Goal: Task Accomplishment & Management: Complete application form

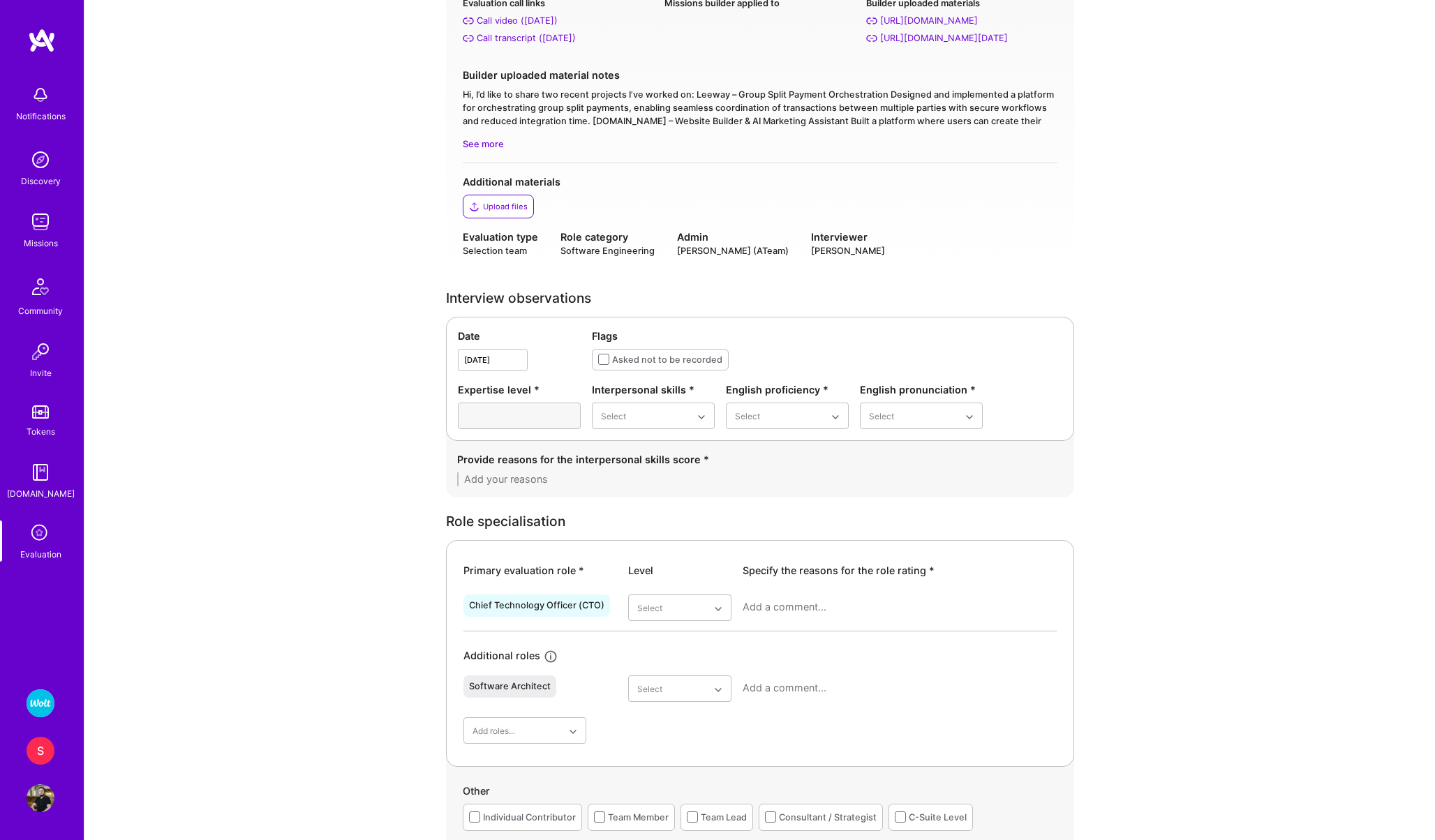
scroll to position [204, 0]
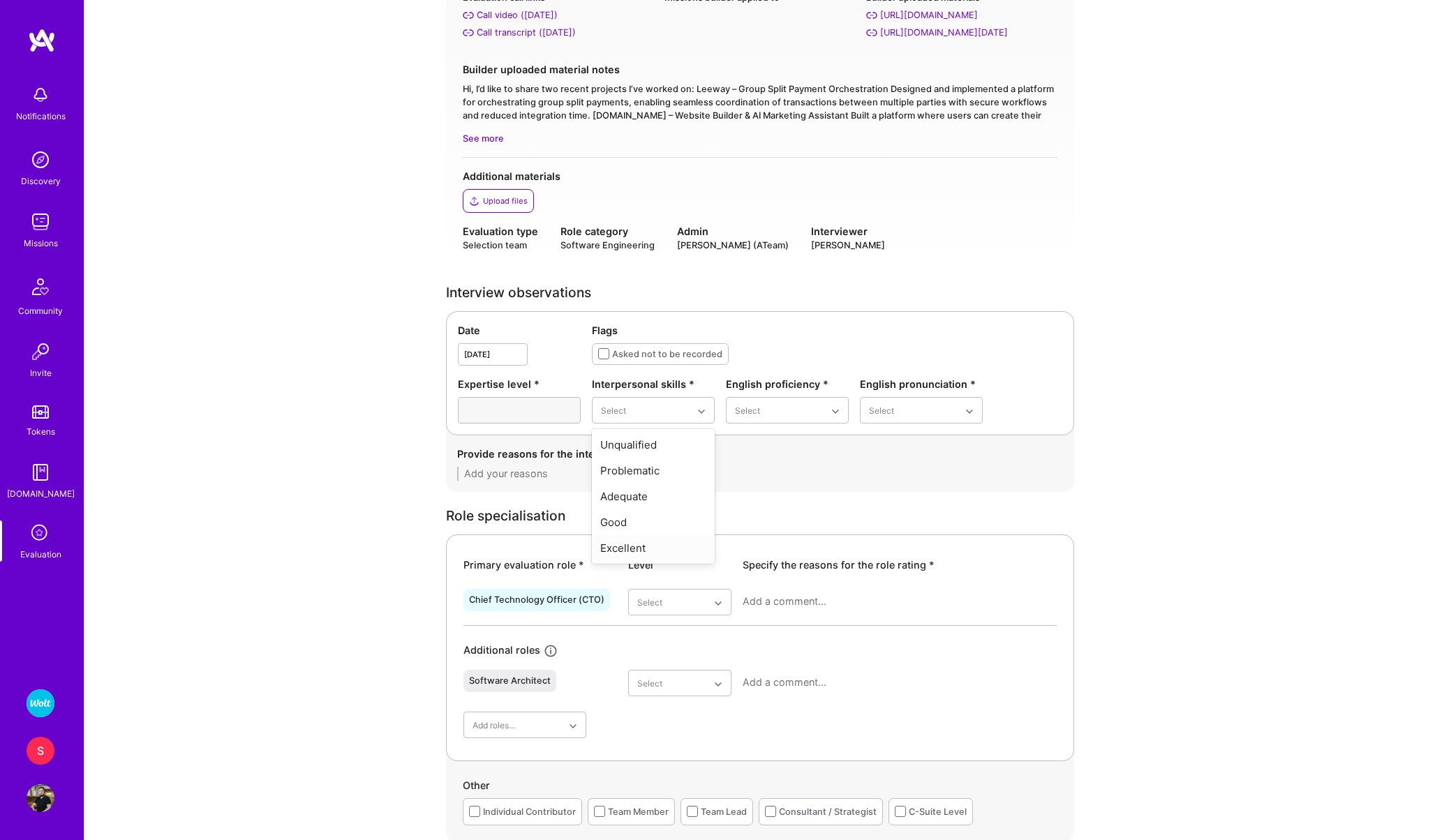
click at [624, 544] on div "Excellent" at bounding box center [653, 548] width 123 height 26
click at [755, 528] on div "Native or functionally native" at bounding box center [787, 529] width 123 height 40
click at [903, 520] on div "Excellent" at bounding box center [921, 522] width 123 height 26
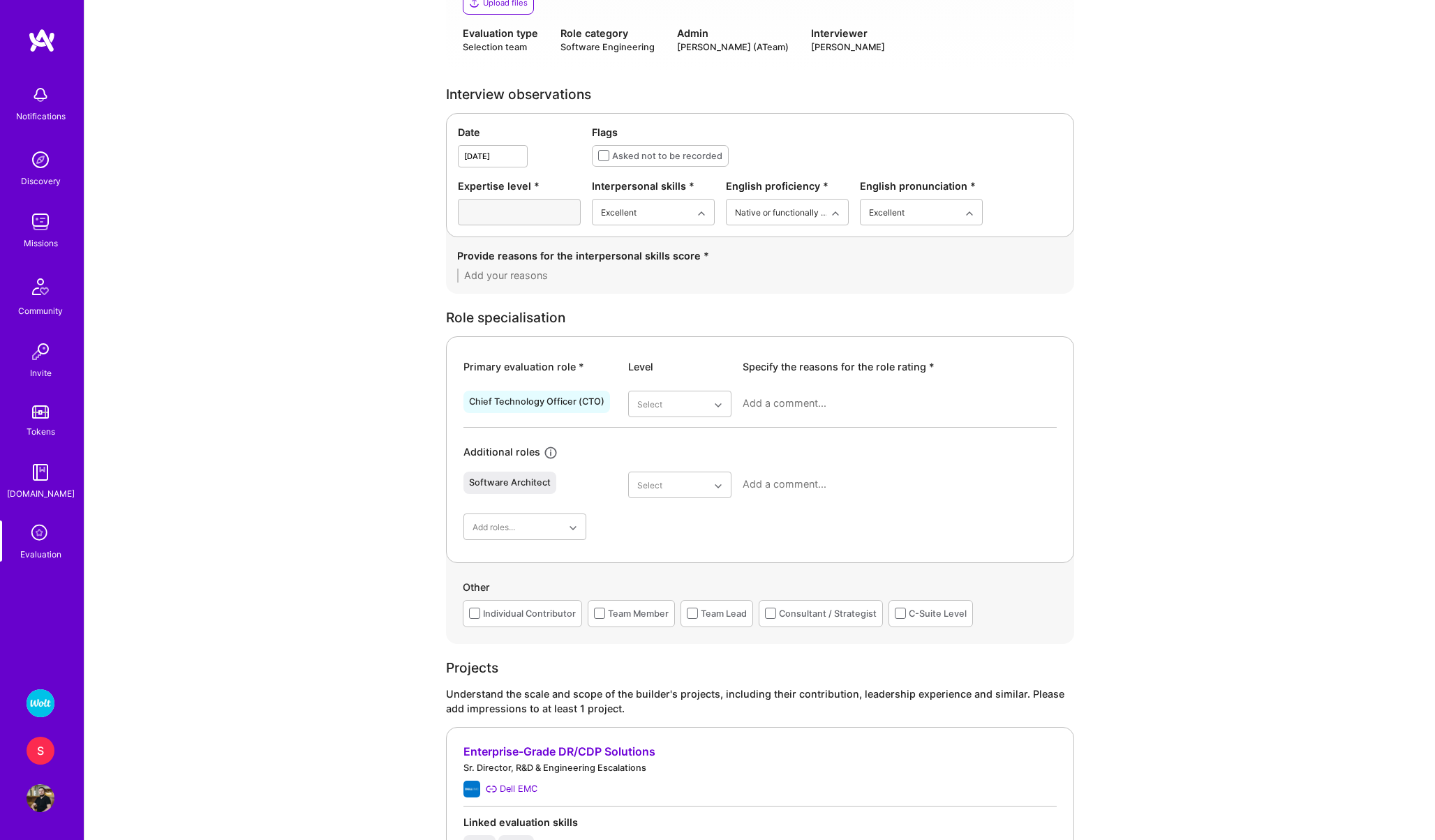
scroll to position [410, 0]
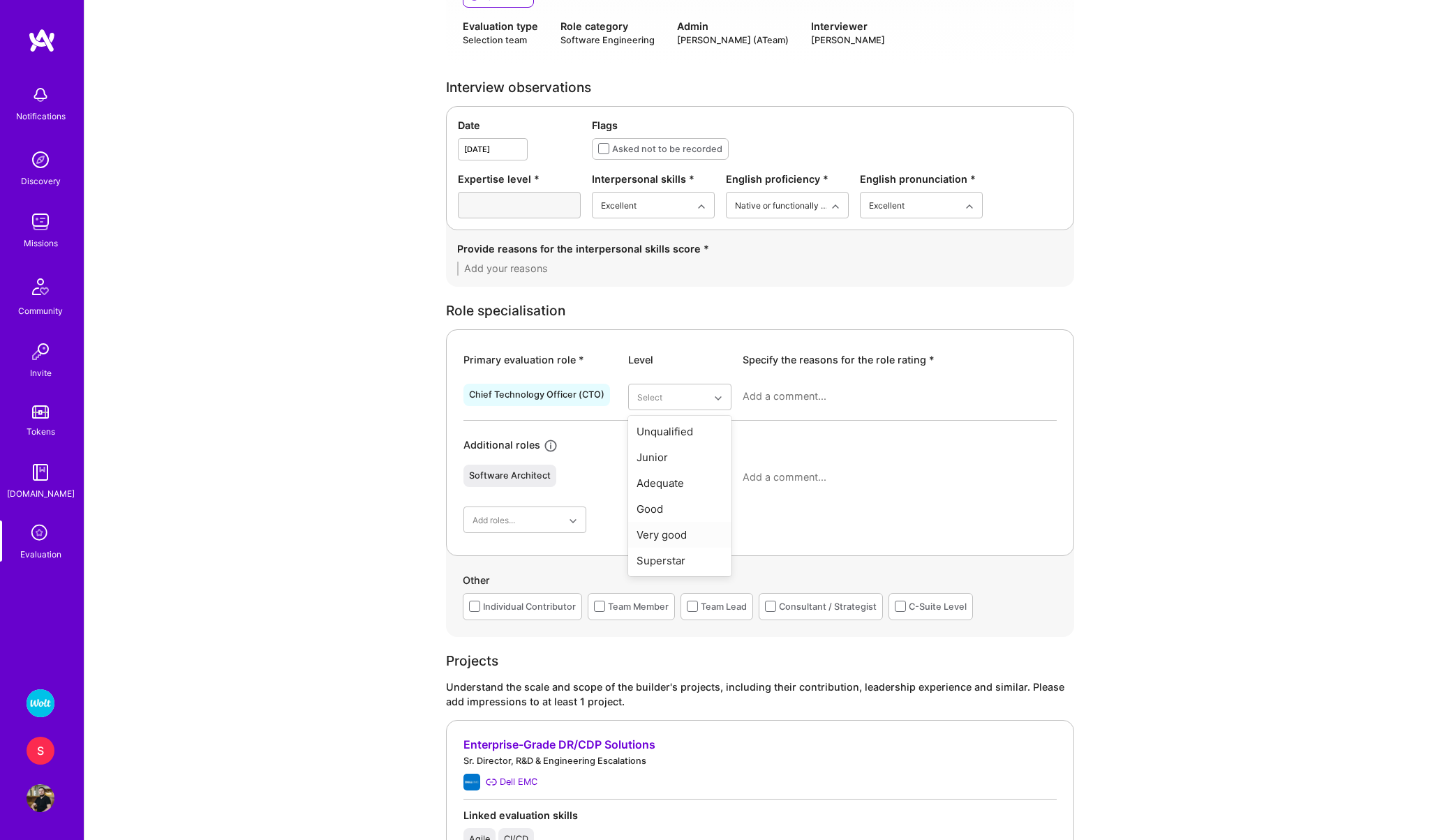
click at [662, 532] on div "Very good" at bounding box center [679, 535] width 104 height 26
click at [664, 645] on div "Superstar" at bounding box center [679, 641] width 104 height 26
click at [560, 261] on textarea at bounding box center [759, 268] width 606 height 14
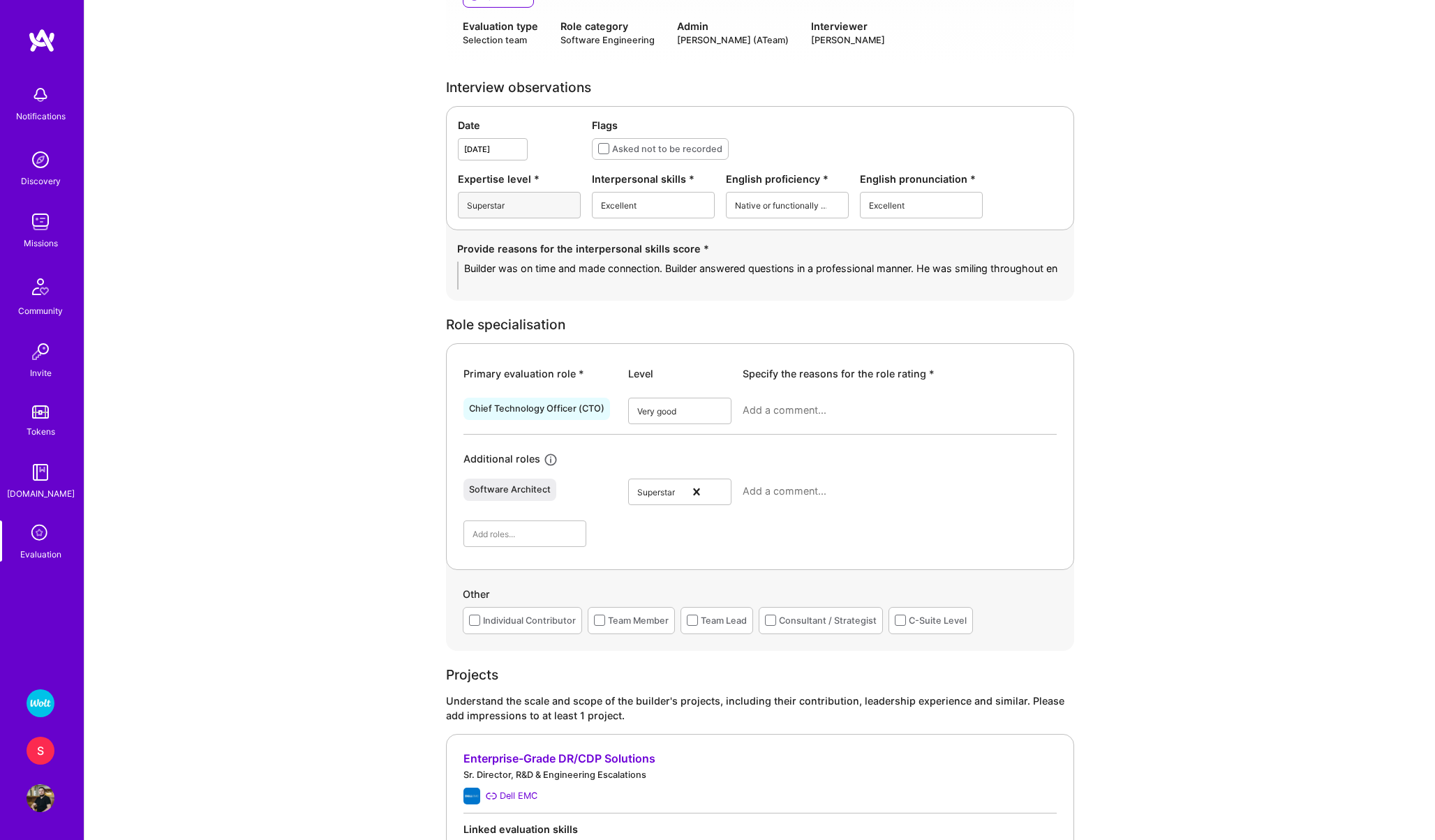
scroll to position [0, 0]
type textarea "Builder was on time and made connection. Builder answered questions in a profes…"
click at [800, 493] on textarea at bounding box center [900, 490] width 314 height 14
click at [759, 410] on textarea at bounding box center [900, 410] width 314 height 14
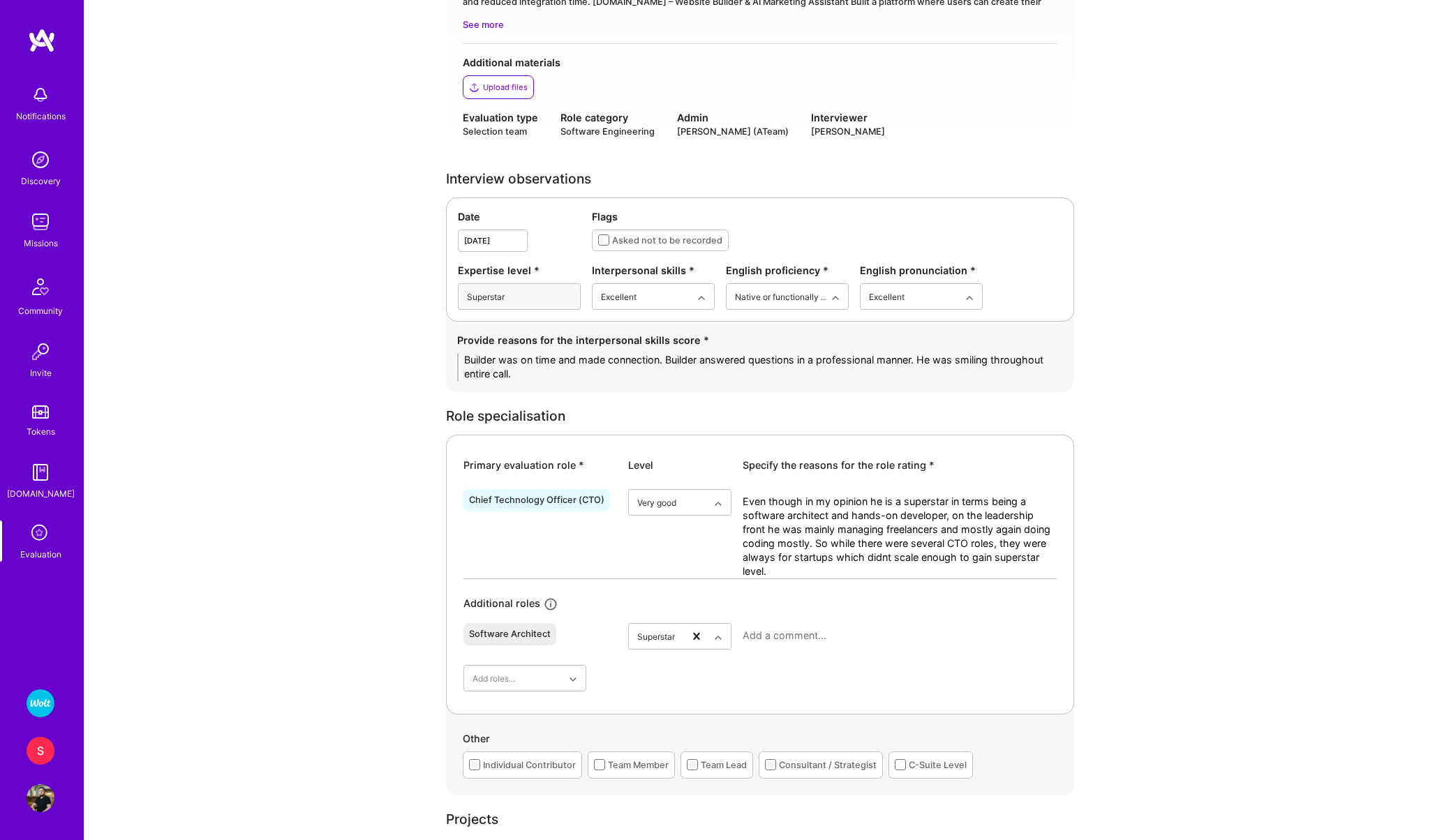
type textarea "Even though in my opinion he is a superstar in terms being a software architect…"
click at [788, 641] on textarea at bounding box center [900, 635] width 314 height 14
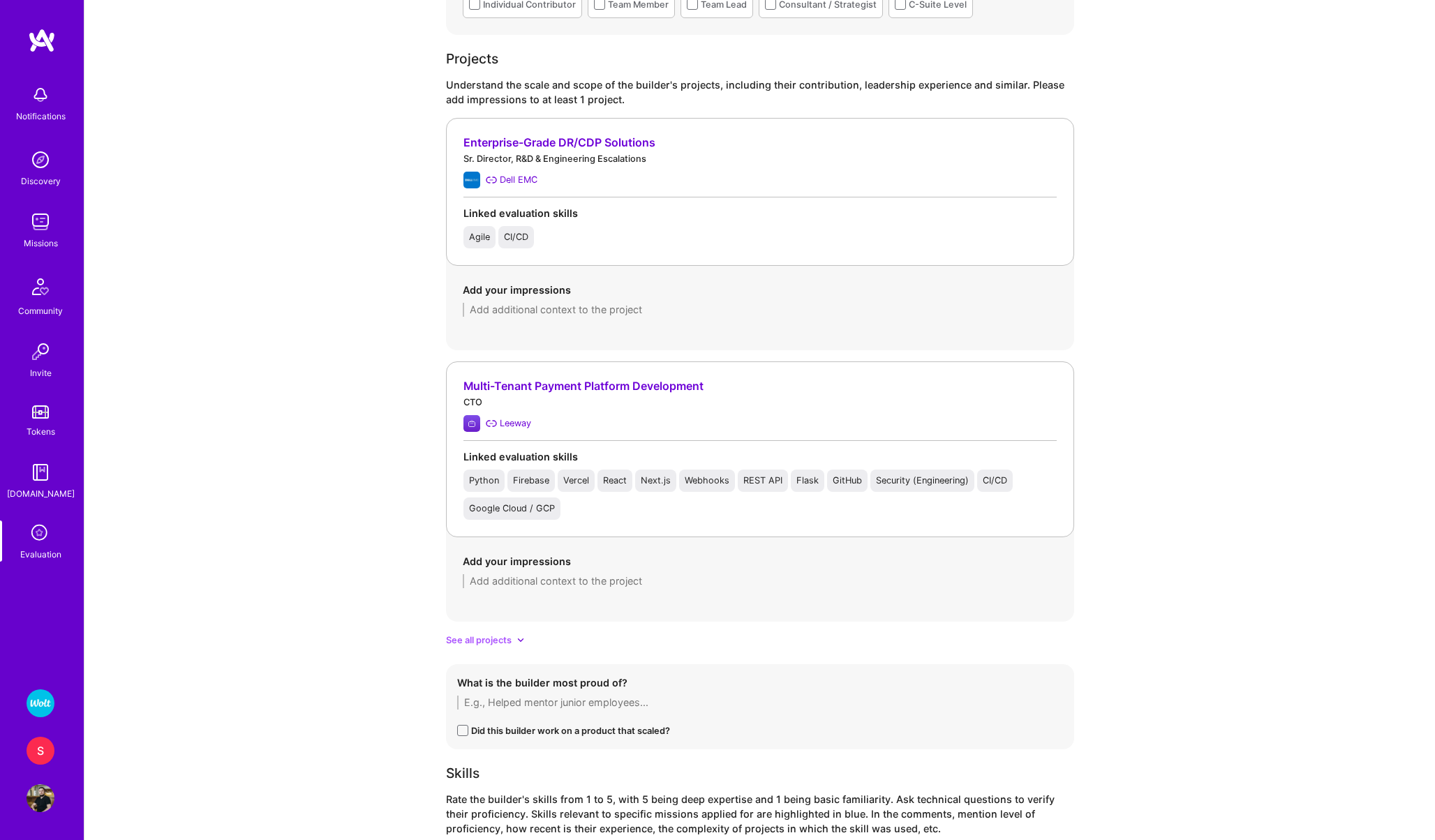
scroll to position [1087, 0]
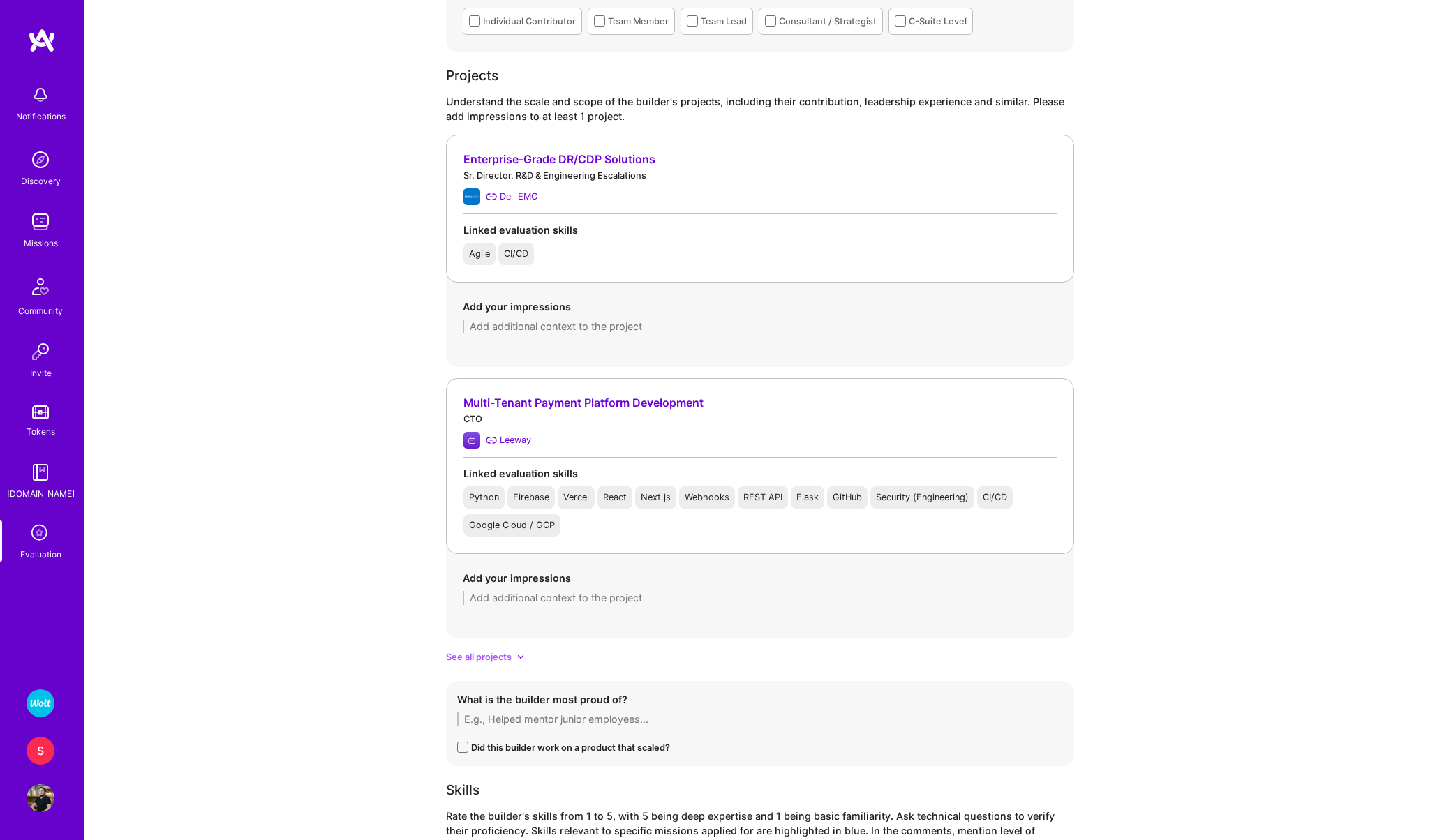
type textarea "Builder has 25 years of experience in designing scalable software solutions. He…"
click at [506, 318] on div "Add your impressions" at bounding box center [760, 316] width 595 height 35
click at [502, 330] on textarea at bounding box center [760, 326] width 595 height 14
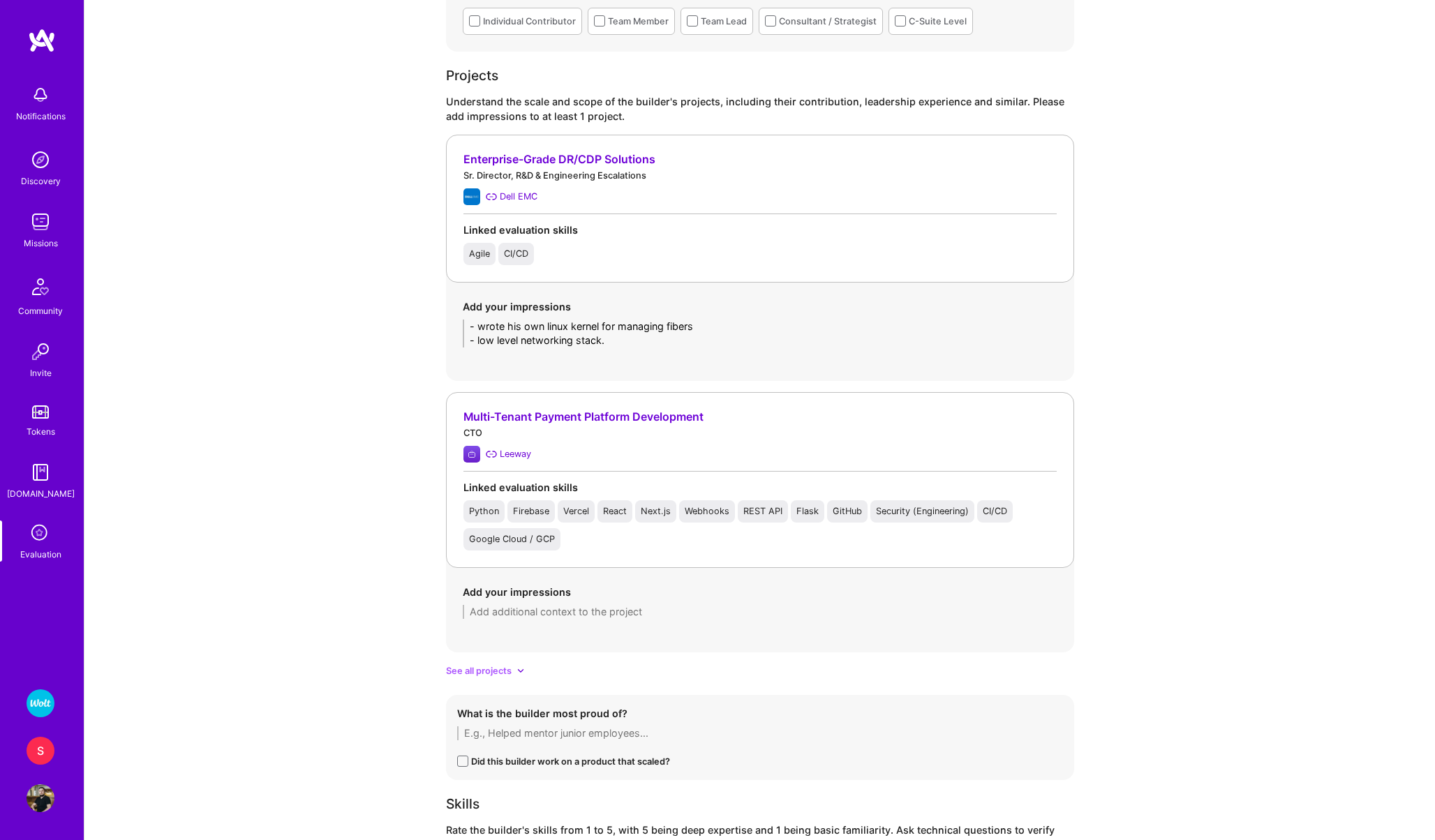
scroll to position [0, 0]
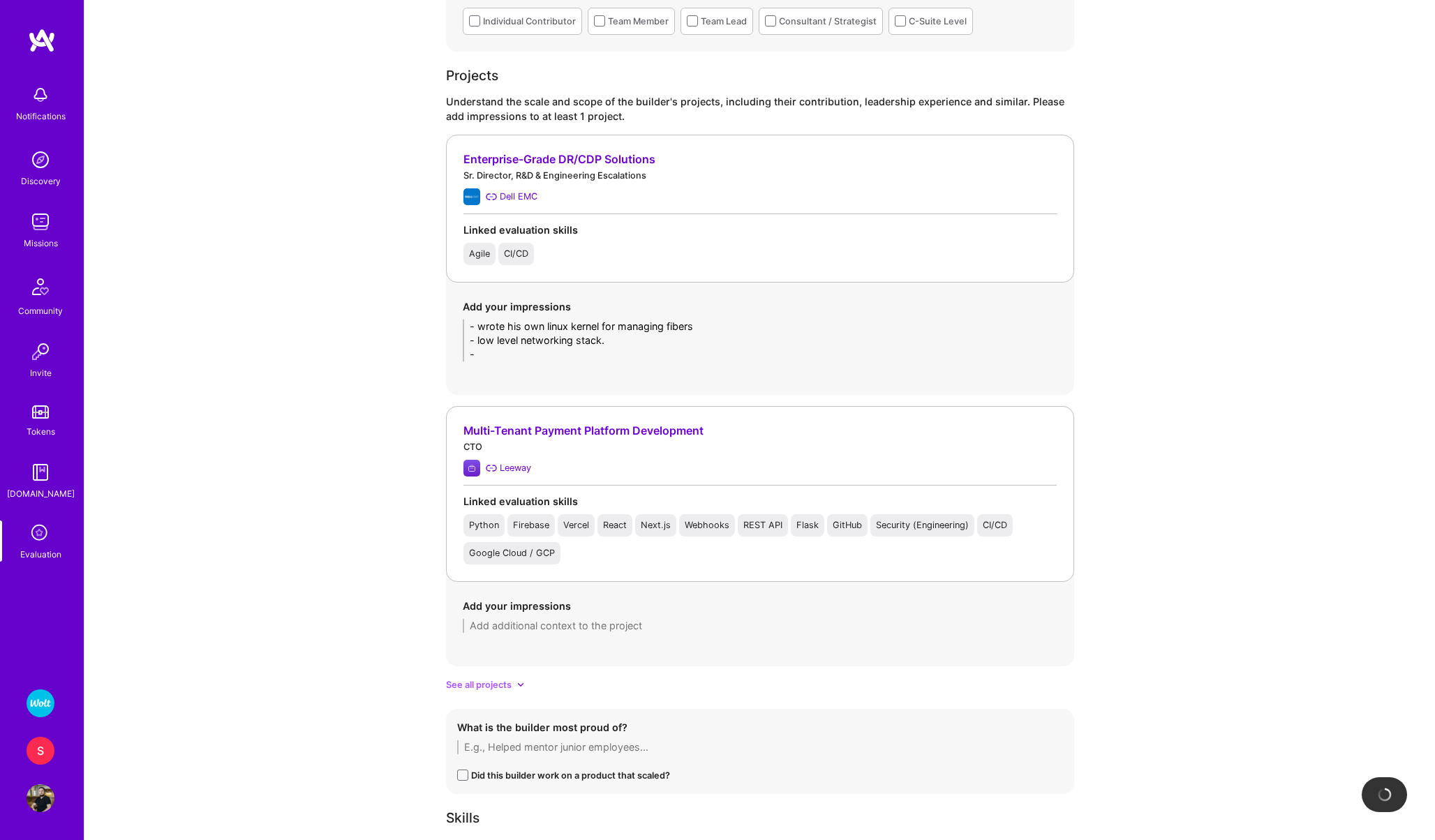
type textarea "- wrote his own linux kernel for managing fibers - low level networking stack. -"
click at [527, 162] on div "Enterprise-Grade DR/CDP Solutions" at bounding box center [760, 159] width 593 height 15
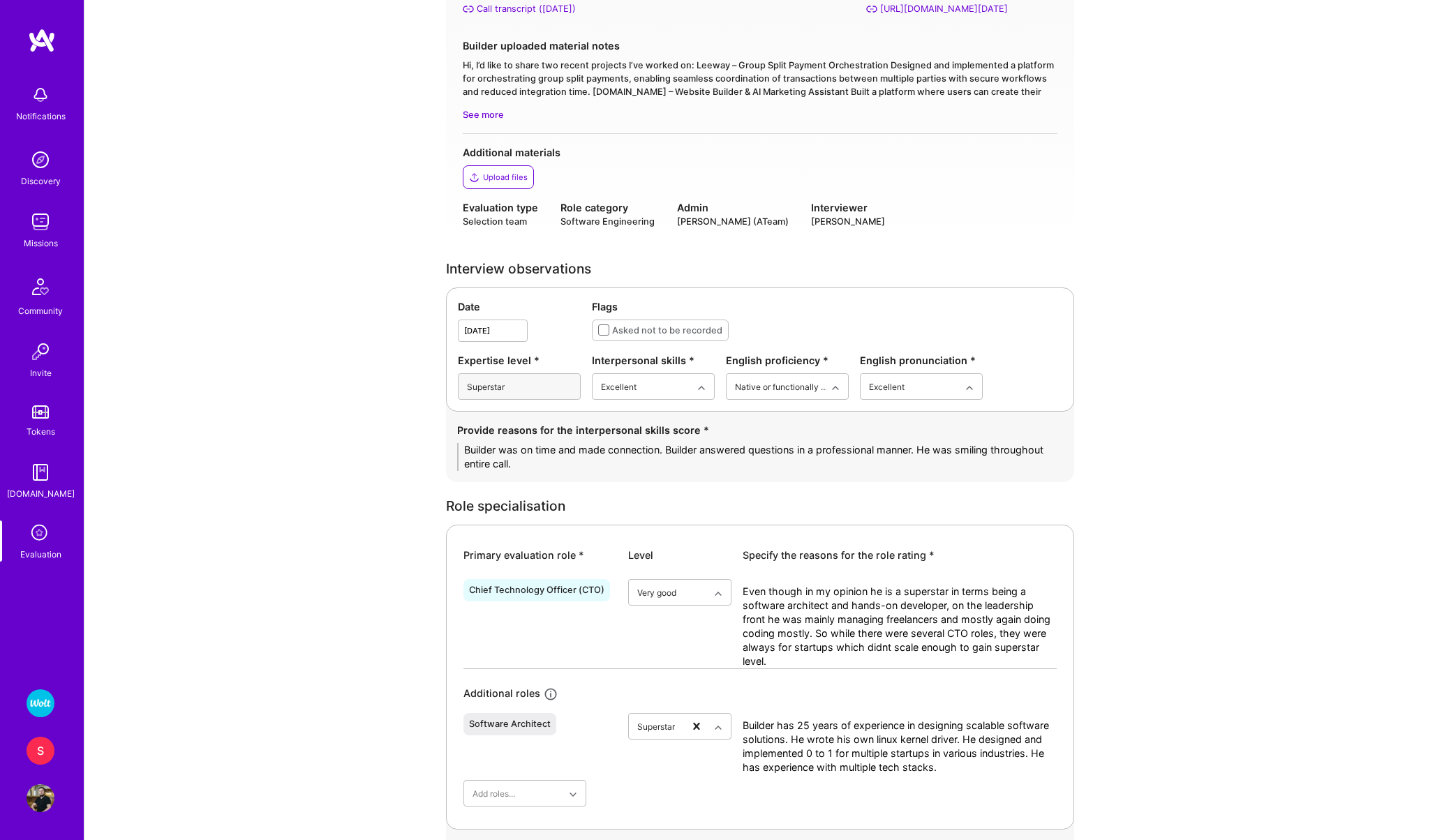
scroll to position [288, 0]
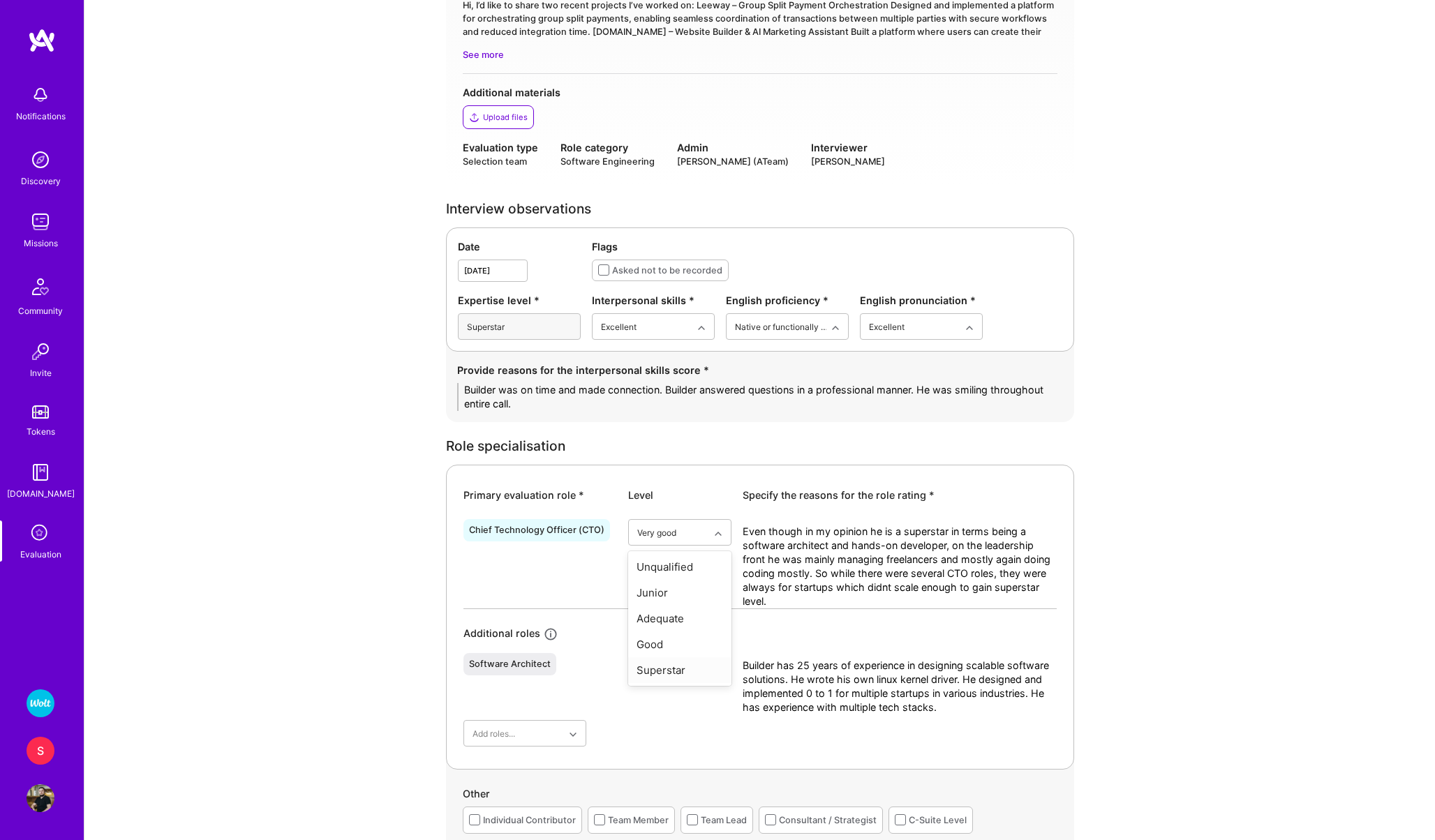
click at [659, 667] on div "Superstar" at bounding box center [679, 670] width 104 height 26
drag, startPoint x: 803, startPoint y: 603, endPoint x: 742, endPoint y: 520, distance: 103.0
click at [742, 520] on div "Even though in my opinion he is a superstar in terms being a software architect…" at bounding box center [900, 564] width 314 height 90
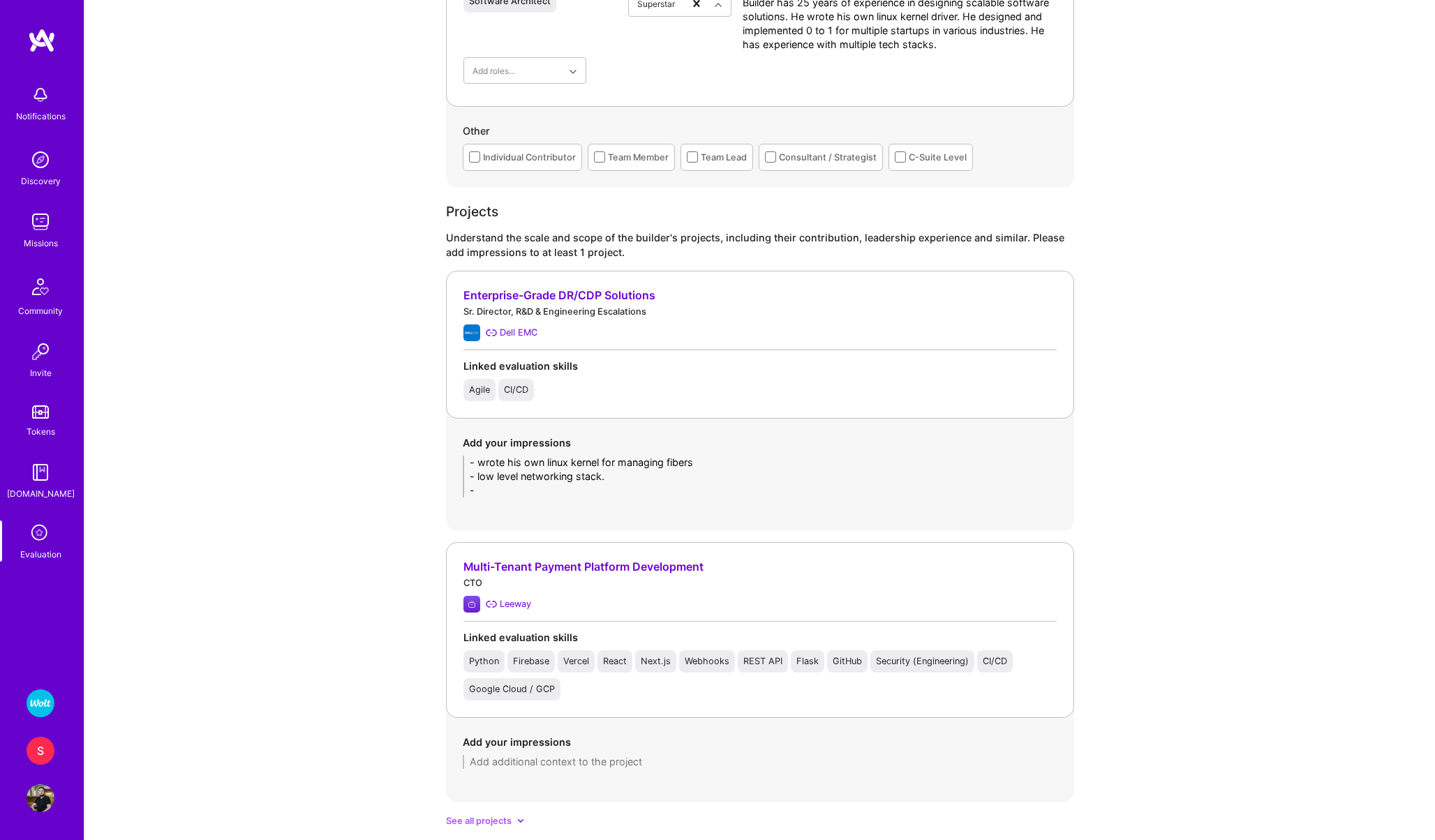
scroll to position [924, 0]
type textarea "Builder managed both in enterprises and startups. He scaled teams from 50 to 15…"
click at [493, 487] on textarea "- wrote his own linux kernel for managing fibers - low level networking stack. -" at bounding box center [760, 476] width 595 height 42
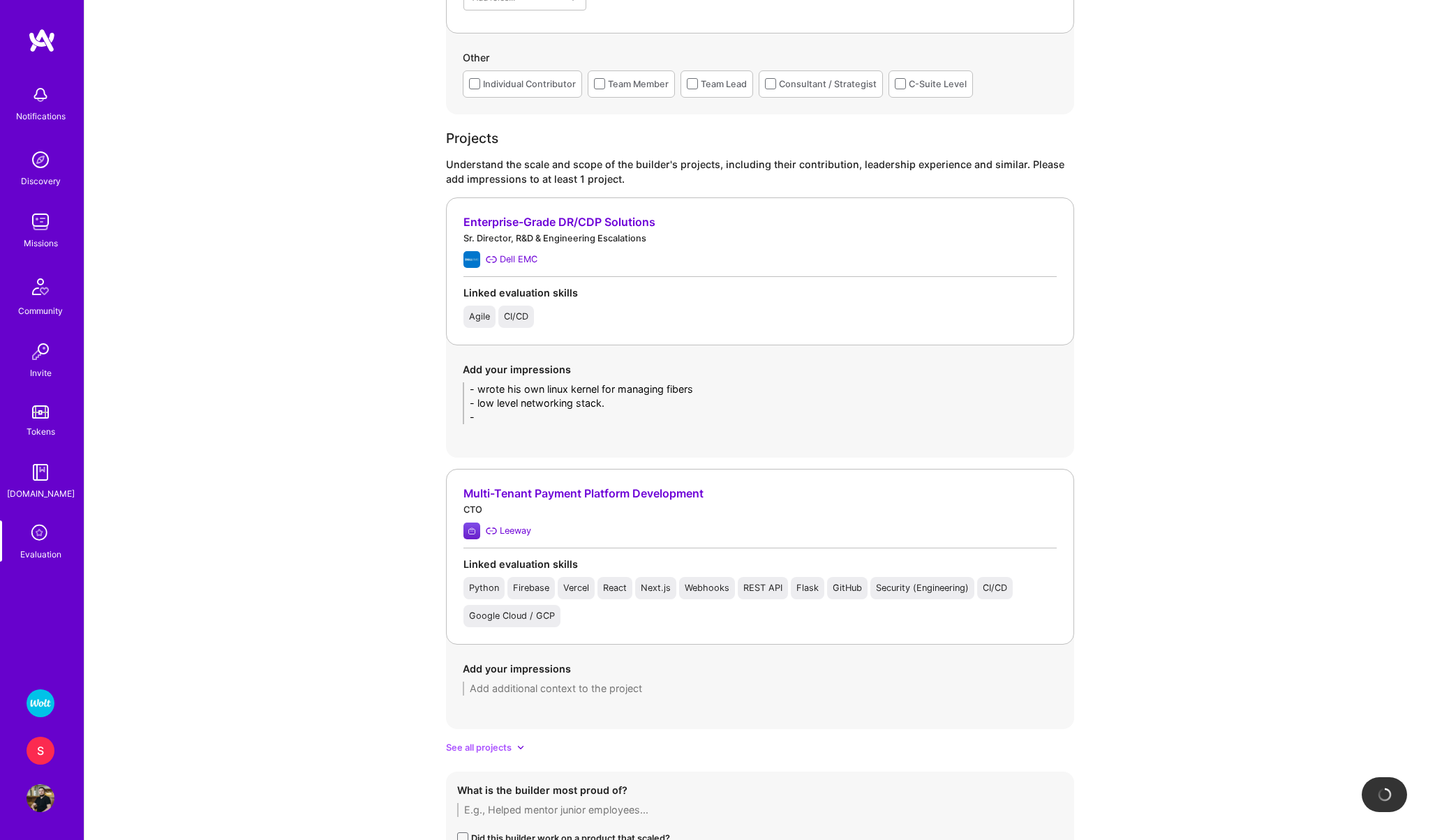
scroll to position [1009, 0]
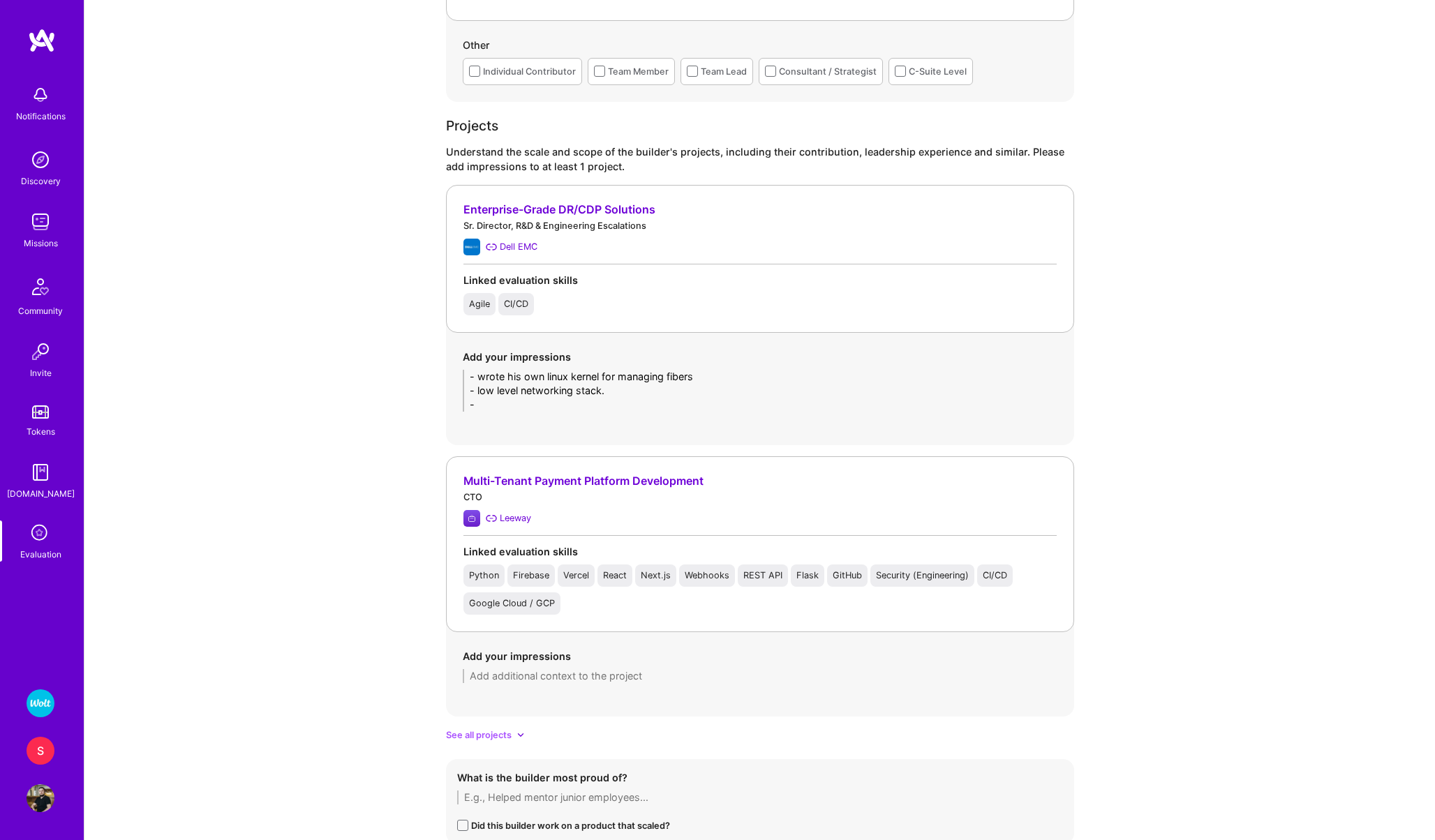
click at [529, 683] on div "Add your impressions" at bounding box center [759, 666] width 628 height 68
click at [523, 676] on textarea at bounding box center [760, 676] width 595 height 14
click at [761, 676] on textarea "- 0 to 1, all by himself with some help from freelancers - in the end business …" at bounding box center [760, 683] width 595 height 28
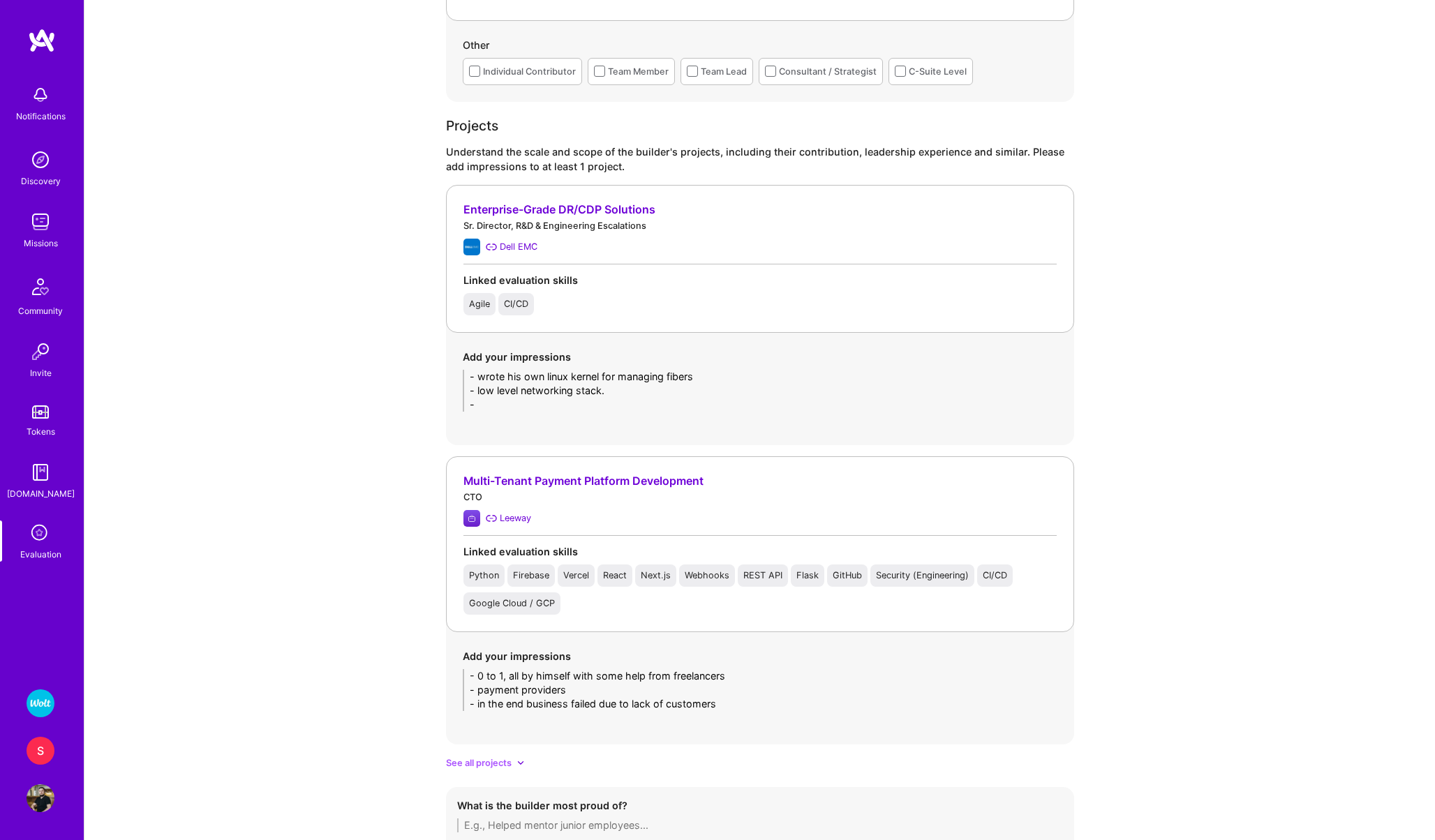
click at [479, 693] on textarea "- 0 to 1, all by himself with some help from freelancers - payment providers - …" at bounding box center [760, 689] width 595 height 42
click at [693, 690] on textarea "- 0 to 1, all by himself with some help from freelancers - multiple payment pro…" at bounding box center [760, 689] width 595 height 42
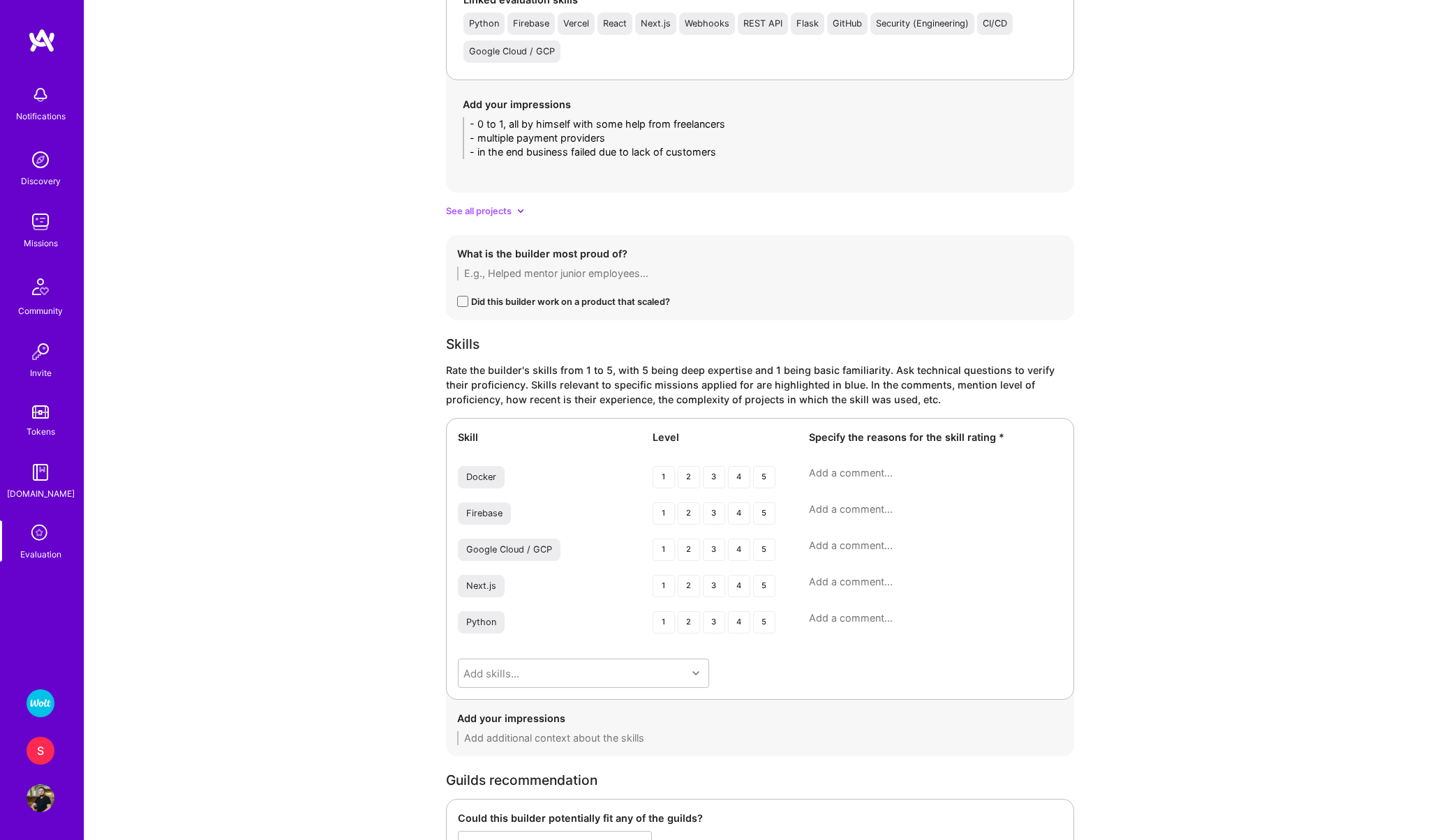
scroll to position [1563, 0]
type textarea "- 0 to 1, all by himself with some help from freelancers - multiple payment pro…"
click at [765, 620] on div "5" at bounding box center [764, 621] width 22 height 22
click at [593, 668] on div "Add skills..." at bounding box center [583, 672] width 251 height 29
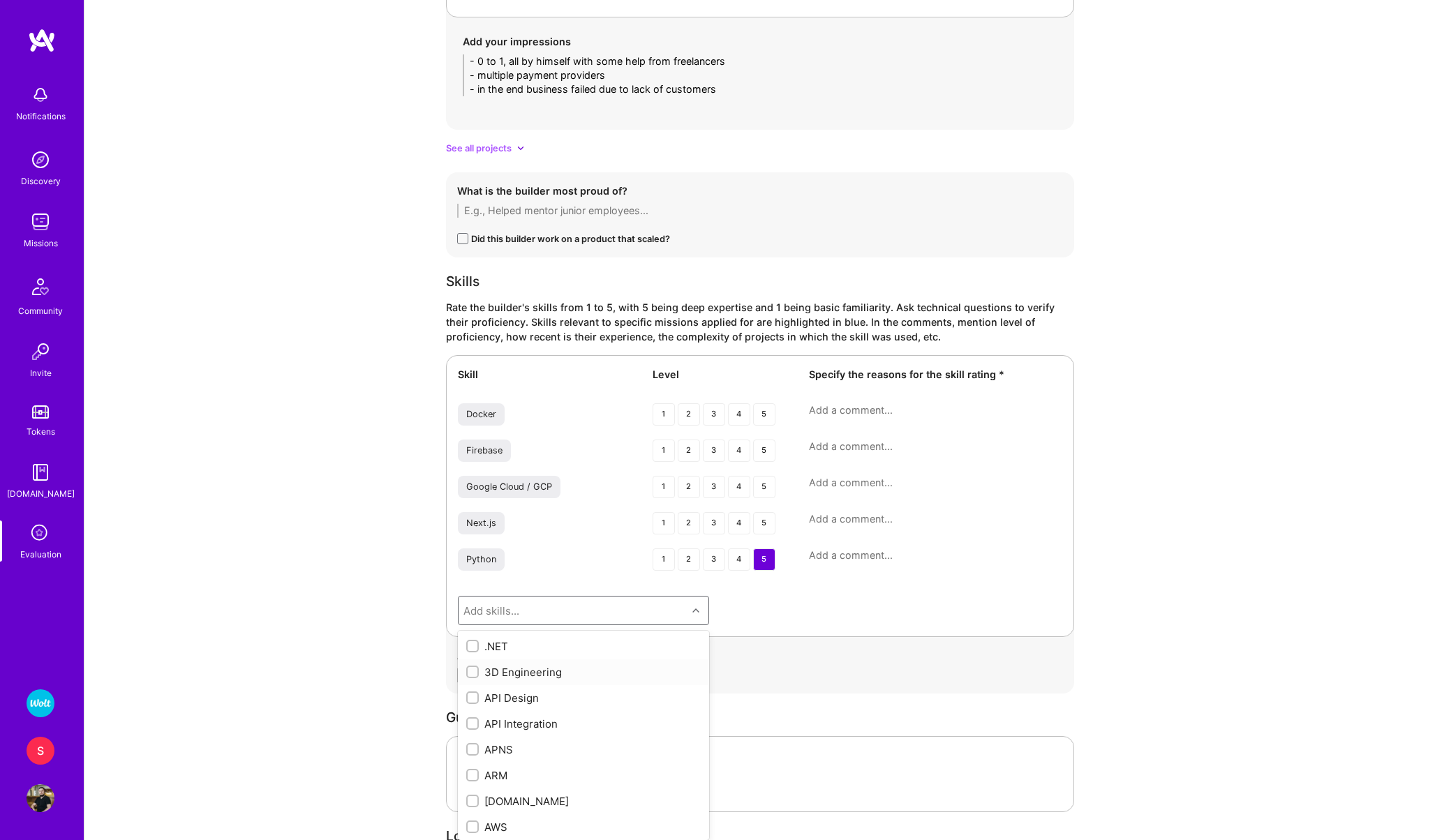
scroll to position [1629, 0]
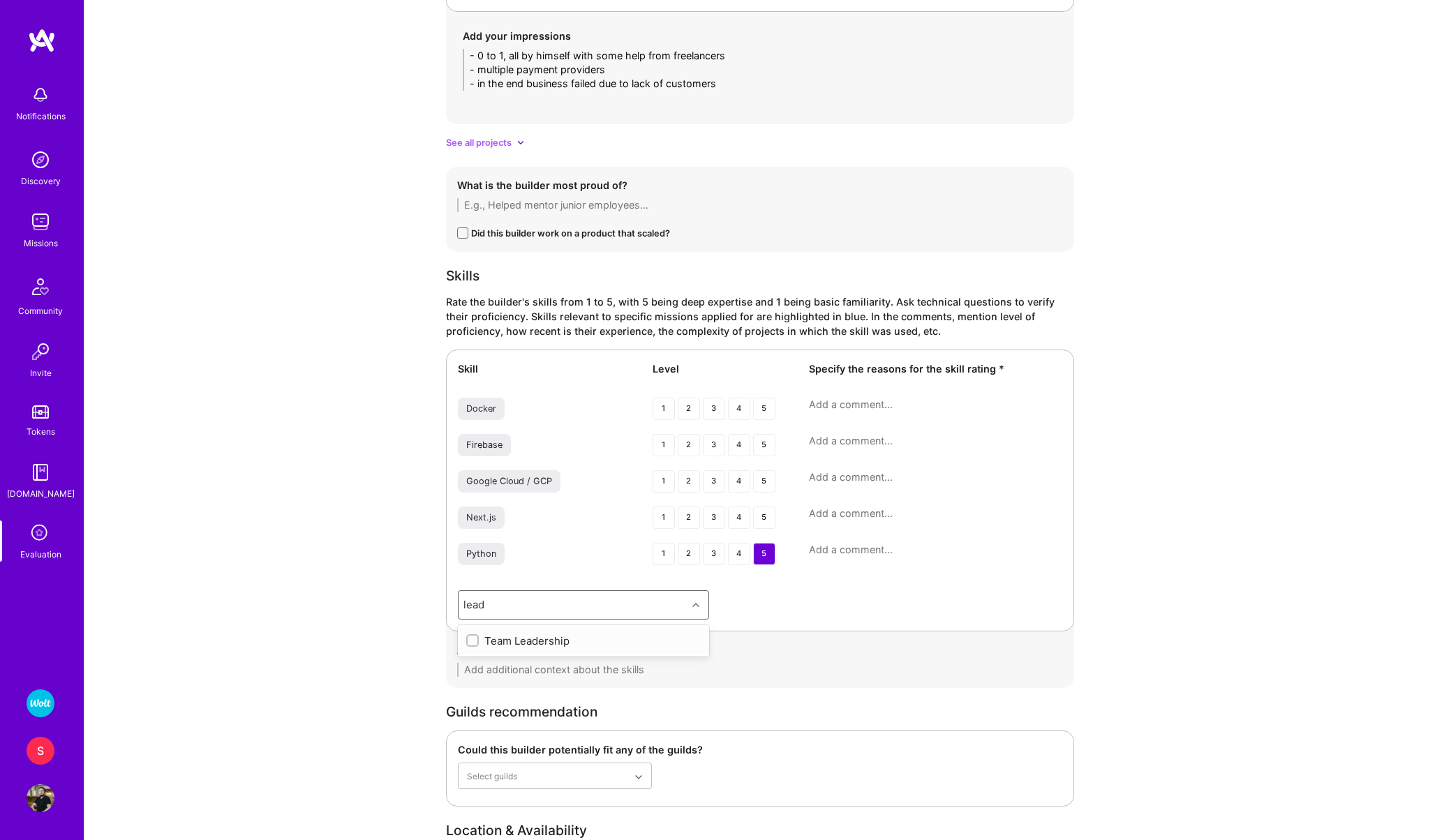
type input "leade"
click at [590, 640] on div "Team Leadership" at bounding box center [583, 641] width 234 height 15
checkbox input "true"
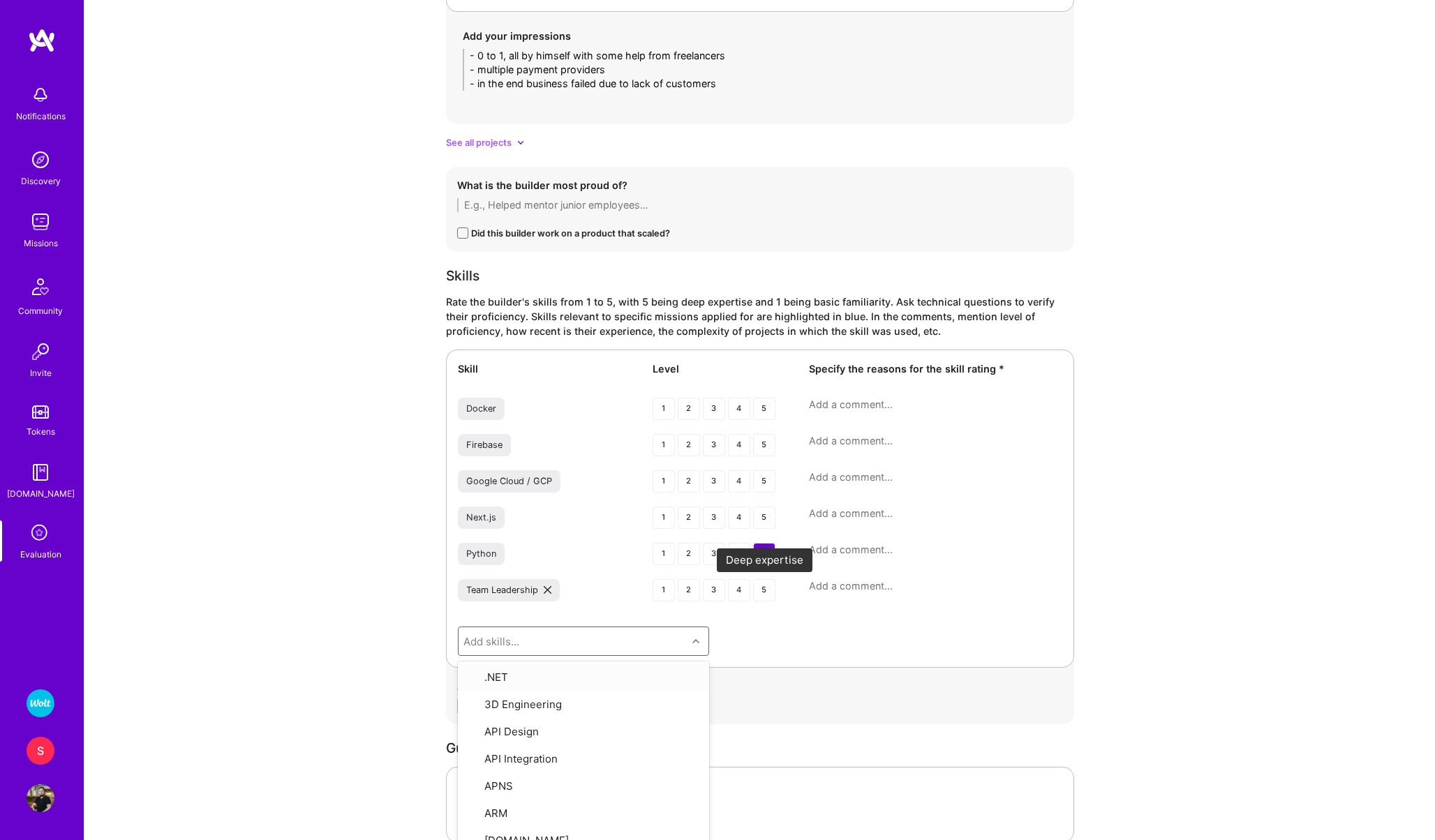
click at [758, 585] on div "5" at bounding box center [764, 590] width 22 height 22
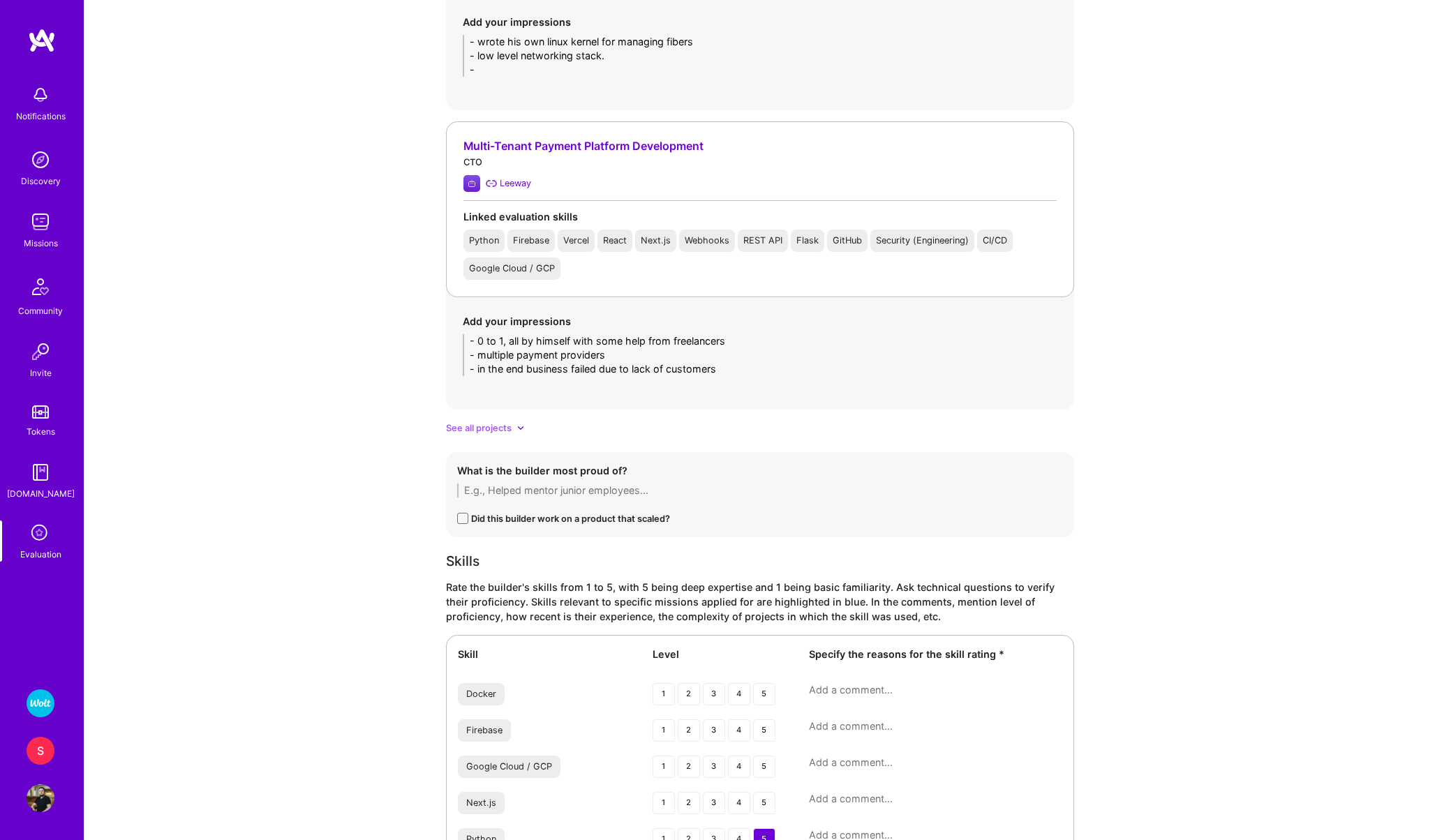
scroll to position [1225, 0]
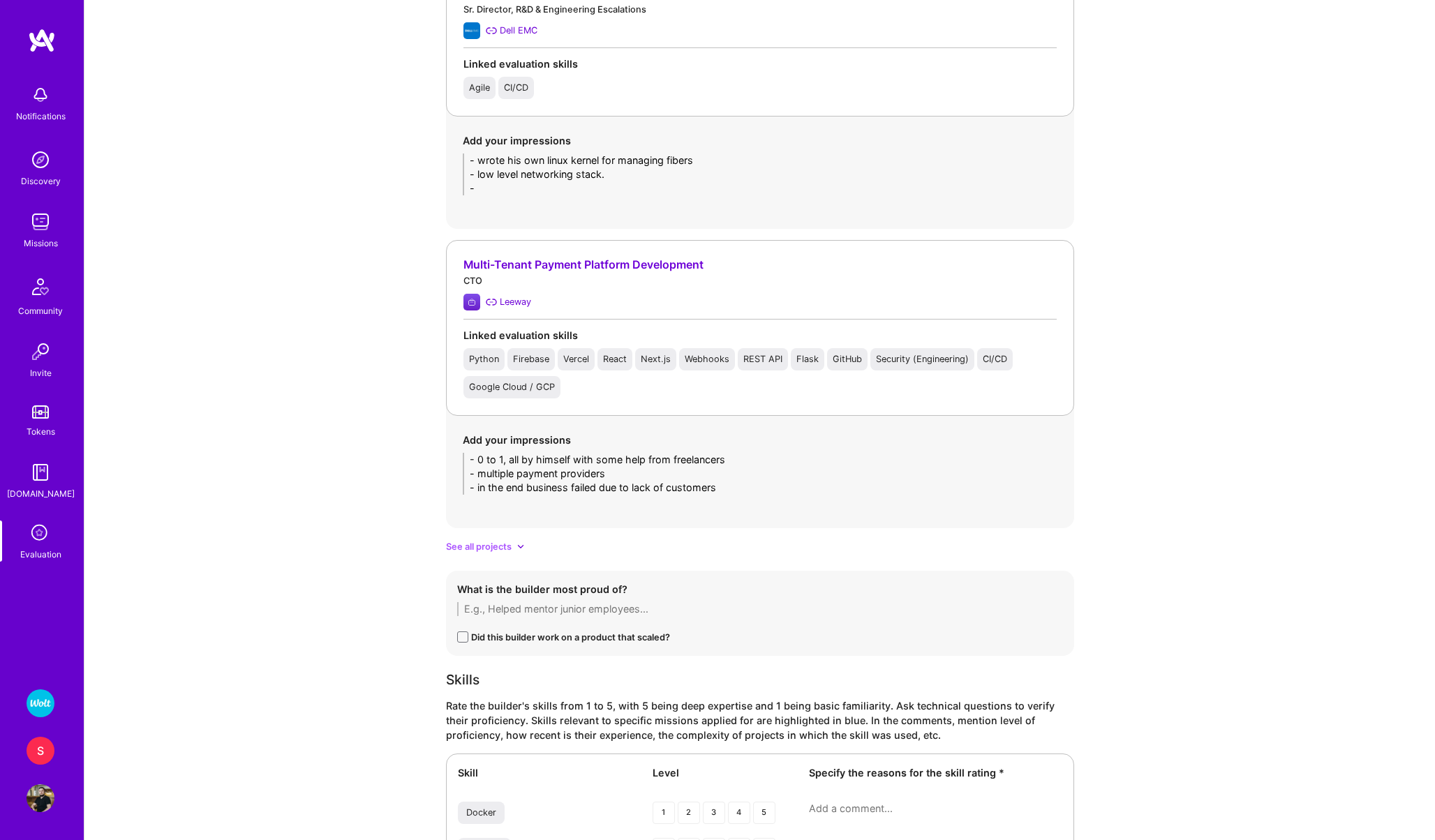
click at [621, 472] on textarea "- 0 to 1, all by himself with some help from freelancers - multiple payment pro…" at bounding box center [760, 474] width 595 height 42
type textarea "- 0 to 1, all by himself with some help from freelancers - multiple payment pro…"
click at [487, 188] on textarea "- wrote his own linux kernel for managing fibers - low level networking stack. -" at bounding box center [760, 174] width 595 height 42
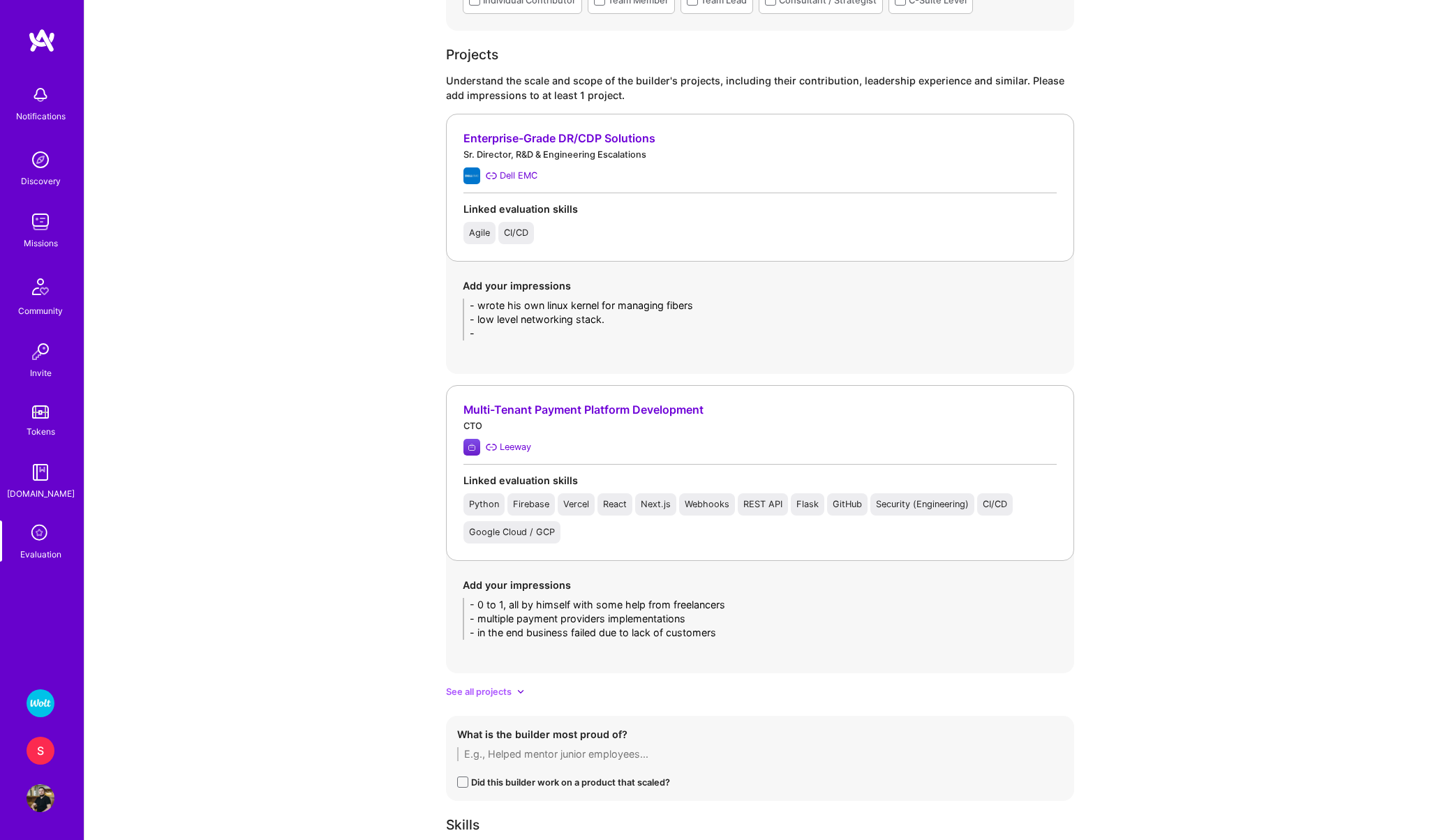
scroll to position [994, 0]
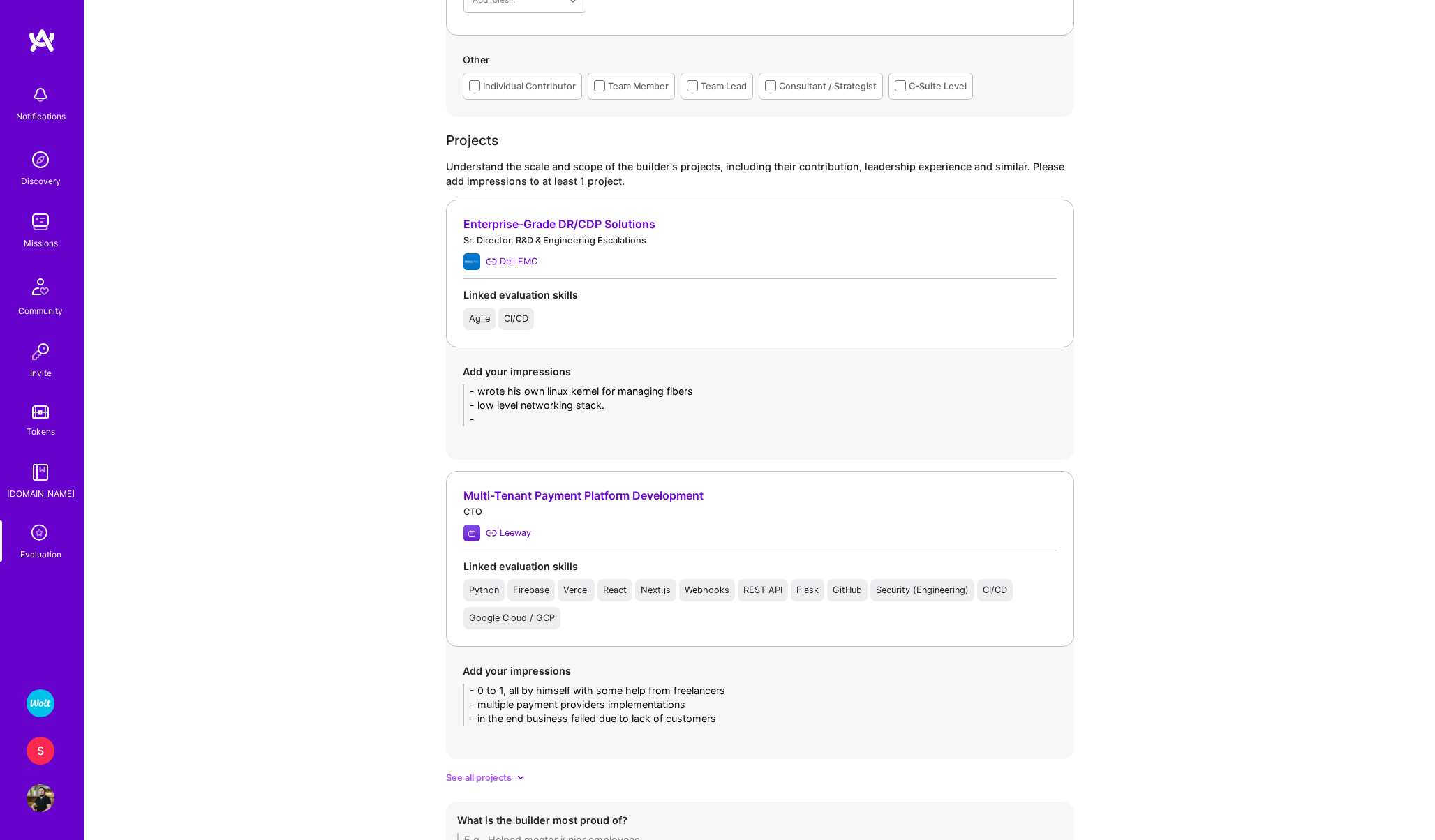
click at [518, 225] on div "Enterprise-Grade DR/CDP Solutions" at bounding box center [760, 225] width 593 height 15
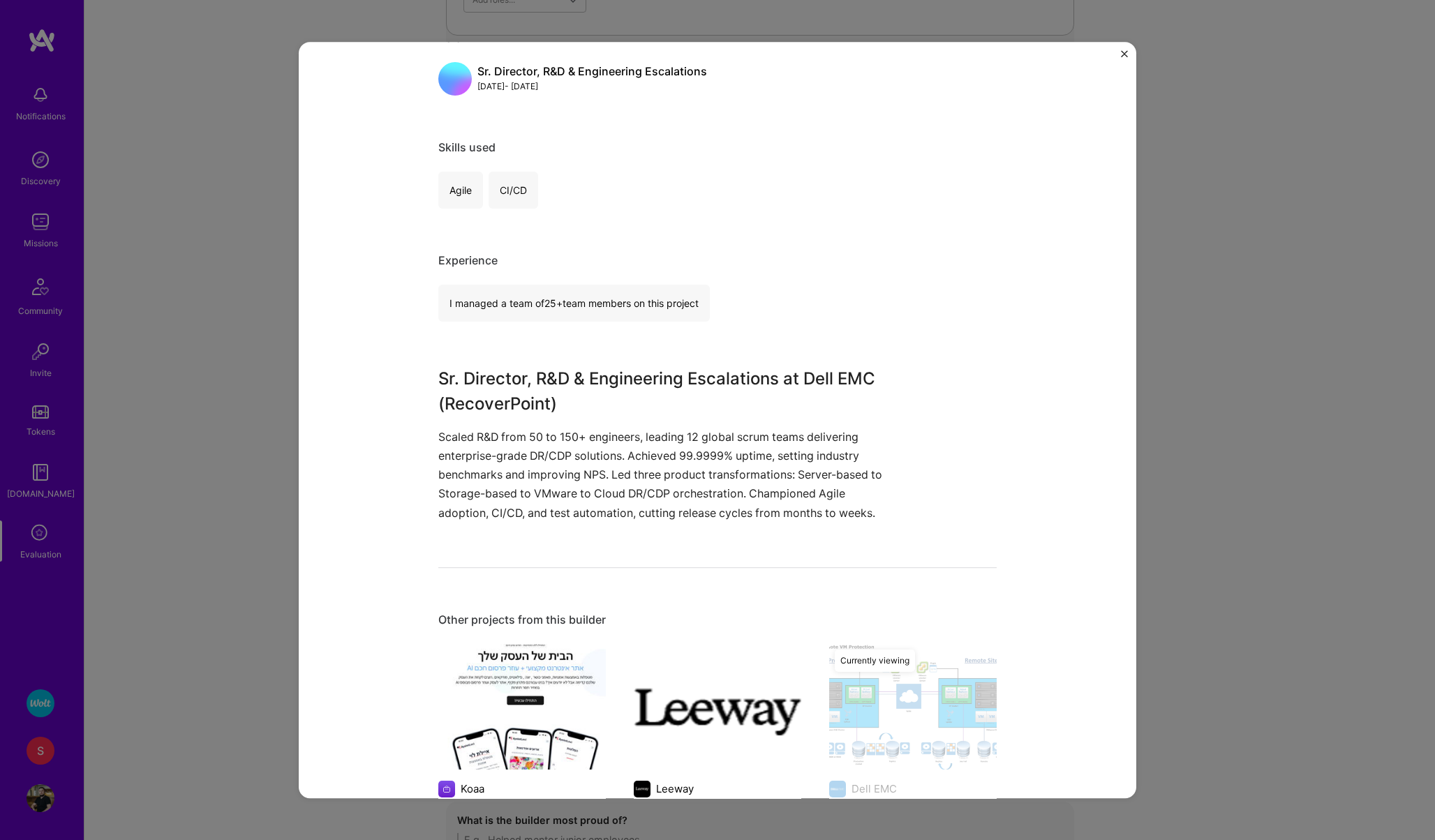
scroll to position [738, 0]
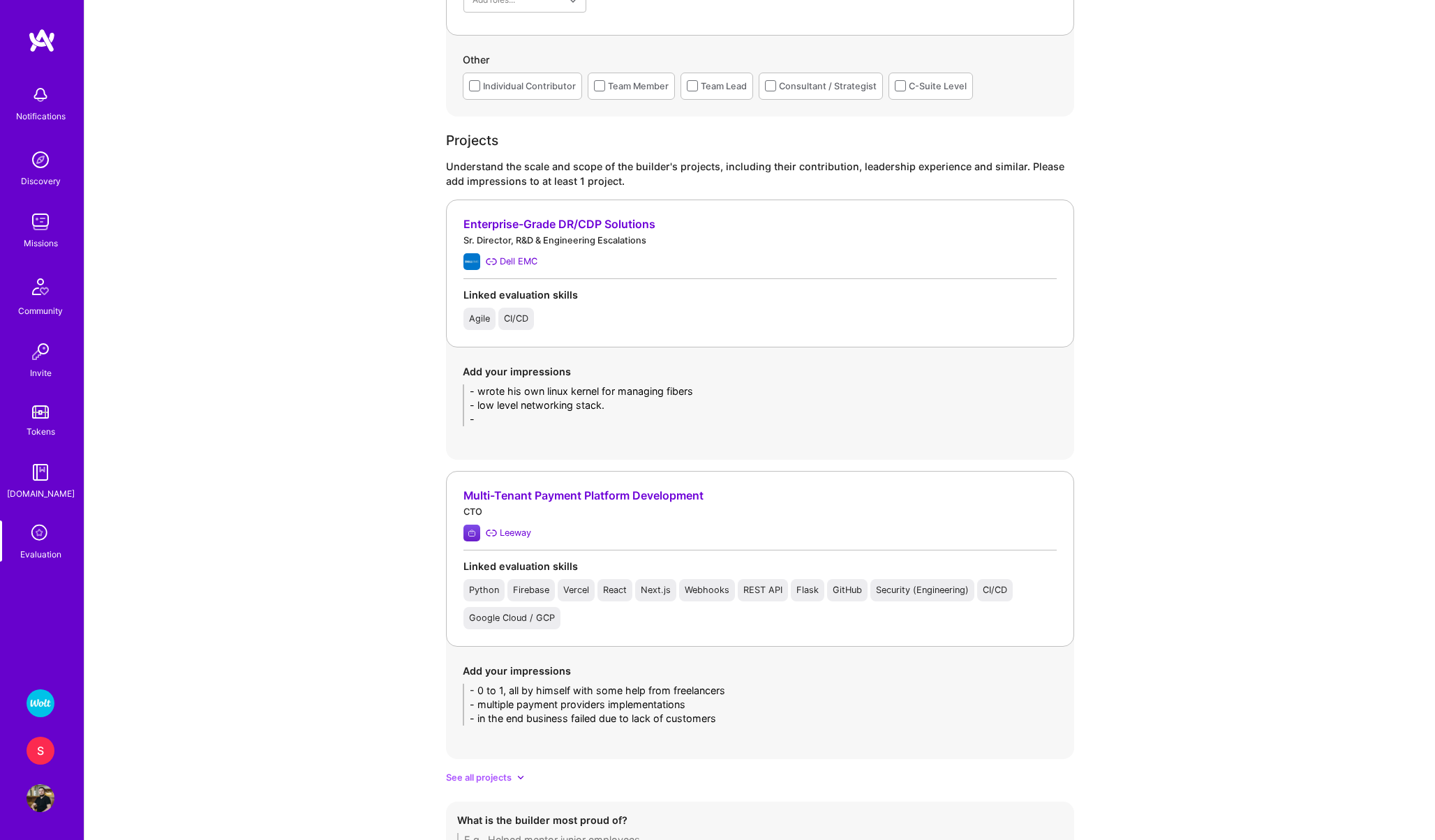
click at [491, 421] on textarea "- wrote his own linux kernel for managing fibers - low level networking stack. -" at bounding box center [760, 405] width 595 height 42
type textarea "- wrote his own linux kernel for managing fibers - low level networking stack. …"
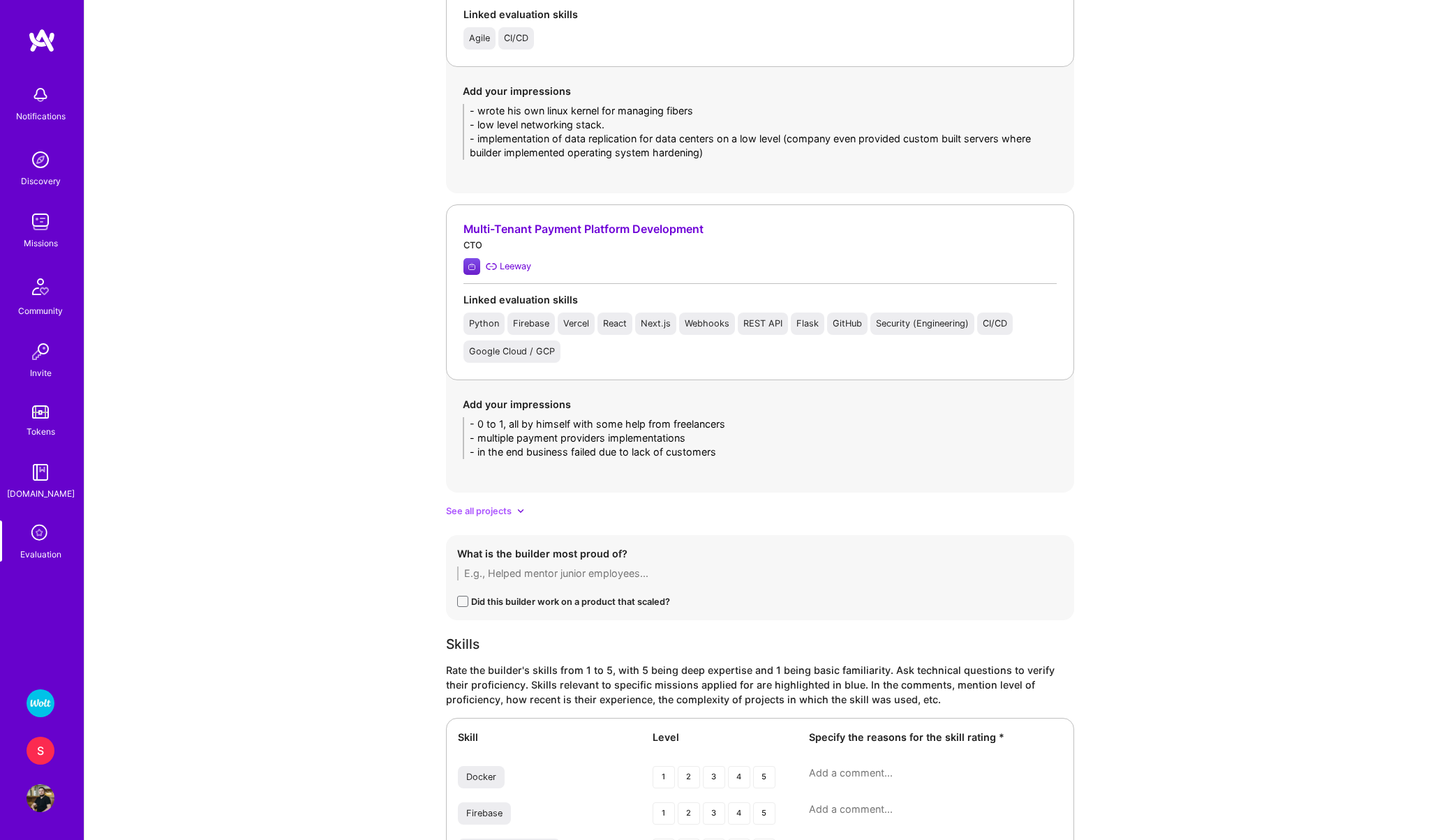
scroll to position [1748, 0]
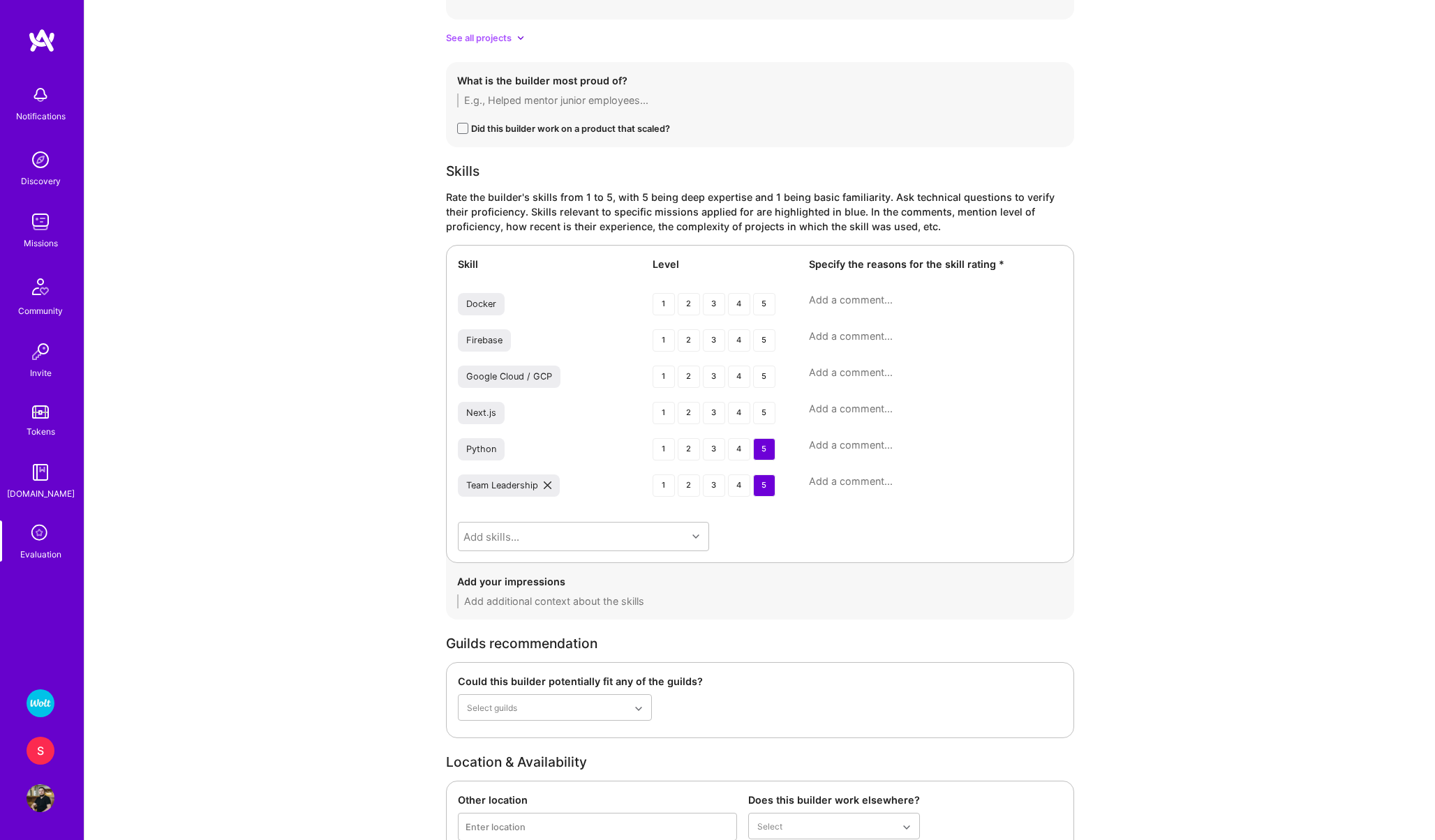
type textarea "- wrote his own linux kernel for managing fibers - low level networking stack. …"
click at [861, 475] on textarea at bounding box center [935, 481] width 253 height 14
type textarea "managed 150 engineers. led 0 to 1 multiple startups"
click at [837, 442] on textarea at bounding box center [935, 445] width 253 height 14
type textarea "His main backend language ("
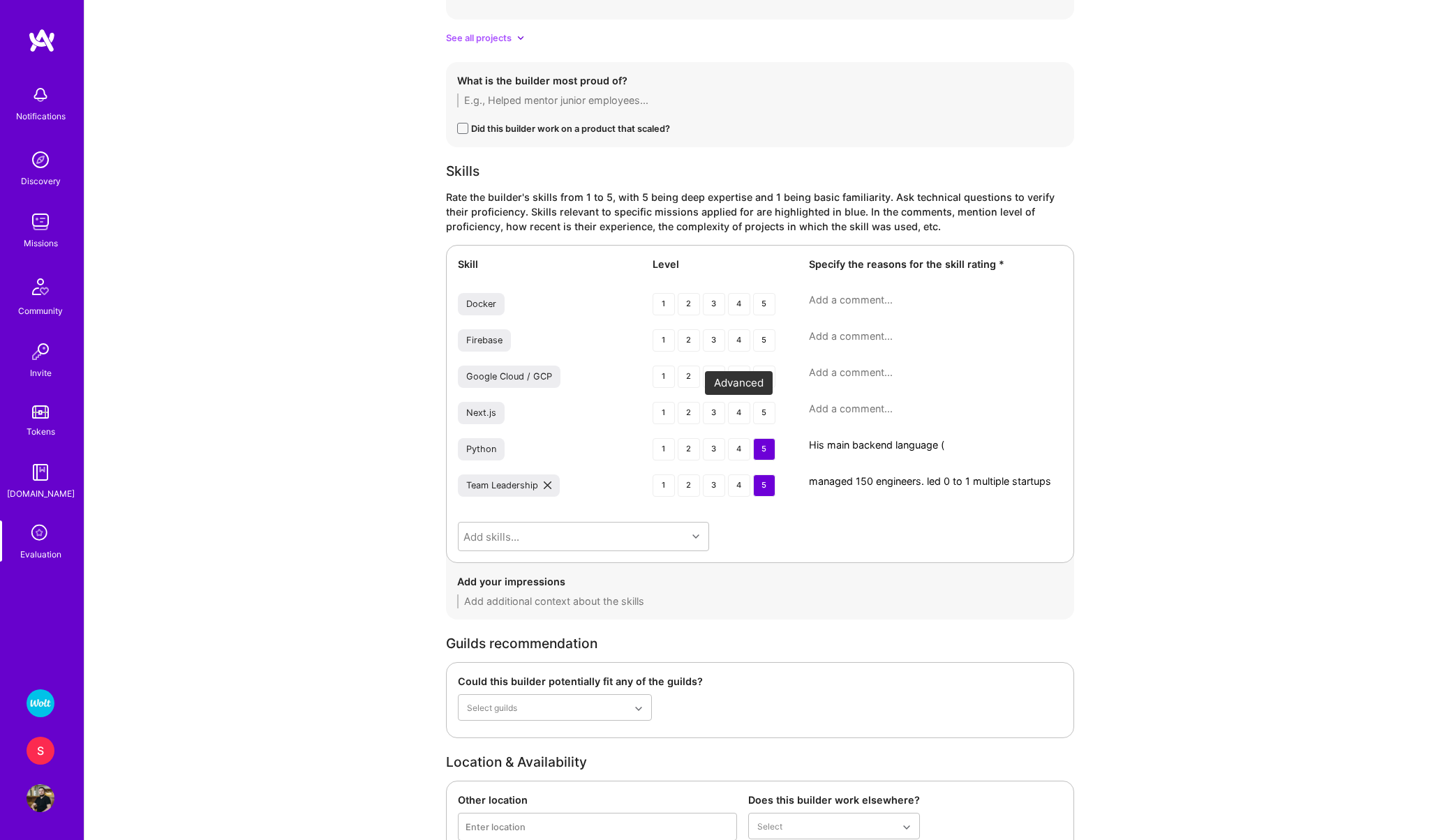
click at [738, 414] on div "4" at bounding box center [739, 413] width 22 height 22
click at [834, 404] on textarea at bounding box center [935, 408] width 253 height 14
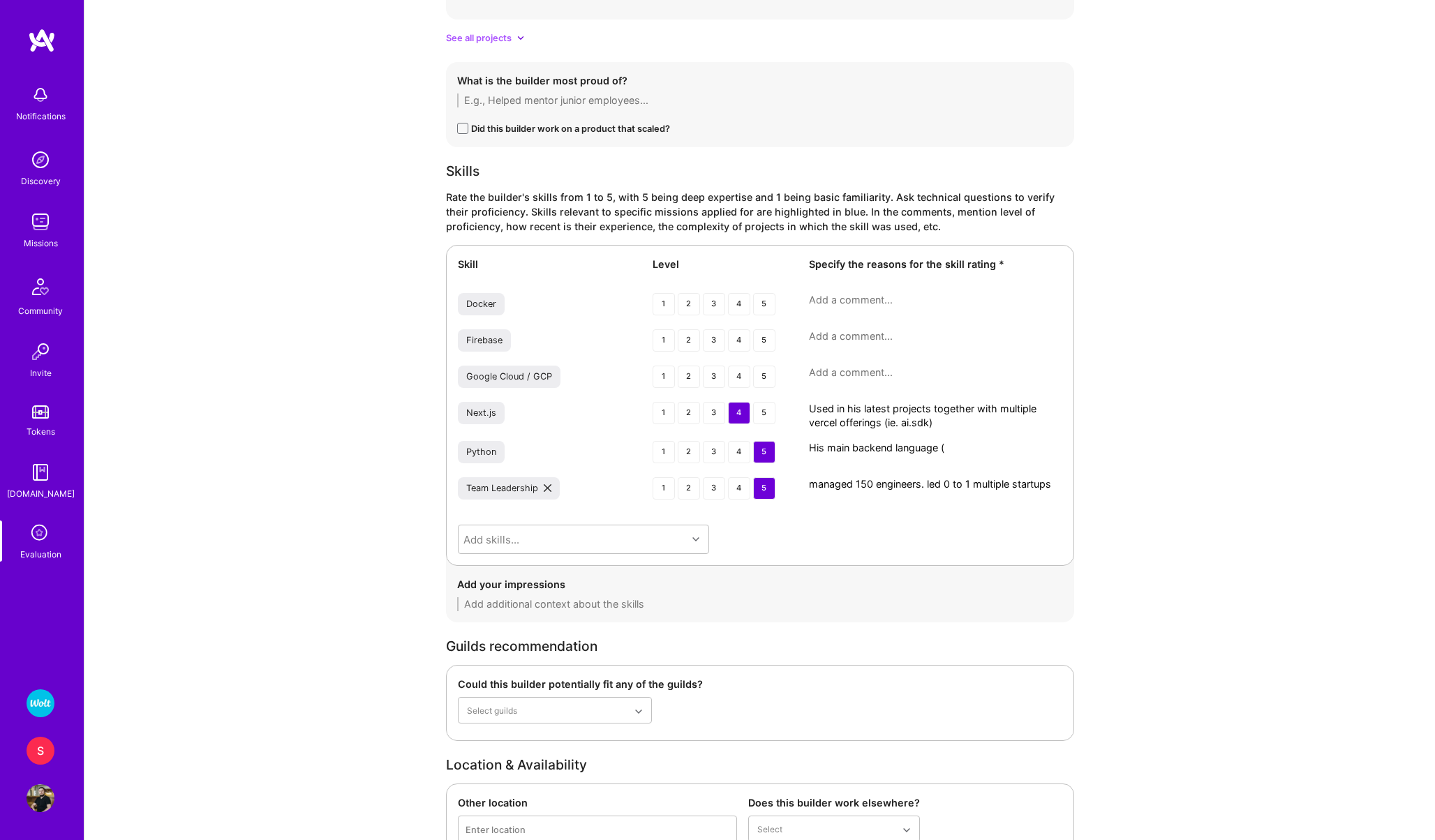
type textarea "Used in his latest projects together with multiple vercel offerings (ie. ai.sdk)"
click at [976, 446] on textarea "His main backend language (" at bounding box center [935, 448] width 253 height 14
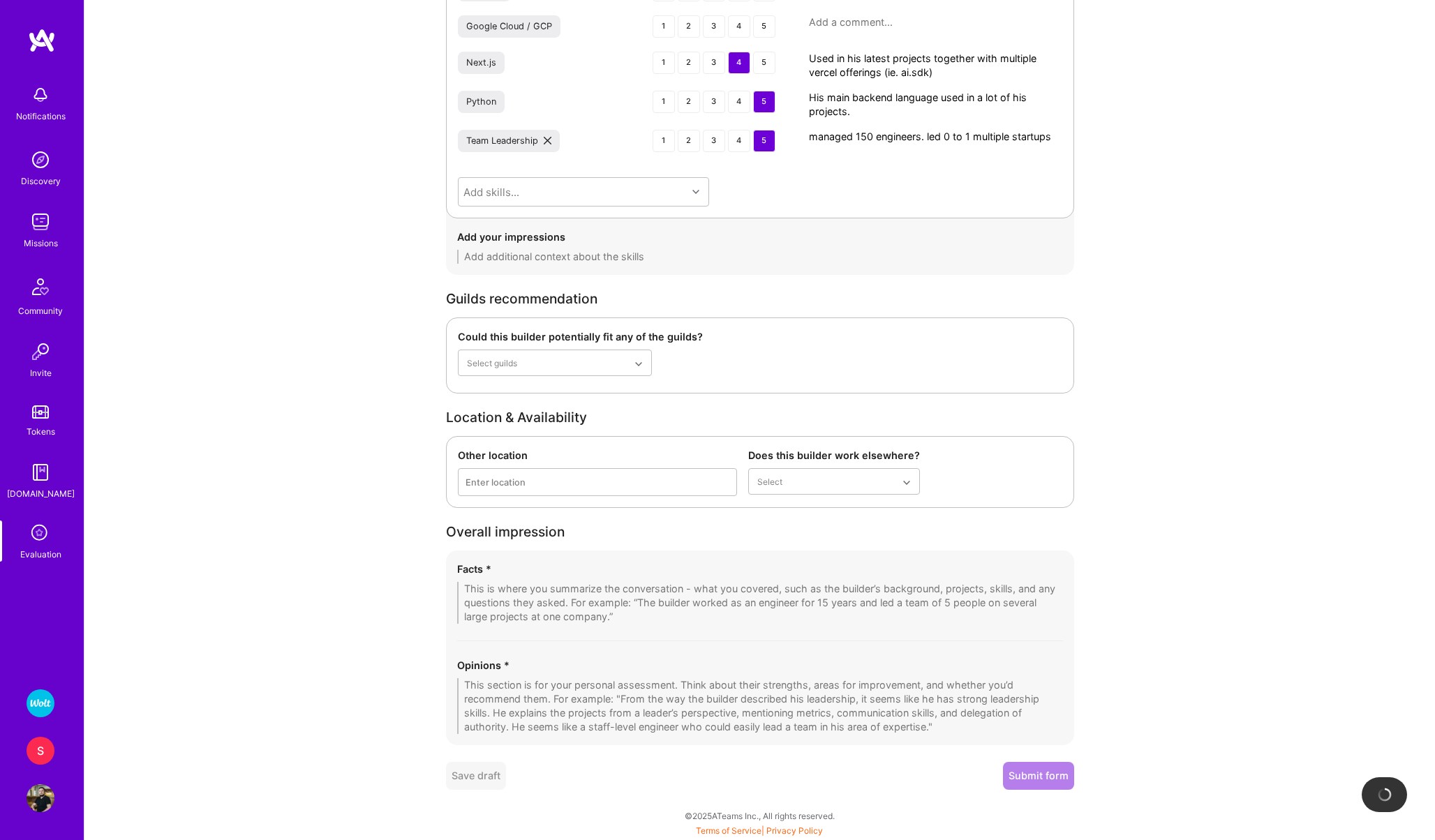
type textarea "His main backend language used in a lot of his projects."
click at [607, 594] on textarea at bounding box center [759, 603] width 606 height 42
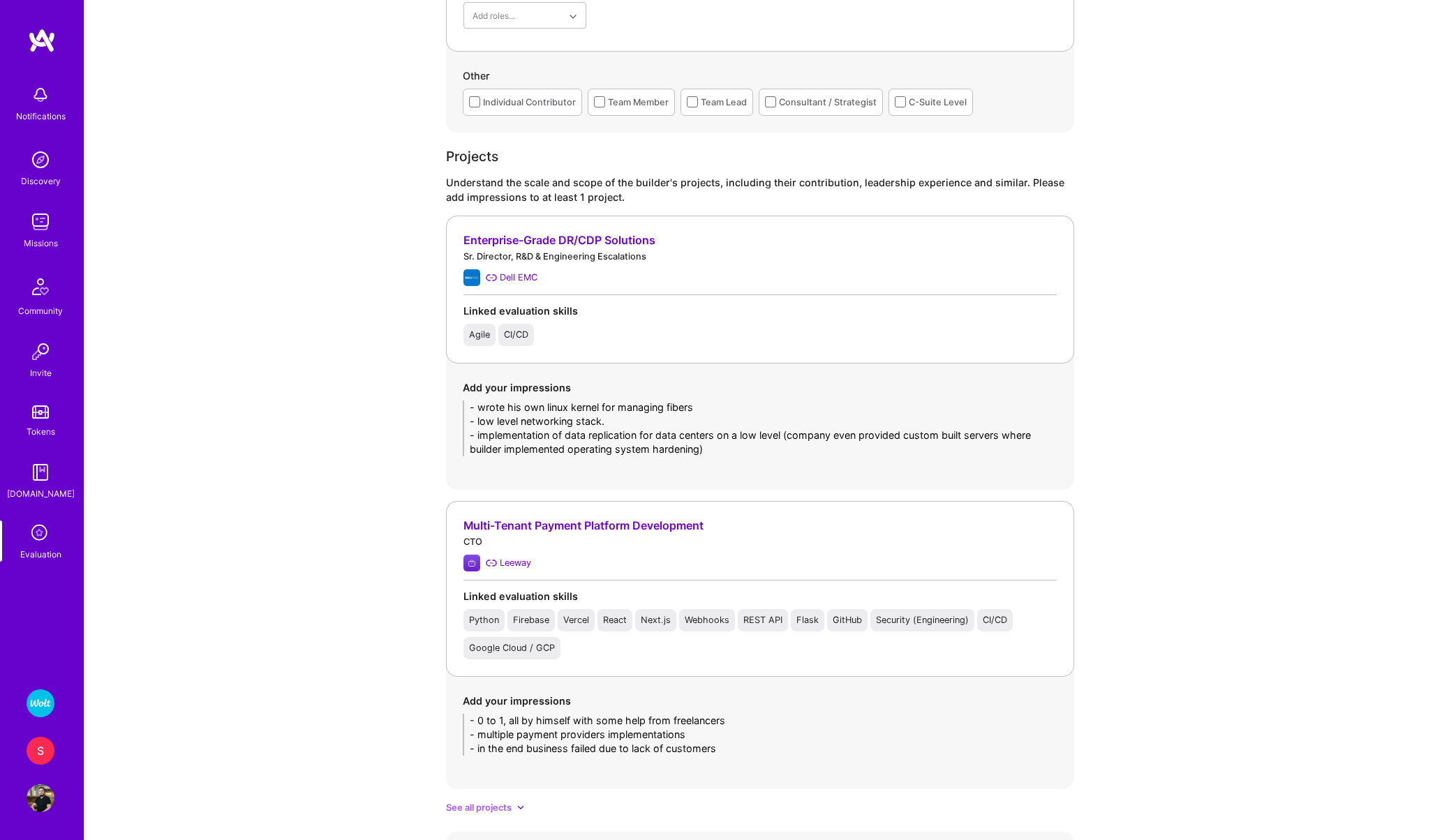
scroll to position [2154, 0]
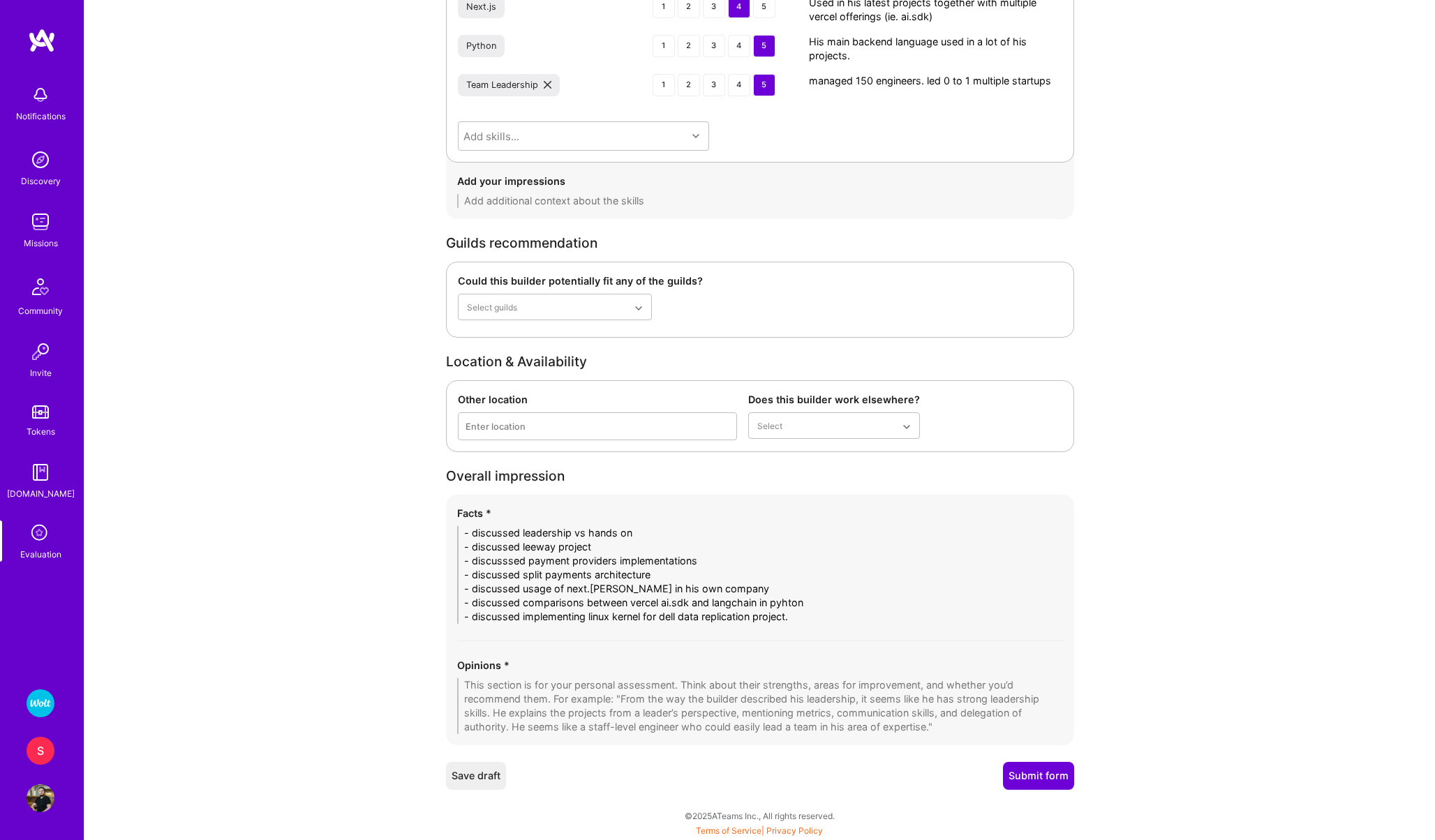
type textarea "- discussed leadership vs hands on - discussed leeway project - discusssed paym…"
click at [576, 709] on textarea at bounding box center [759, 706] width 606 height 56
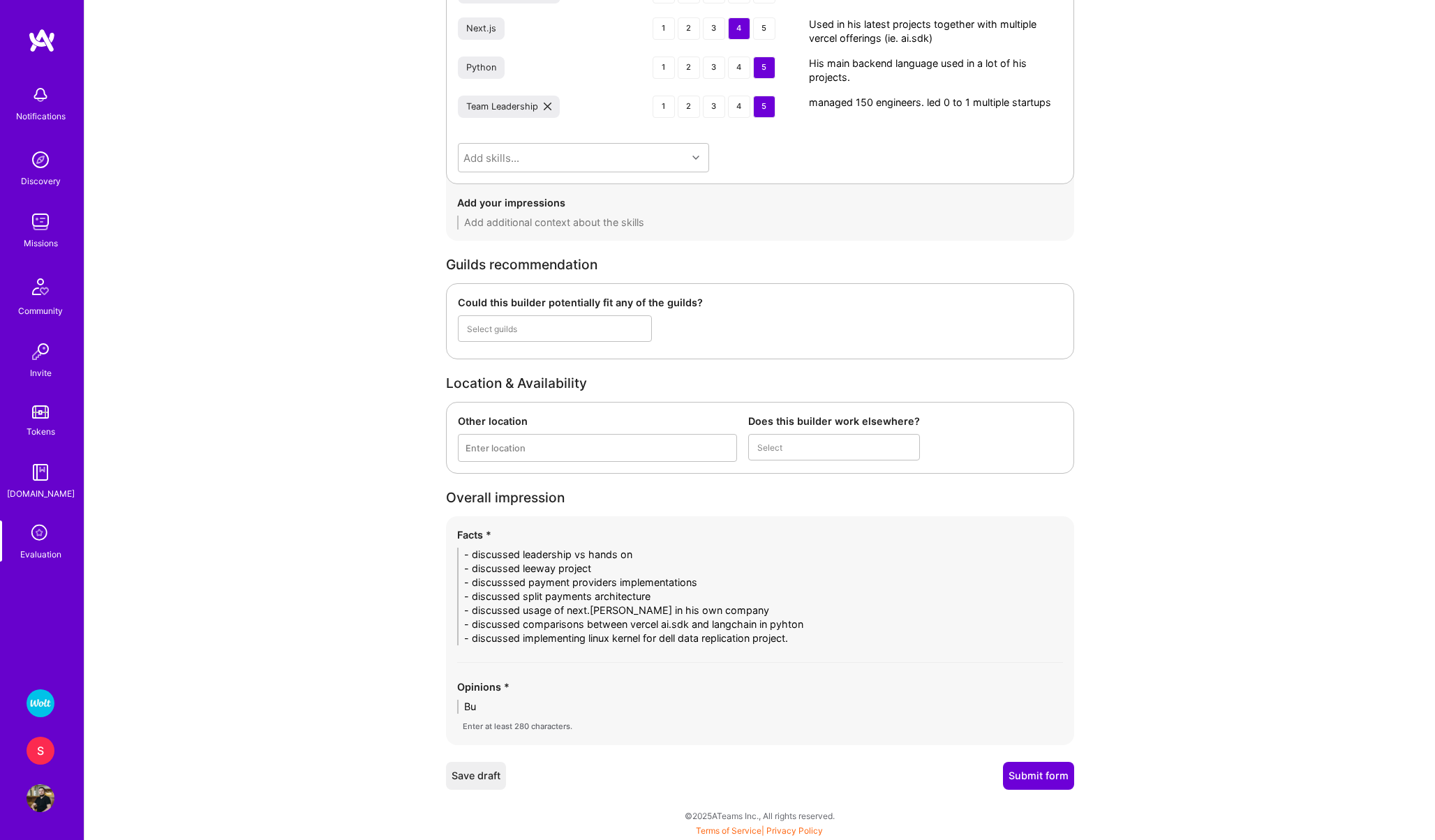
scroll to position [2132, 0]
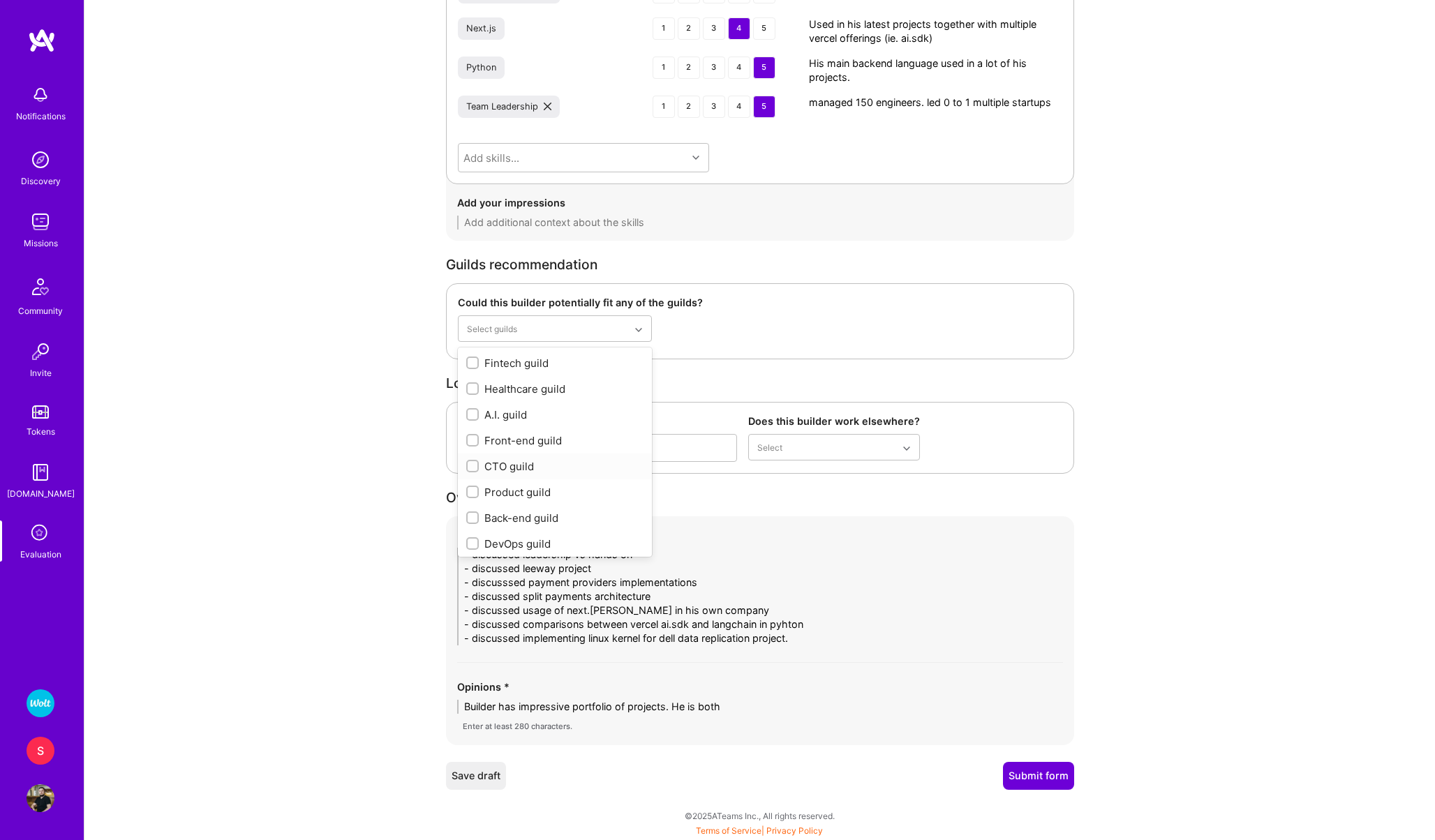
type textarea "Builder has impressive portfolio of projects. He is both"
click at [470, 461] on div at bounding box center [472, 466] width 12 height 12
click at [470, 462] on input "checkbox" at bounding box center [474, 466] width 10 height 10
click at [472, 466] on input "checkbox" at bounding box center [474, 466] width 10 height 10
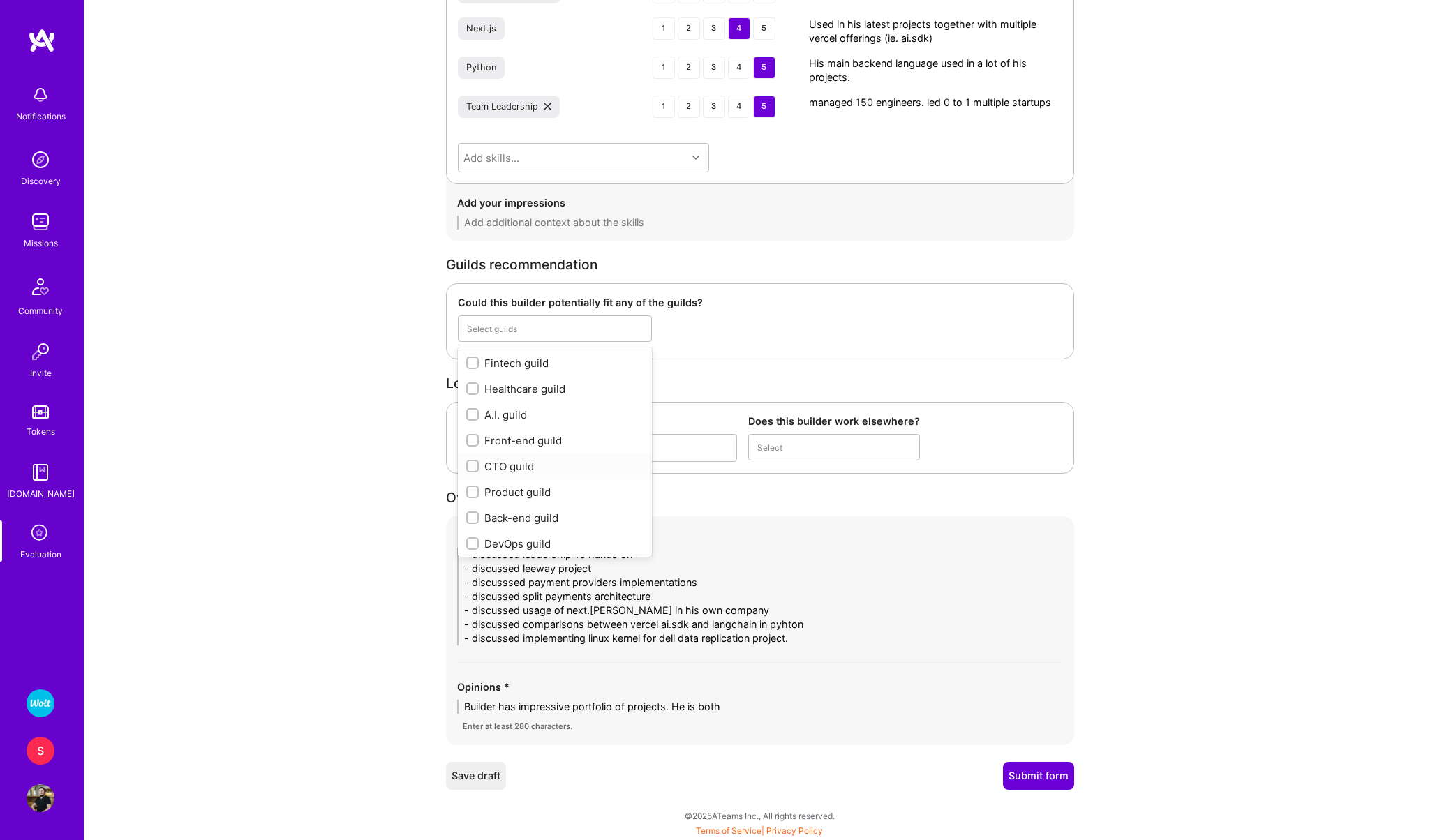
checkbox input "true"
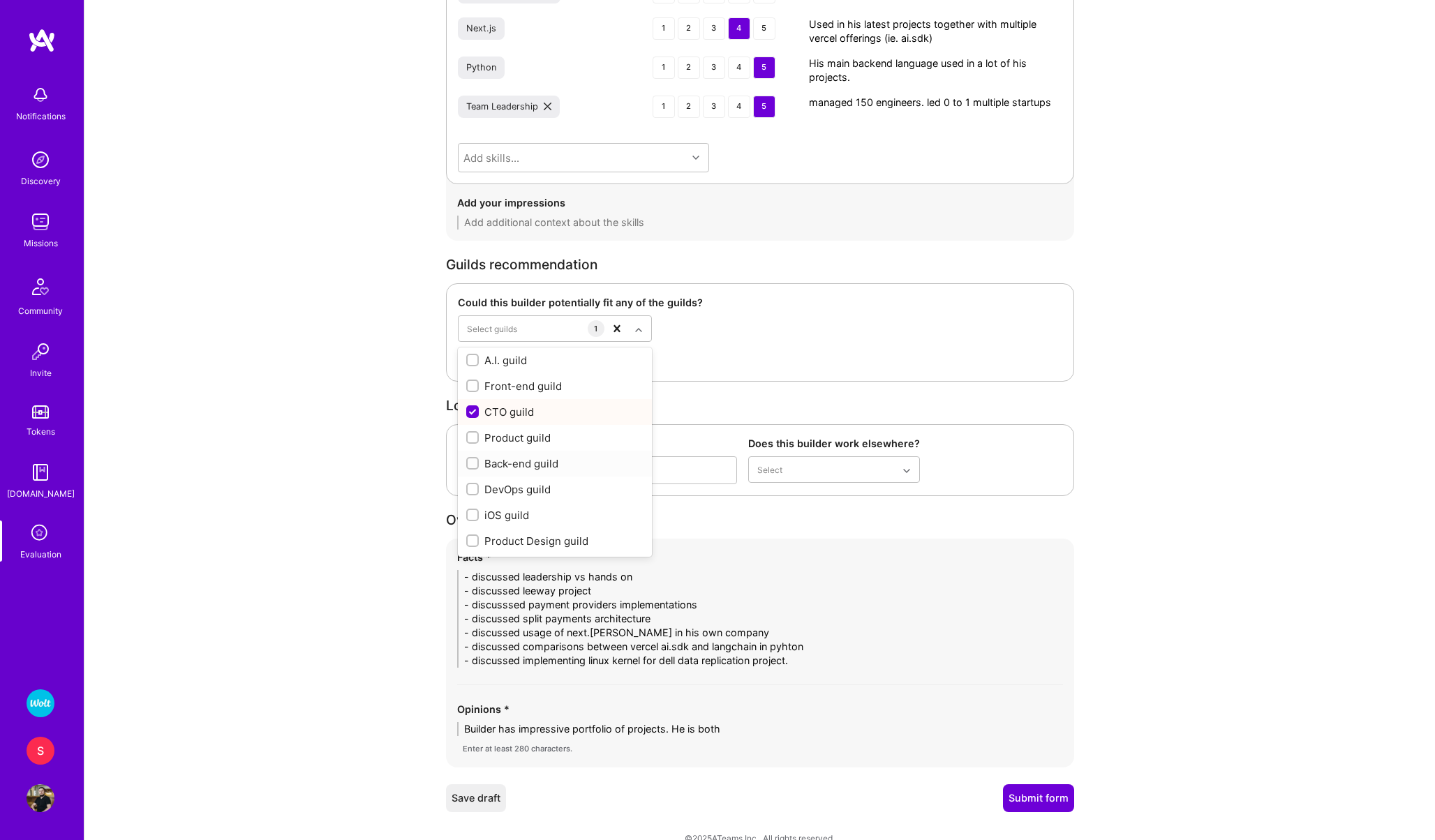
scroll to position [0, 0]
click at [474, 361] on input "checkbox" at bounding box center [474, 363] width 10 height 10
checkbox input "true"
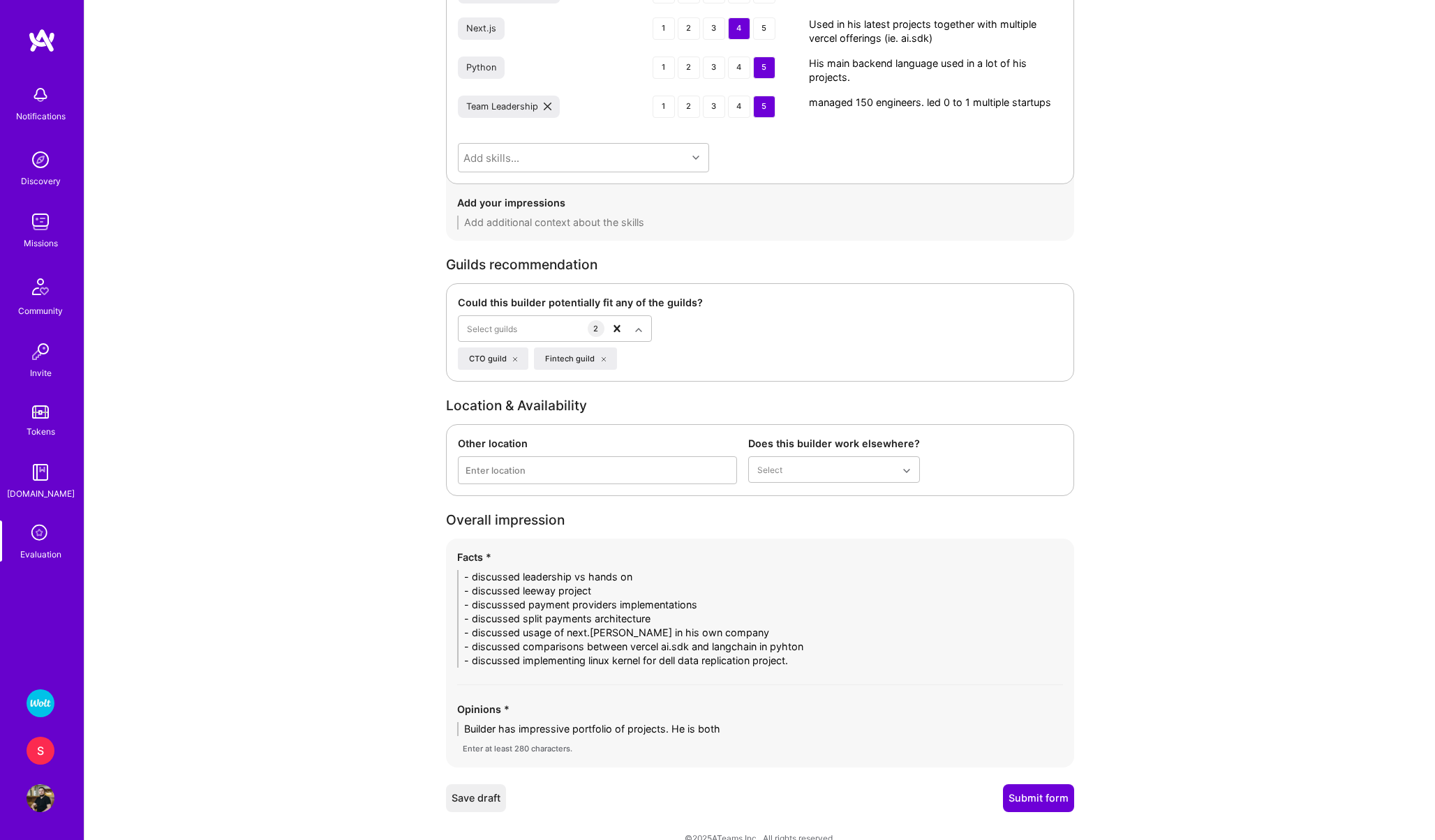
click at [754, 728] on textarea "Builder has impressive portfolio of projects. He is both" at bounding box center [759, 729] width 606 height 14
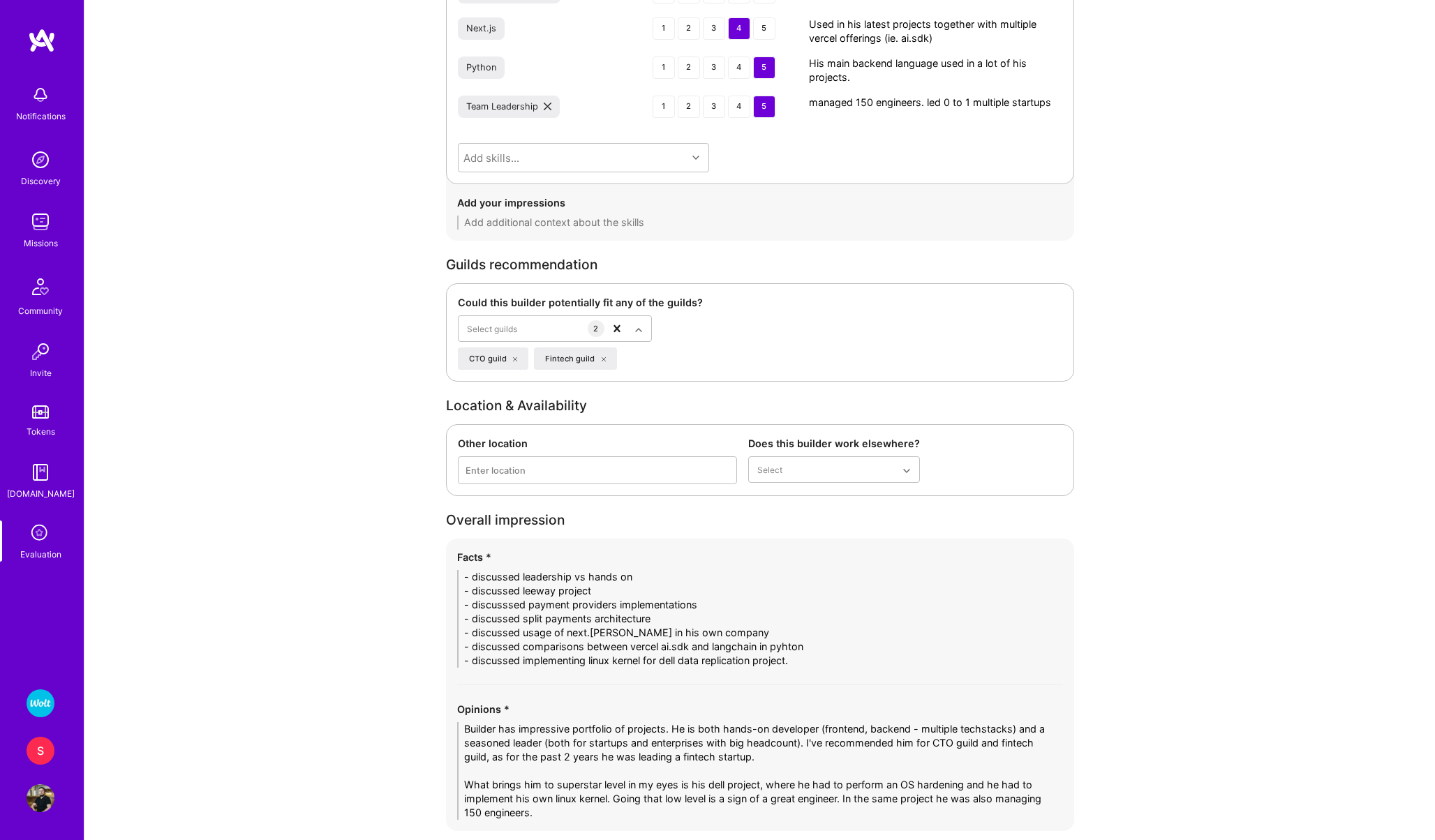
scroll to position [2218, 0]
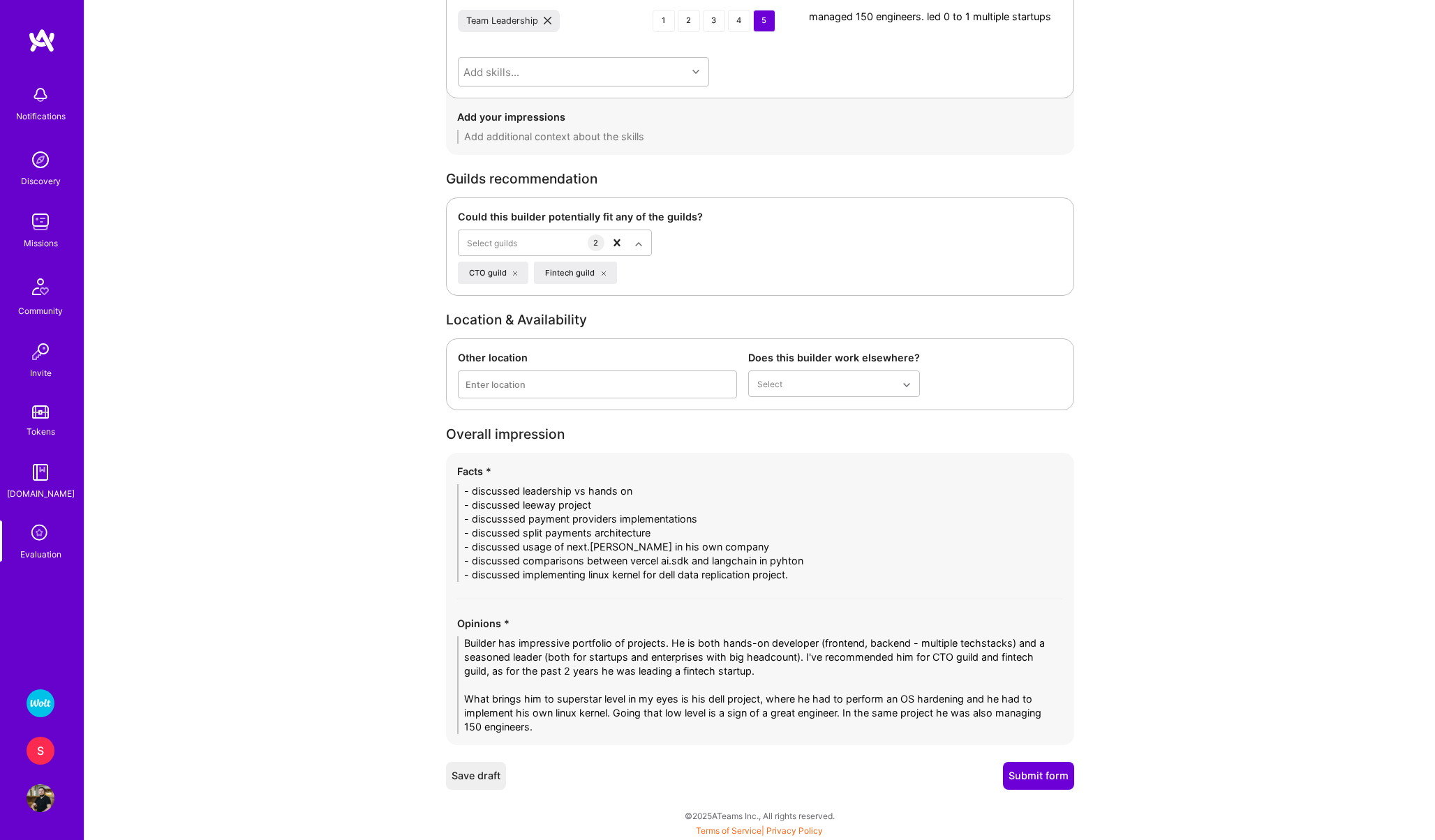
type textarea "Builder has impressive portfolio of projects. He is both hands-on developer (fr…"
click at [1044, 778] on button "Submit form" at bounding box center [1038, 776] width 71 height 28
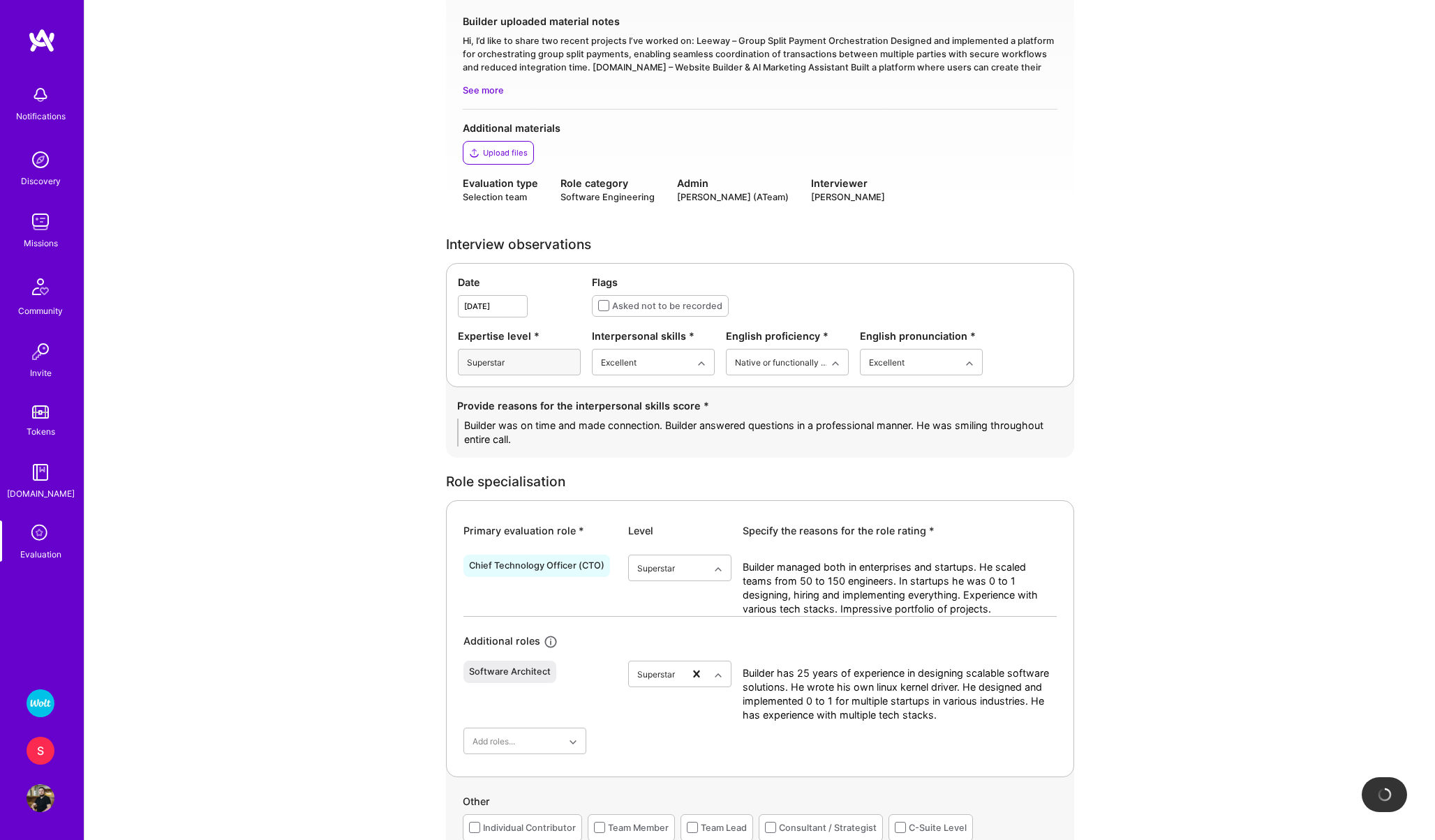
scroll to position [0, 0]
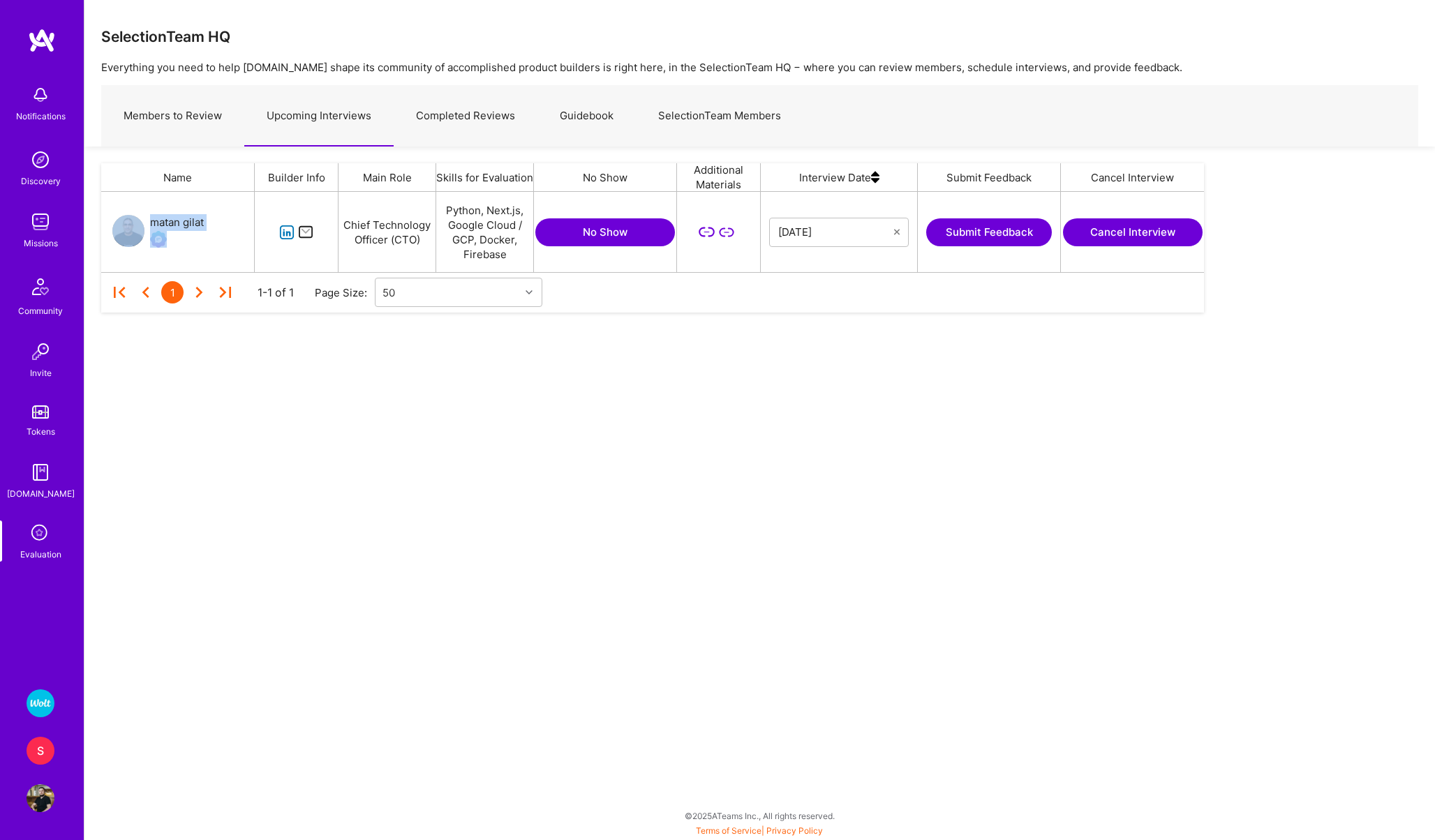
scroll to position [80, 1102]
click at [292, 512] on div "SelectionTeam HQ Everything you need to help [DOMAIN_NAME] shape its community …" at bounding box center [759, 420] width 1351 height 840
click at [41, 698] on img at bounding box center [40, 703] width 28 height 28
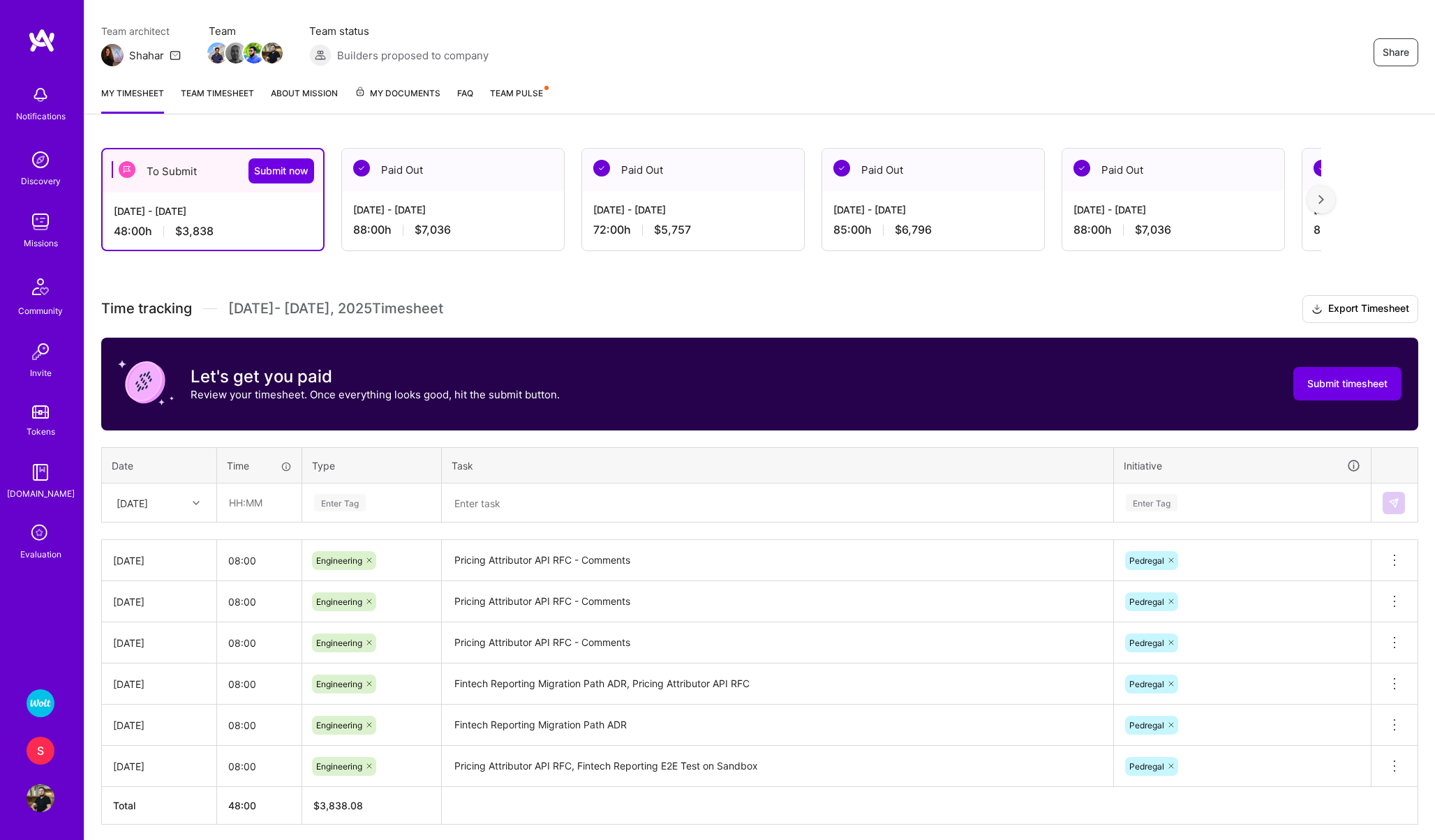
scroll to position [162, 0]
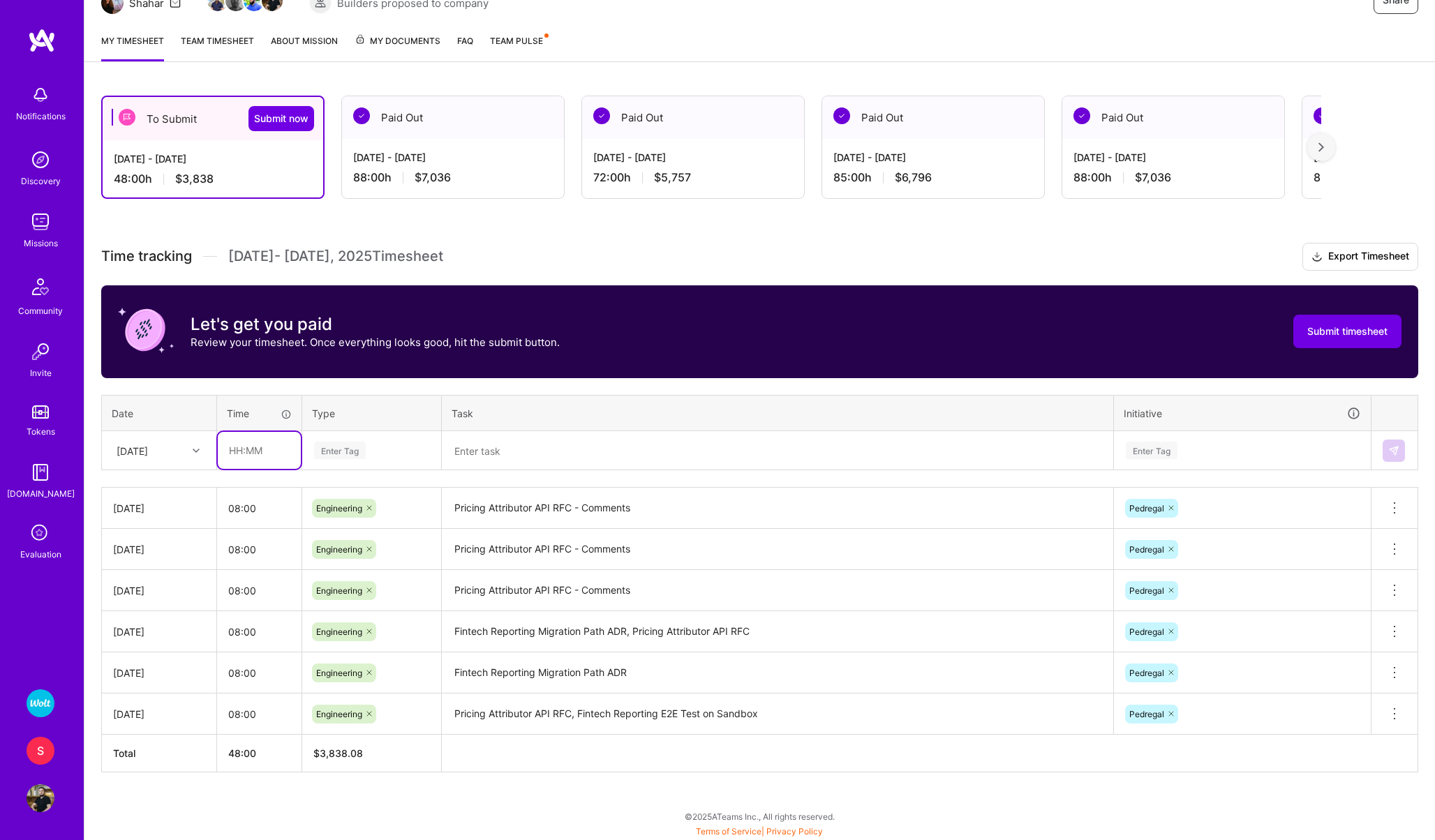
click at [241, 453] on input "text" at bounding box center [259, 450] width 83 height 37
type input "08:00"
click at [368, 459] on div "Enter Tag" at bounding box center [371, 450] width 137 height 36
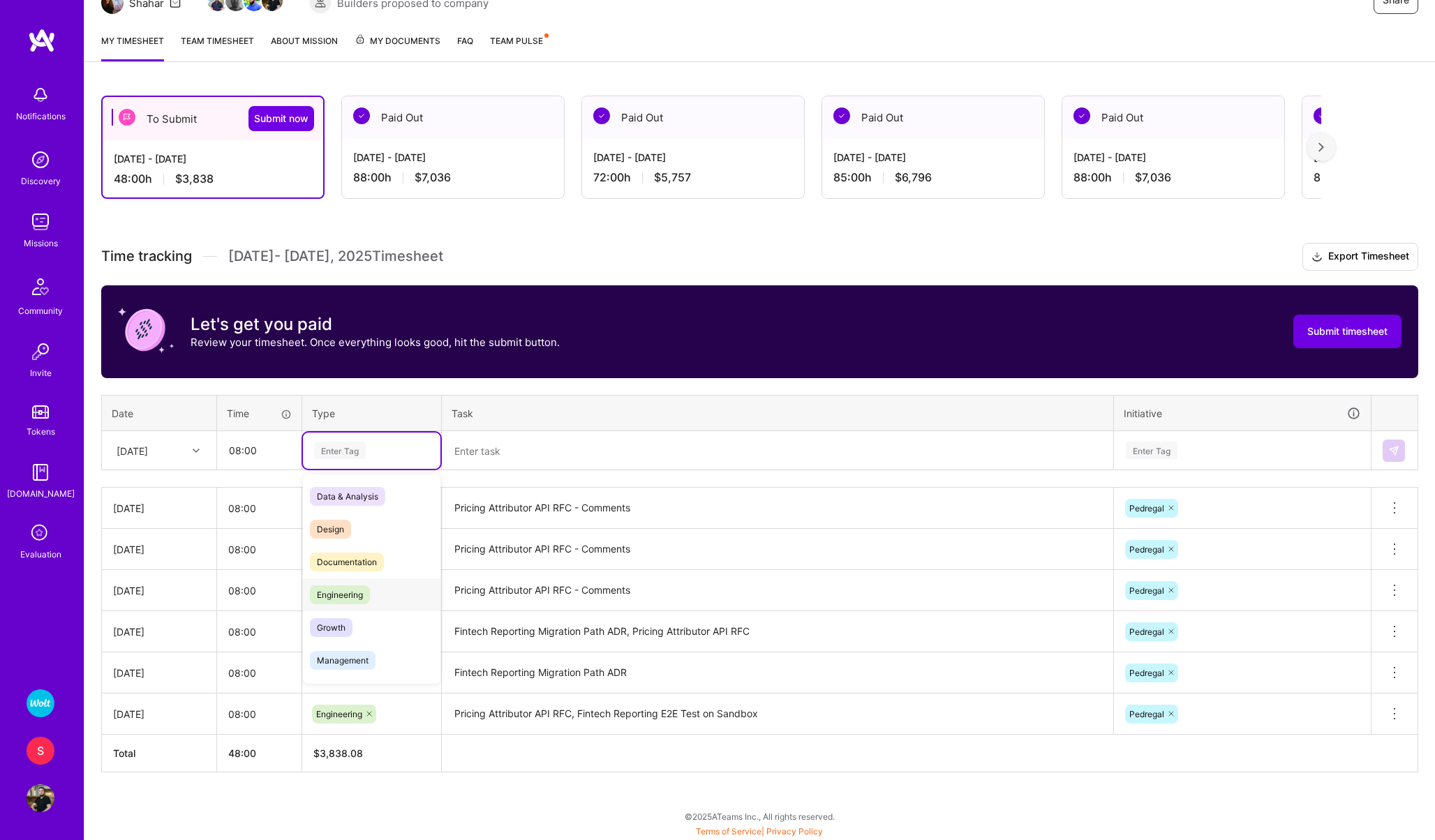
click at [358, 588] on span "Engineering" at bounding box center [340, 595] width 60 height 19
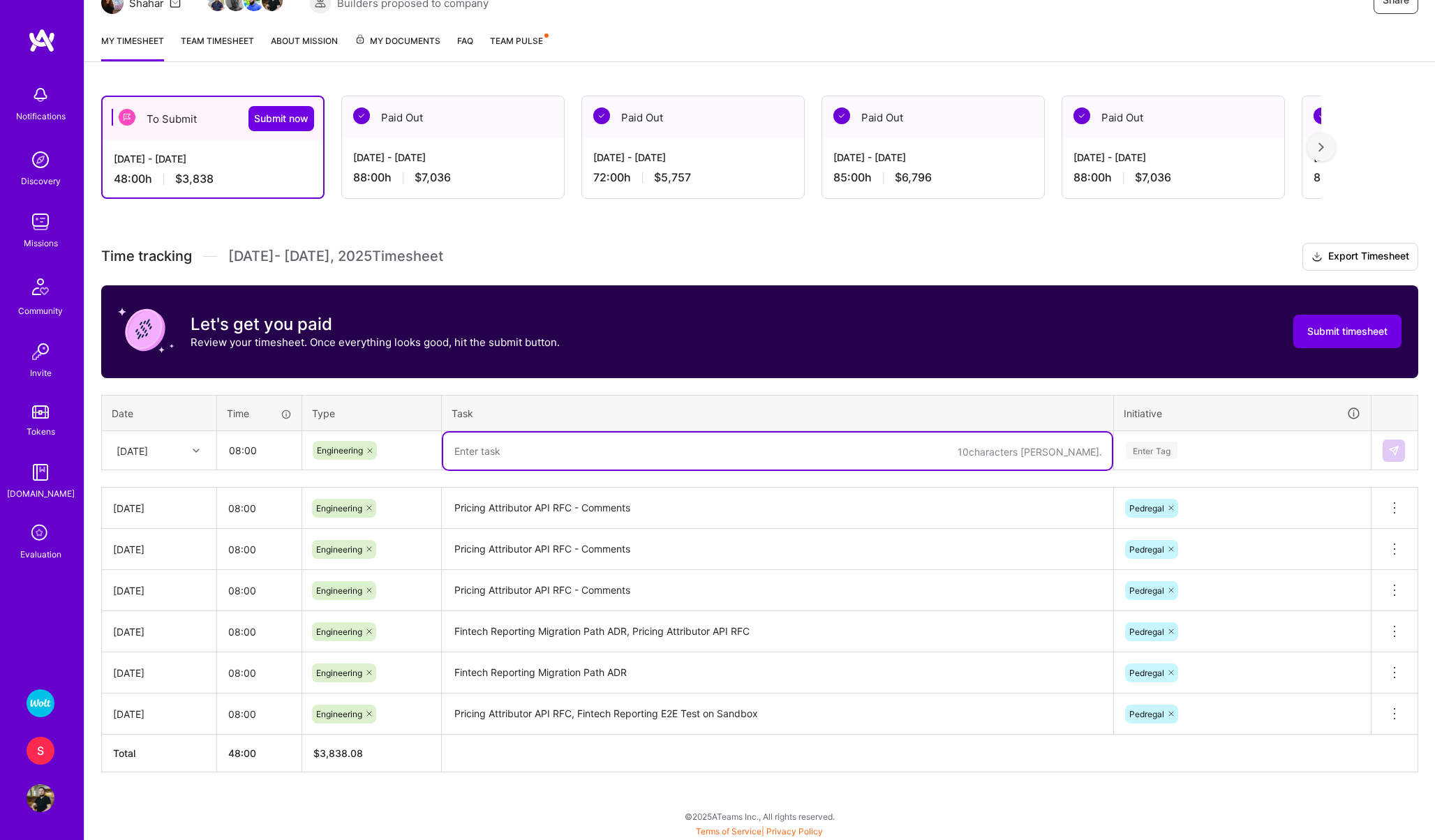
click at [486, 461] on textarea at bounding box center [777, 451] width 668 height 37
type textarea "Financial Item Registry - PoC and integration with Pricing Attributor"
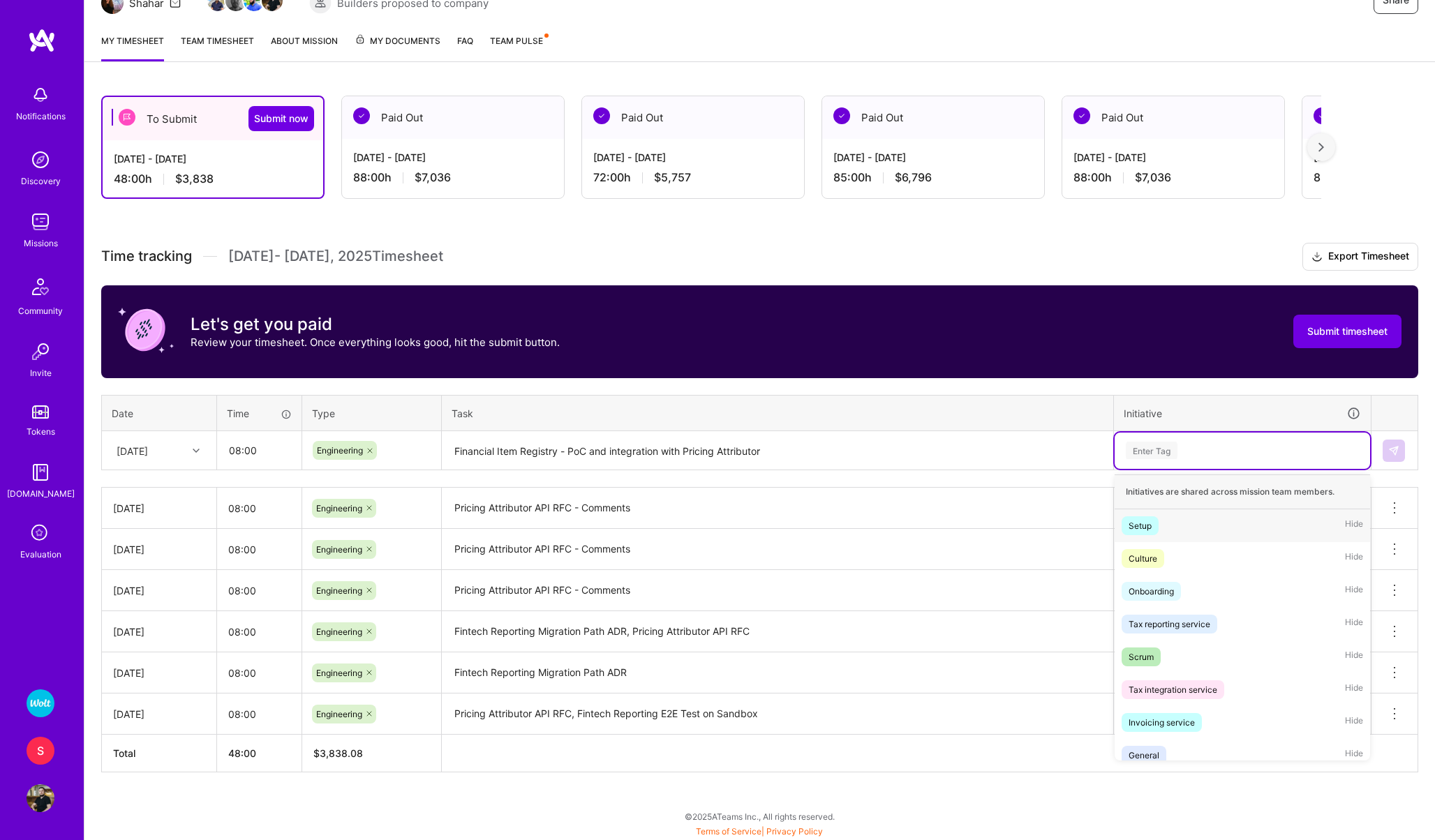
click at [1145, 452] on div "Enter Tag" at bounding box center [1152, 450] width 51 height 21
type input "pedre"
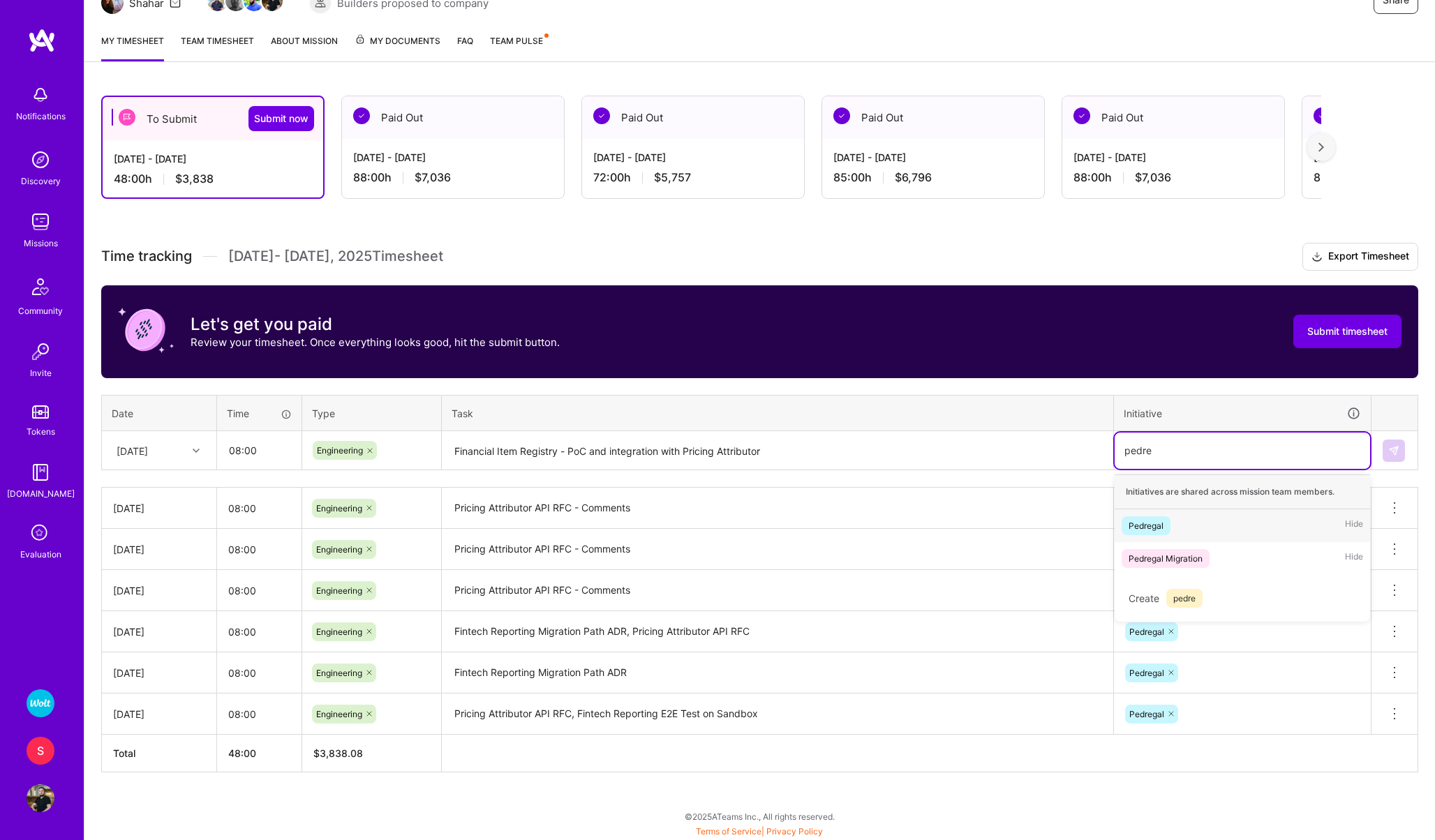
click at [1141, 523] on div "Pedregal" at bounding box center [1146, 526] width 35 height 15
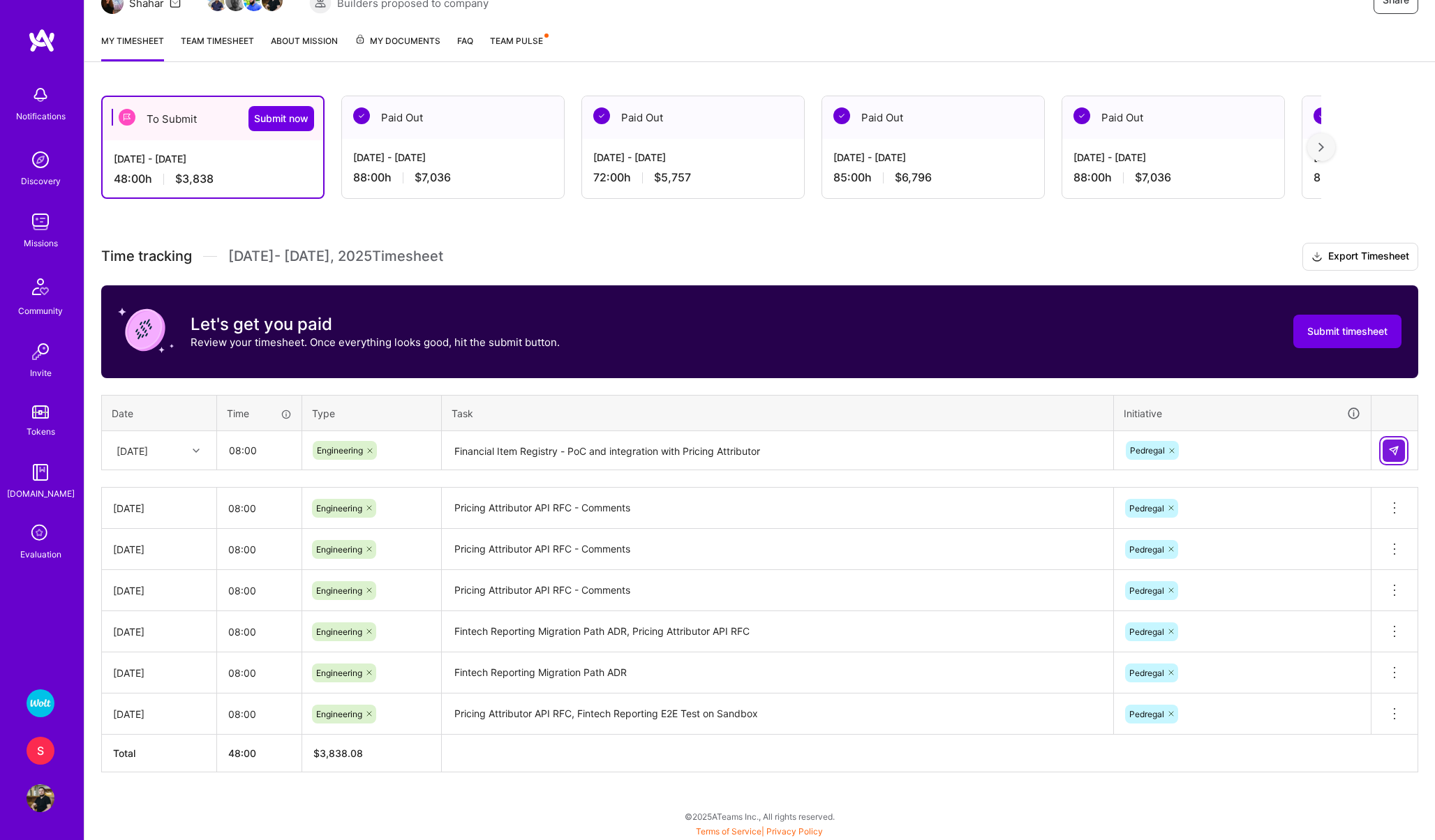
click at [1389, 448] on img at bounding box center [1393, 450] width 11 height 11
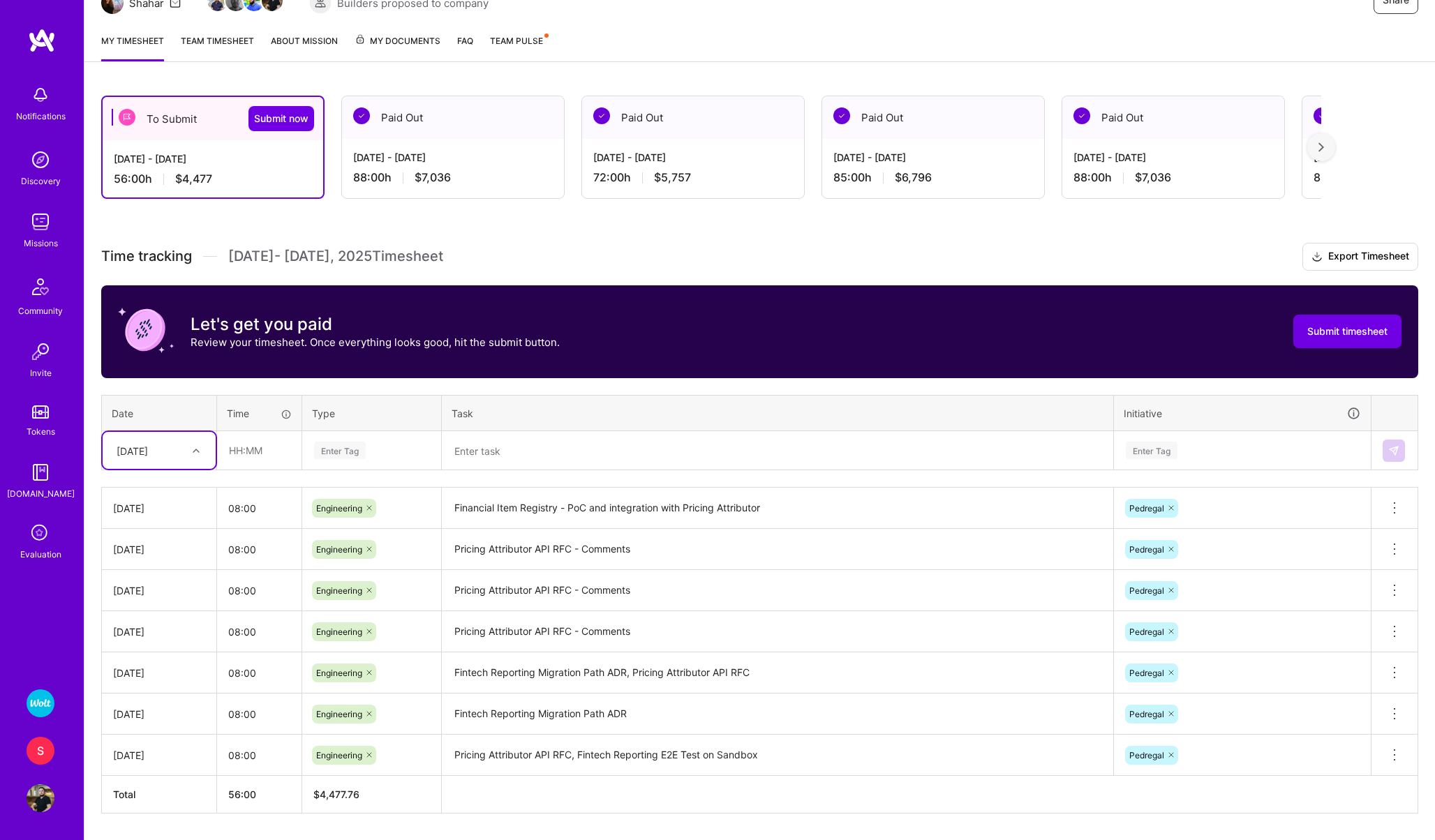
click at [136, 452] on div "Tue, Sep 30" at bounding box center [132, 450] width 32 height 15
click at [148, 667] on div "Mon, Sep 29" at bounding box center [159, 667] width 113 height 26
click at [232, 456] on input "text" at bounding box center [259, 450] width 83 height 37
type input "08:00"
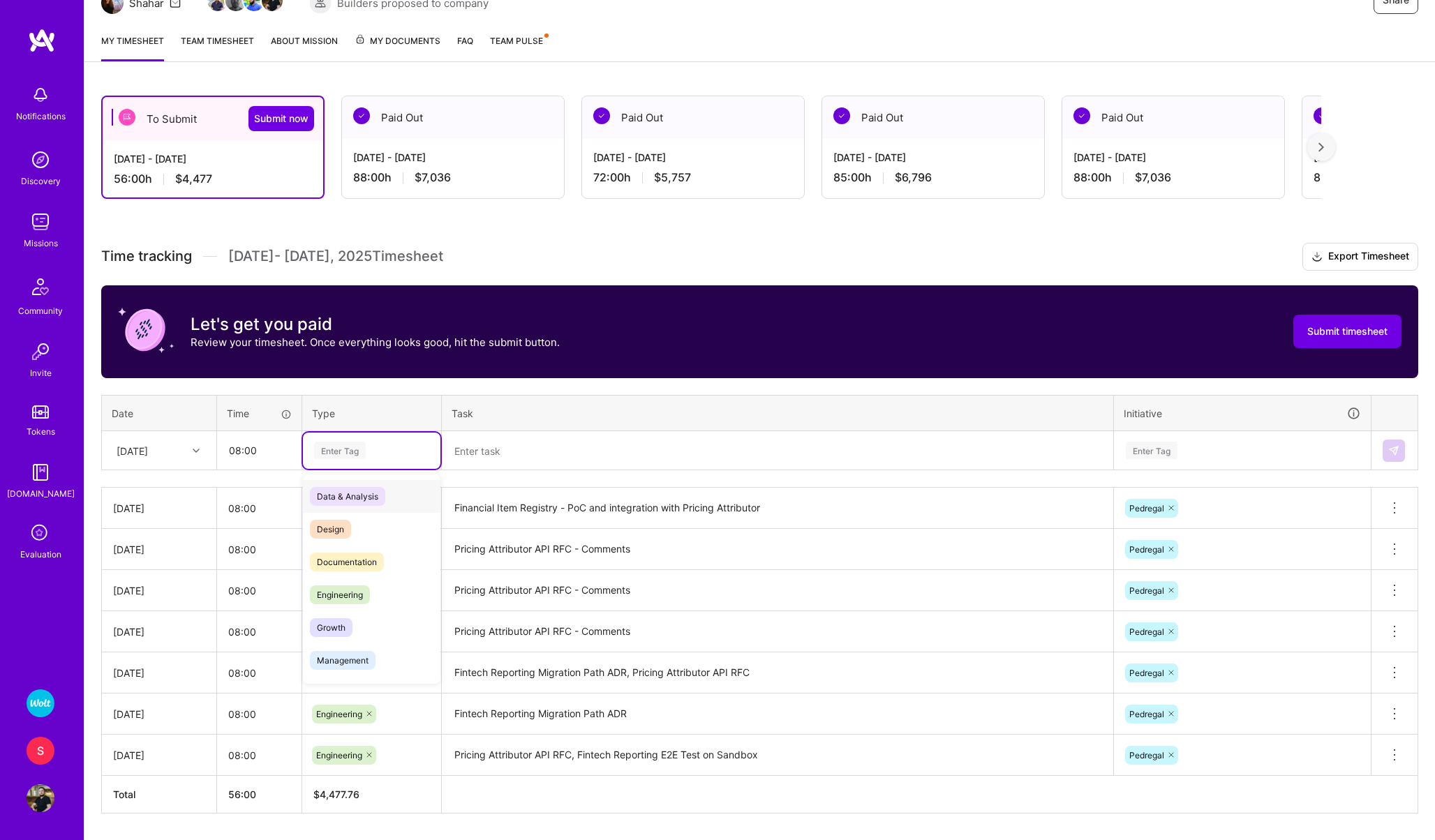
click at [336, 455] on div "Enter Tag" at bounding box center [340, 450] width 51 height 21
click at [346, 589] on span "Engineering" at bounding box center [340, 595] width 60 height 19
click at [477, 457] on textarea at bounding box center [777, 451] width 668 height 37
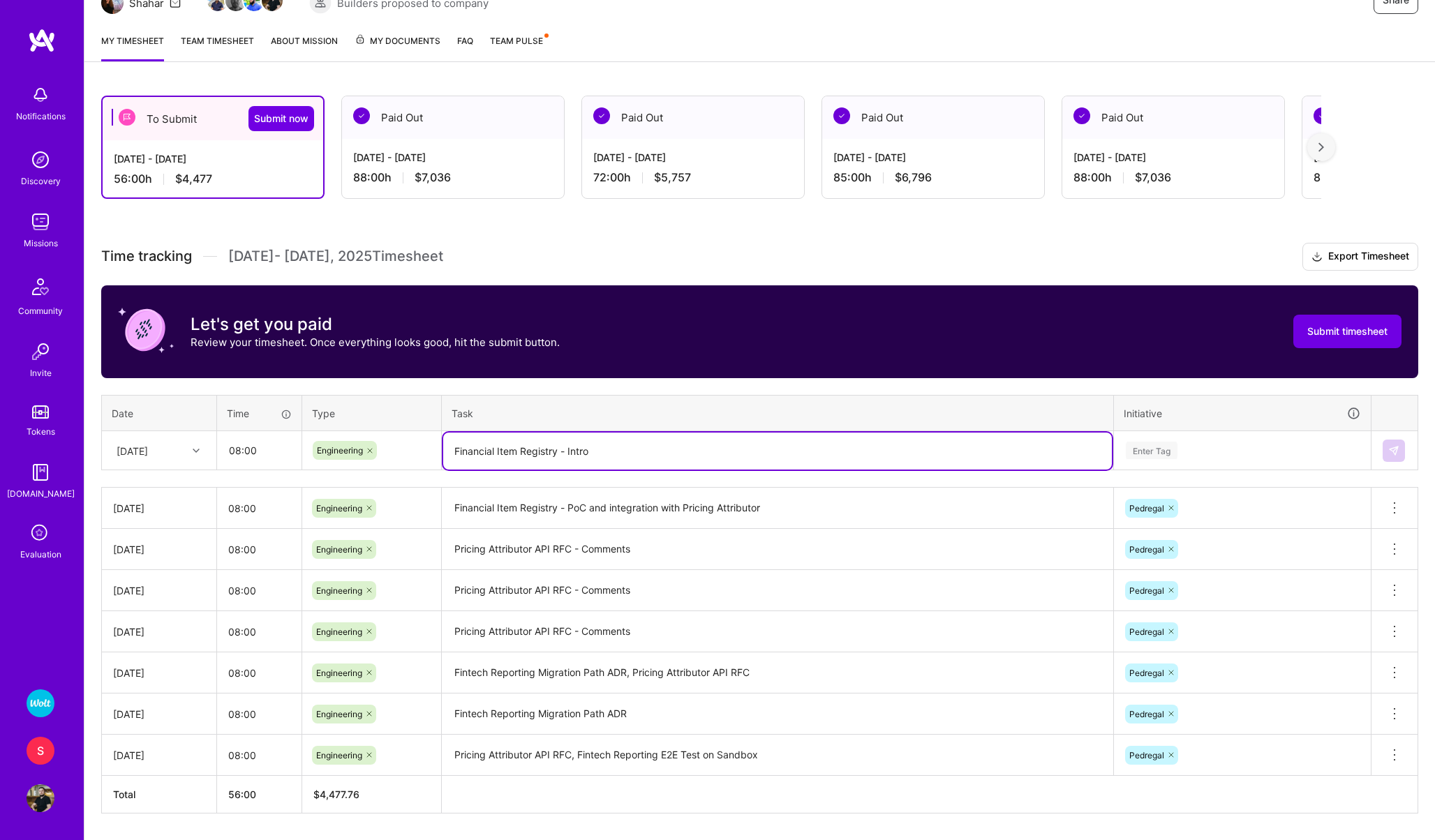
type textarea "Financial Item Registry - Intro"
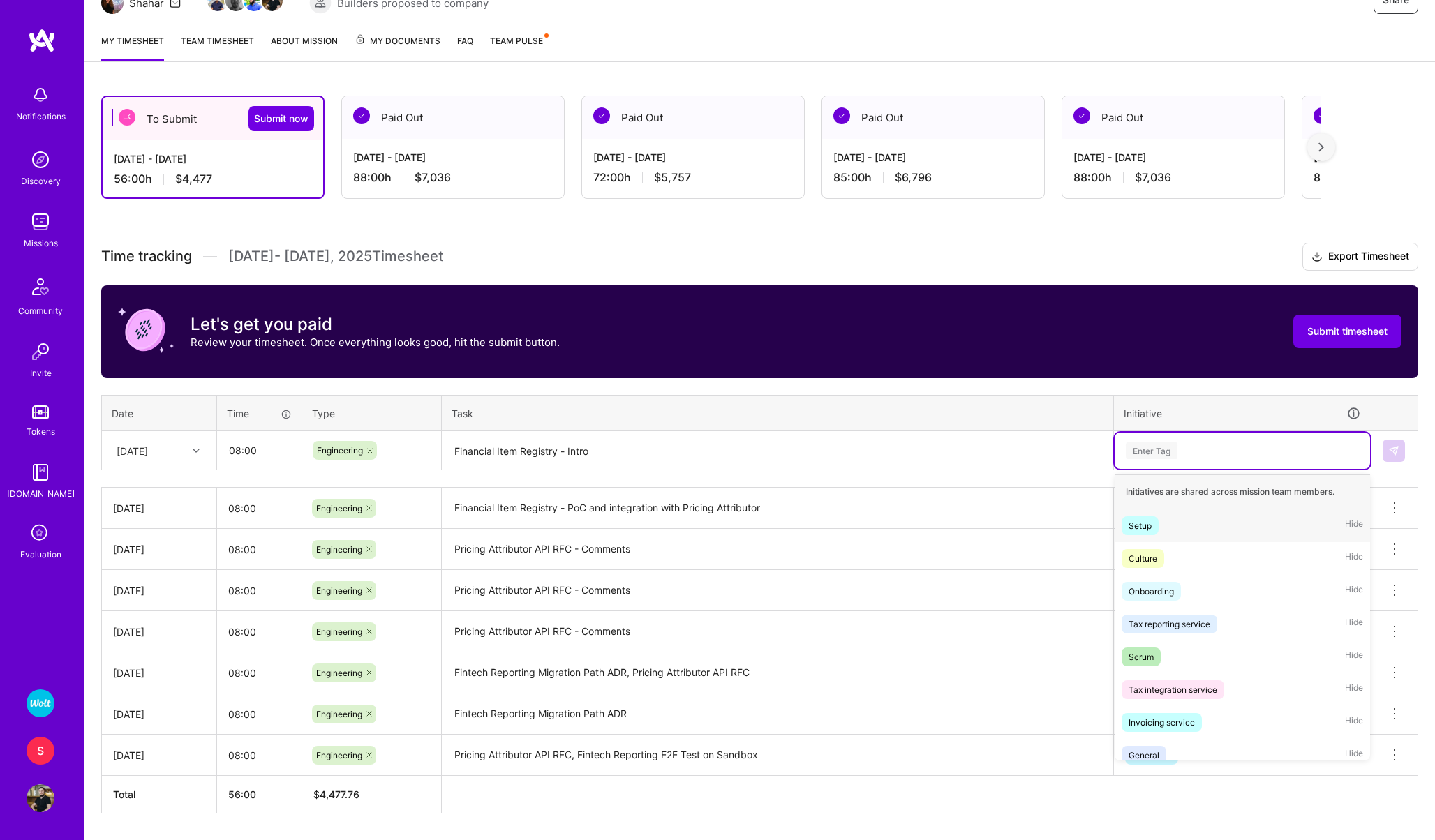
click at [1172, 446] on div "Enter Tag" at bounding box center [1152, 450] width 51 height 21
type input "pedre"
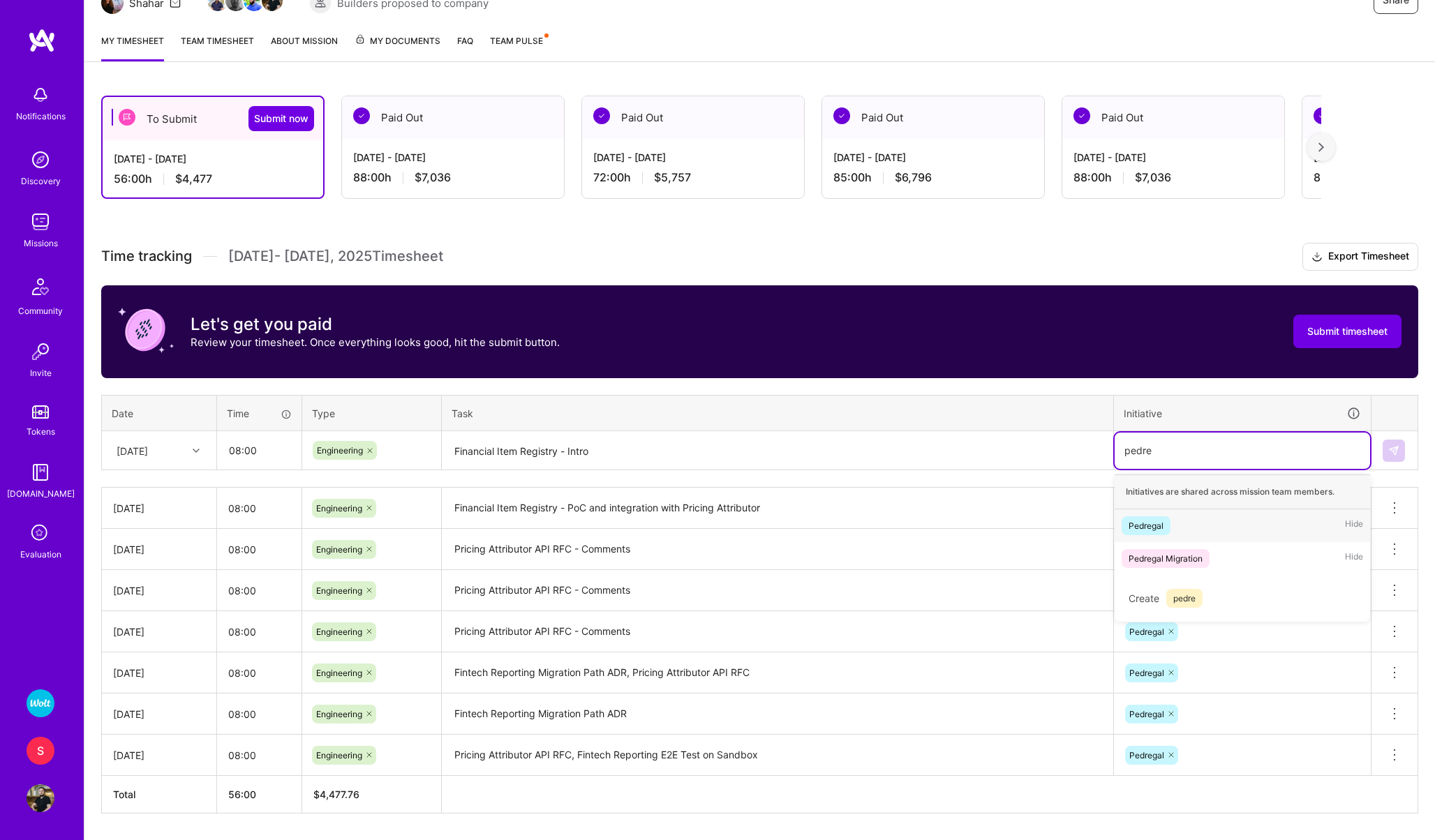
click at [1146, 521] on div "Pedregal" at bounding box center [1146, 526] width 35 height 15
click at [1390, 449] on img at bounding box center [1393, 450] width 11 height 11
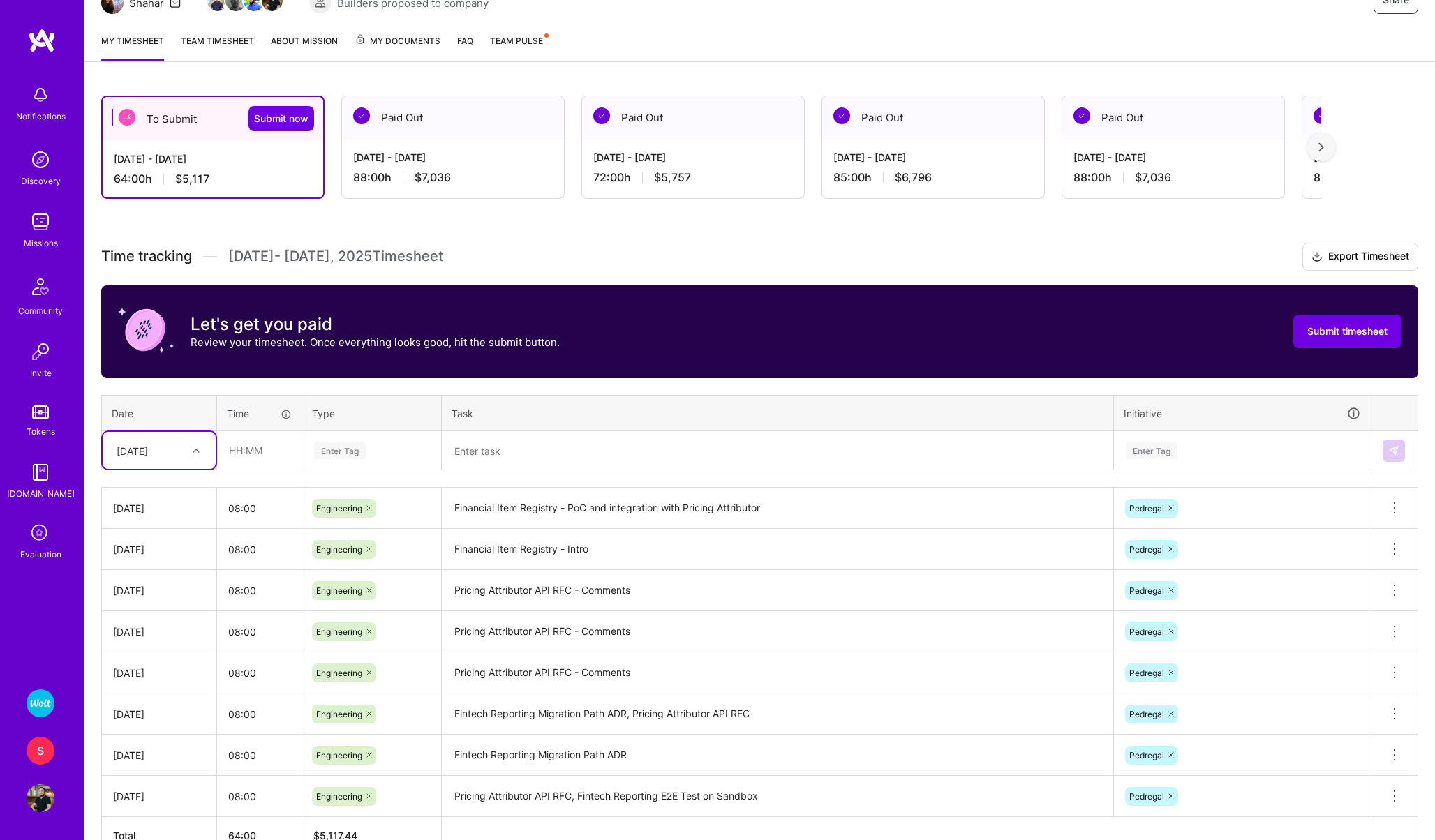
scroll to position [162, 0]
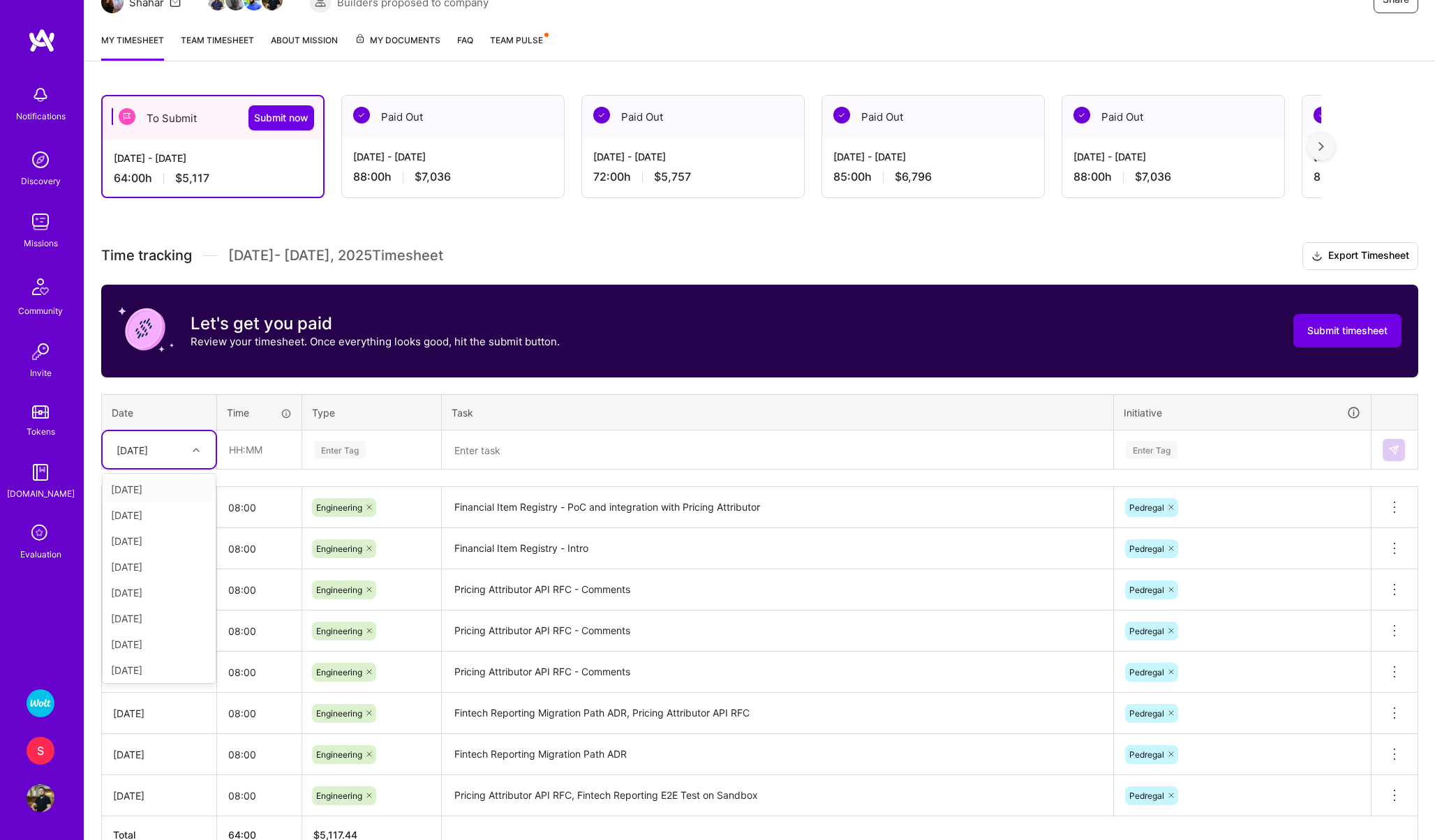
click at [151, 460] on div "Mon, Sep 29" at bounding box center [159, 449] width 113 height 37
click at [146, 537] on div "Wed, Sep 24" at bounding box center [159, 538] width 113 height 26
click at [148, 446] on div "Wed, Sep 24" at bounding box center [132, 449] width 32 height 15
click at [135, 567] on div "Fri, Sep 26" at bounding box center [159, 564] width 113 height 26
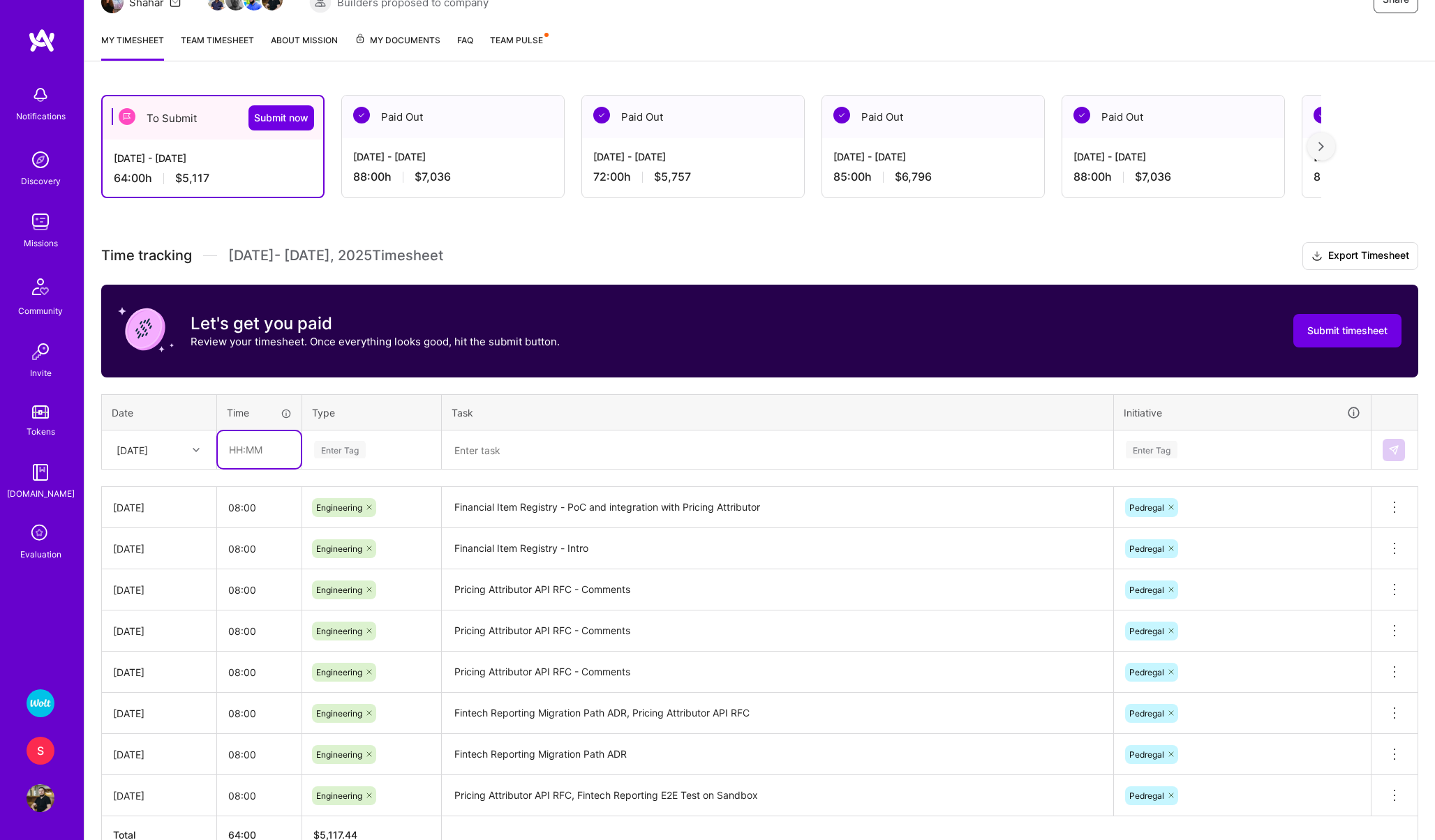
click at [251, 440] on input "text" at bounding box center [259, 449] width 83 height 37
type input "08:00"
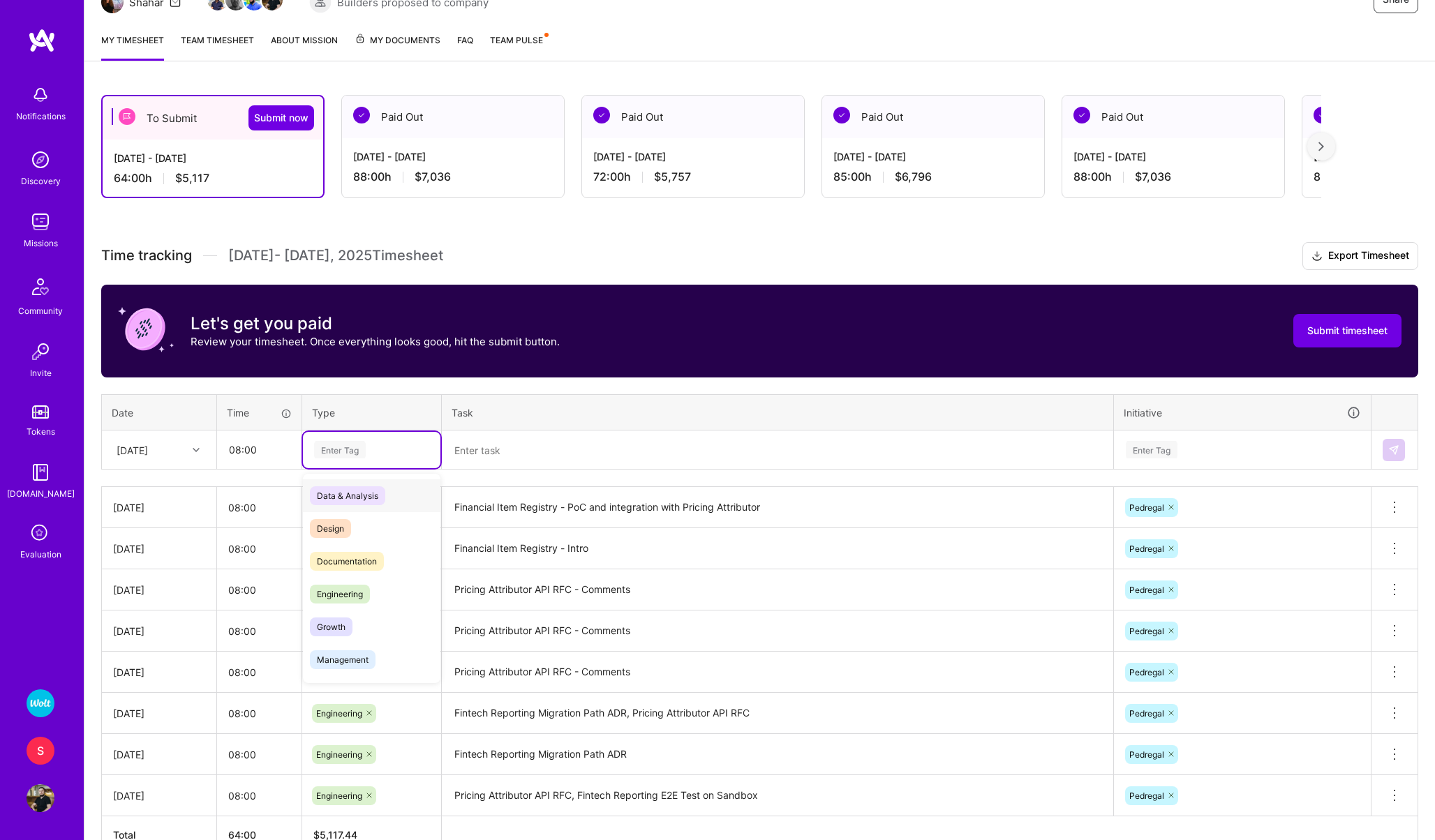
click at [333, 456] on div "Enter Tag" at bounding box center [340, 449] width 51 height 21
click at [353, 584] on span "Engineering" at bounding box center [340, 594] width 60 height 19
click at [489, 446] on textarea at bounding box center [777, 450] width 668 height 37
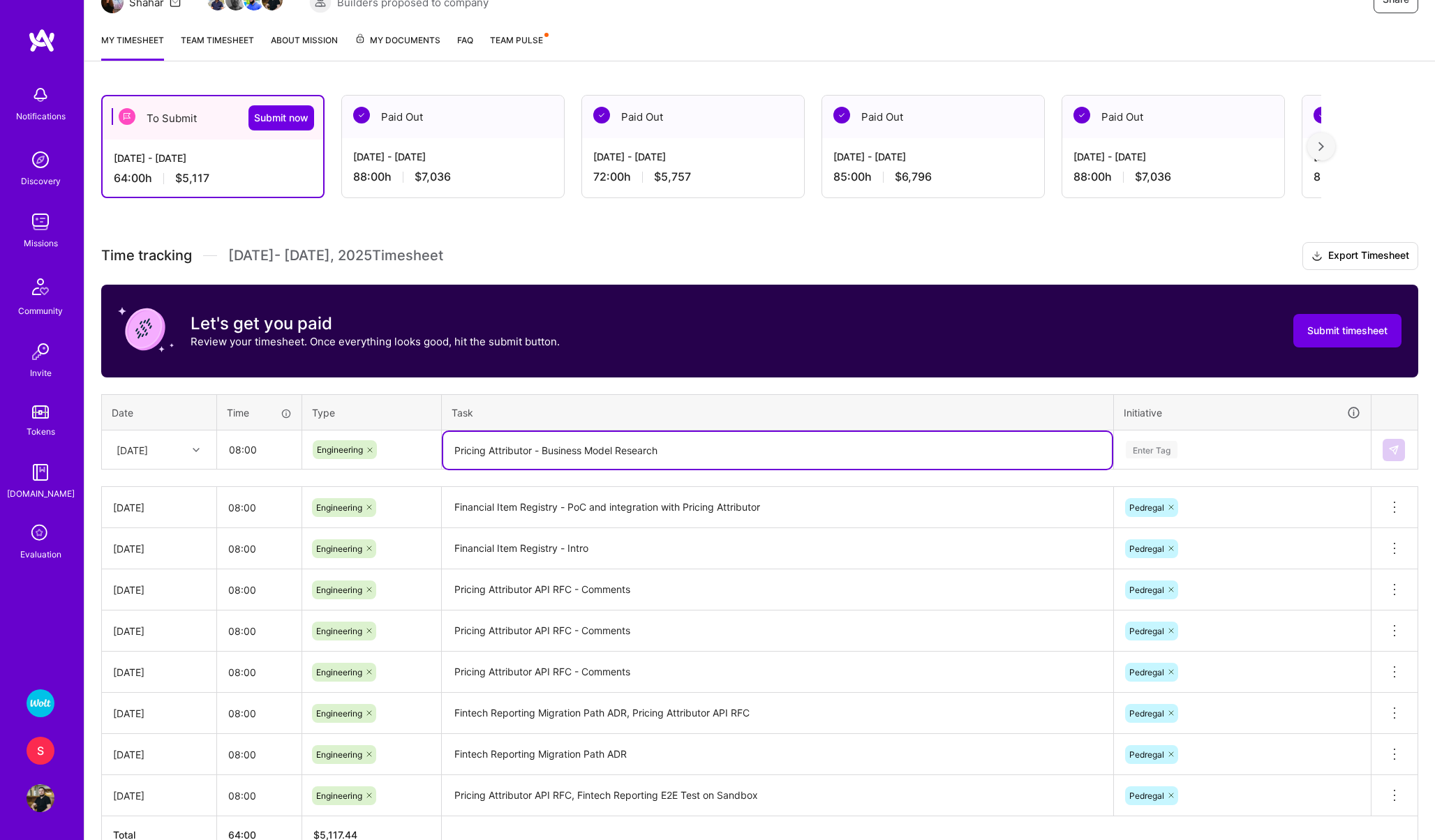
type textarea "Pricing Attributor - Business Model Research"
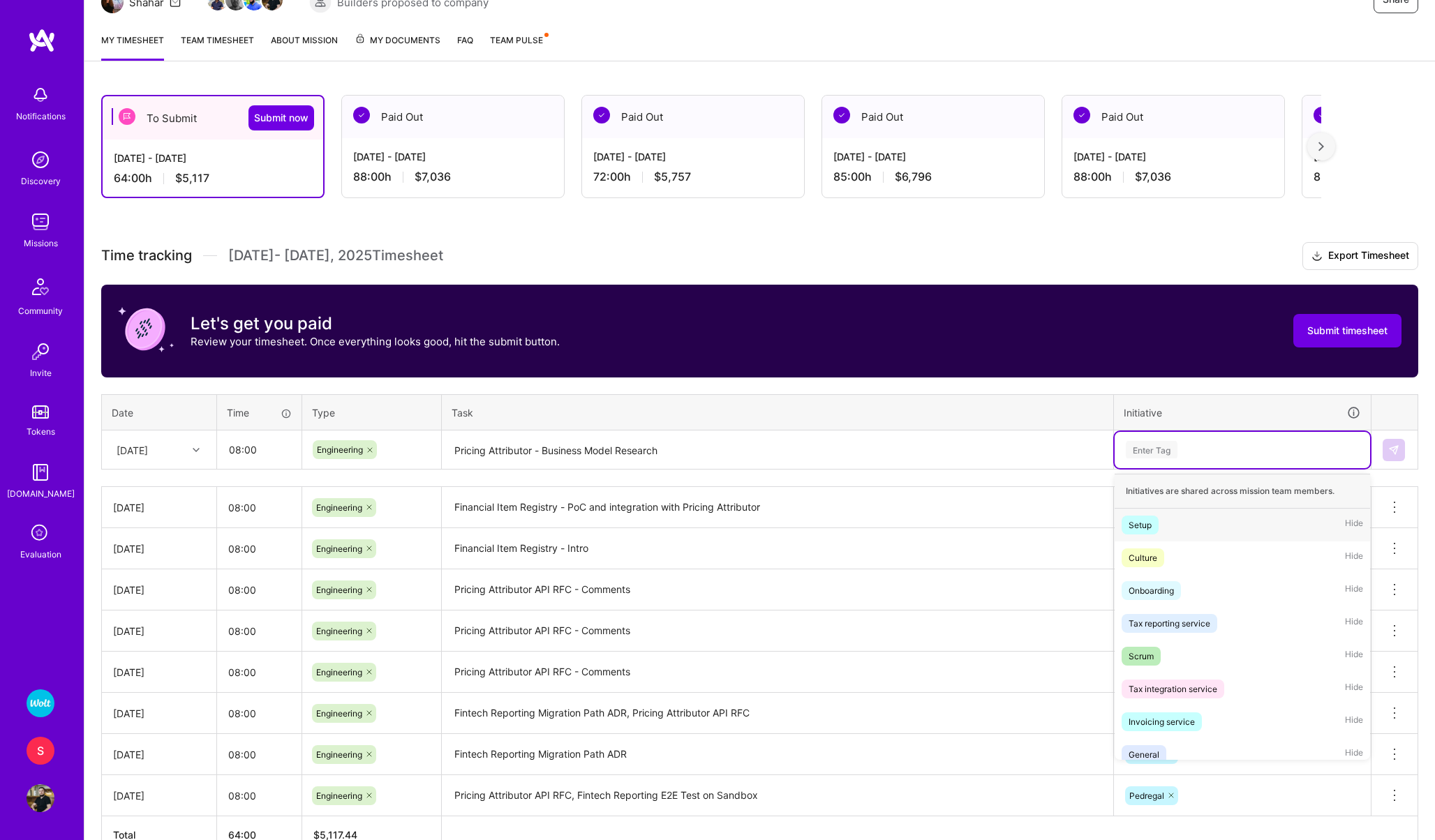
click at [1157, 454] on div "Enter Tag" at bounding box center [1152, 449] width 51 height 21
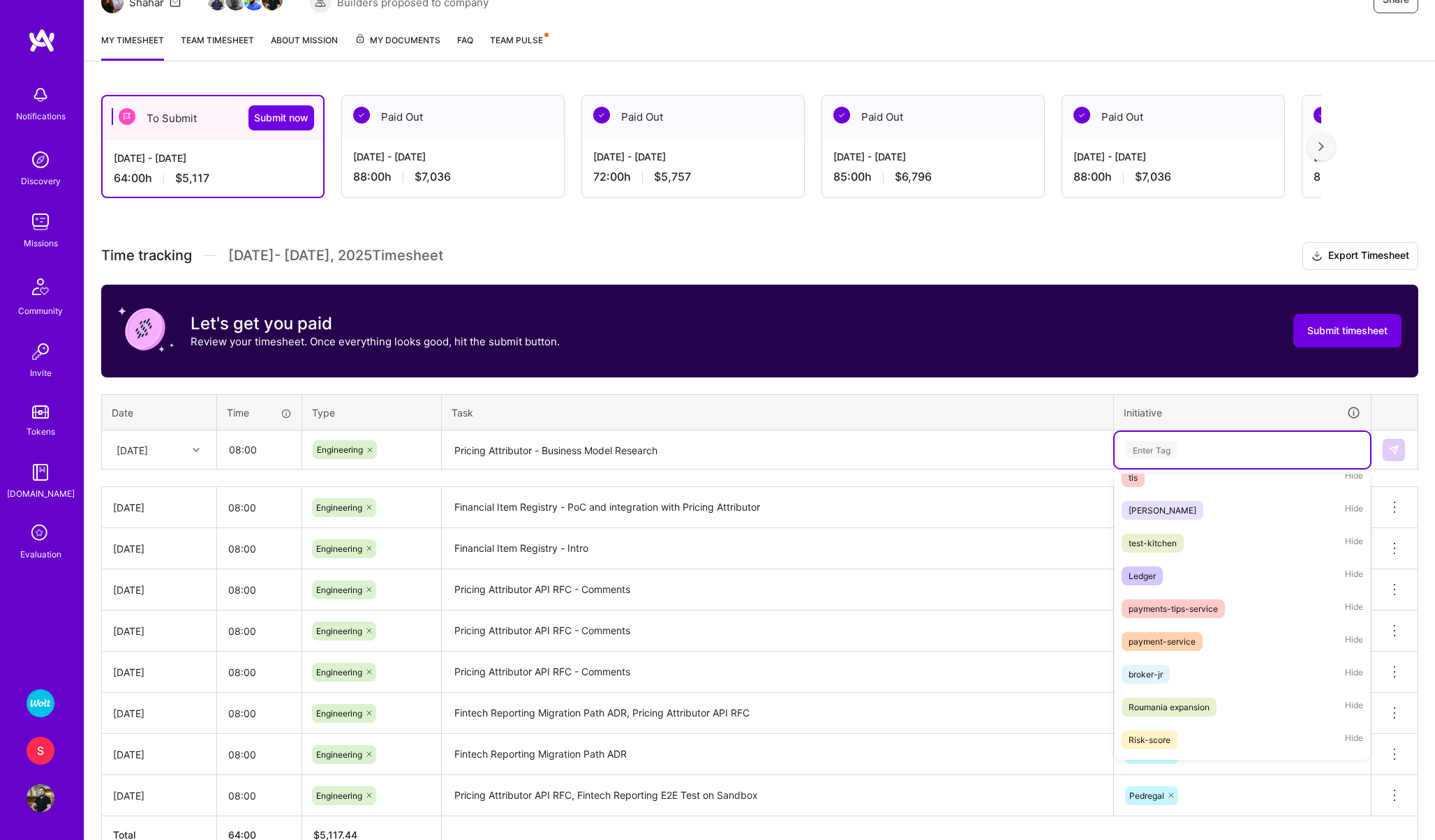
scroll to position [1228, 0]
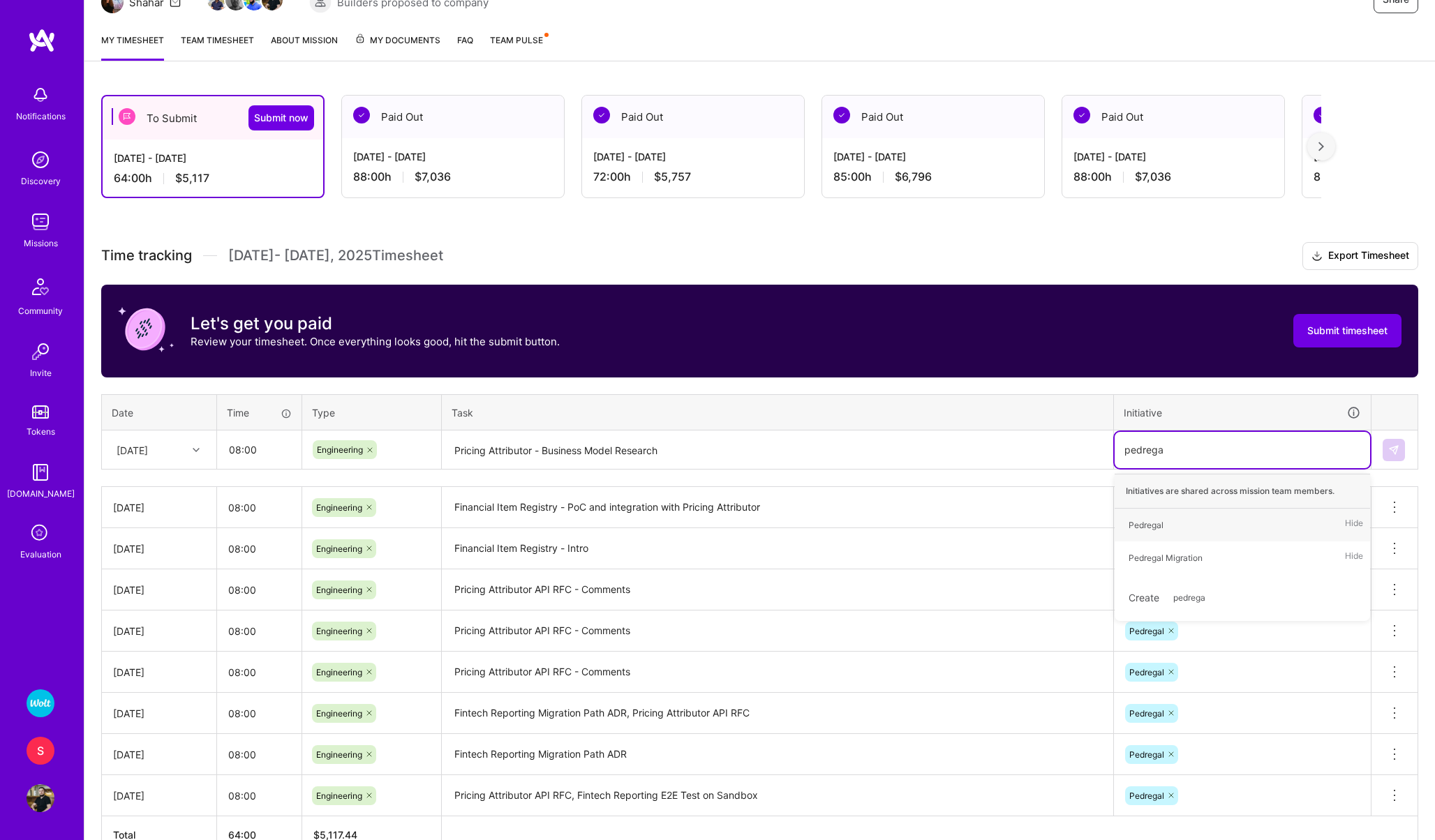
type input "pedregal"
click at [1147, 523] on div "Pedregal" at bounding box center [1146, 525] width 35 height 15
click at [615, 451] on textarea "Pricing Attributor - Business Model Research" at bounding box center [777, 450] width 668 height 37
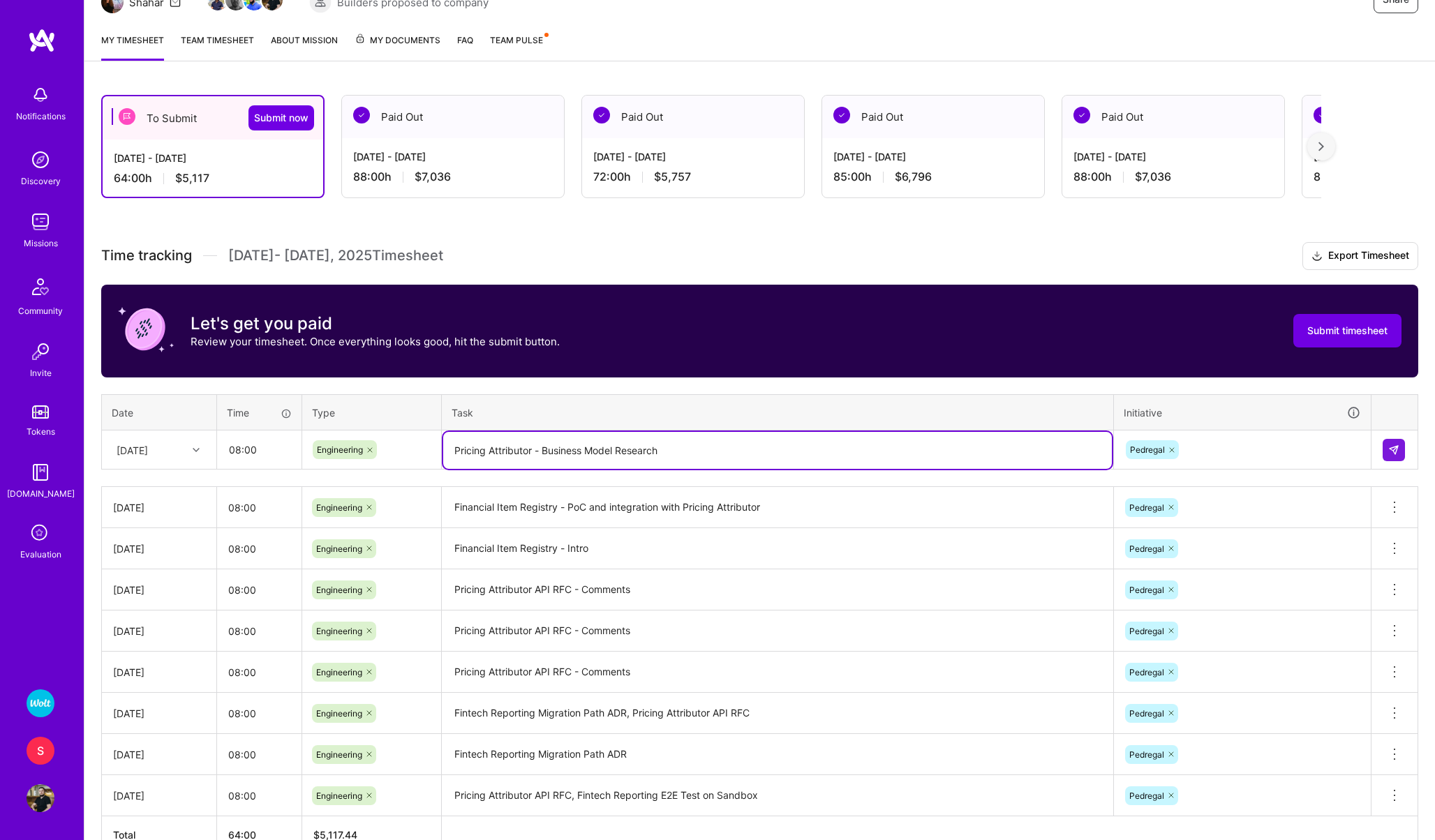
click at [615, 451] on textarea "Pricing Attributor - Business Model Research" at bounding box center [777, 450] width 668 height 37
type textarea "Rohlik Bottles - Debugging Issues"
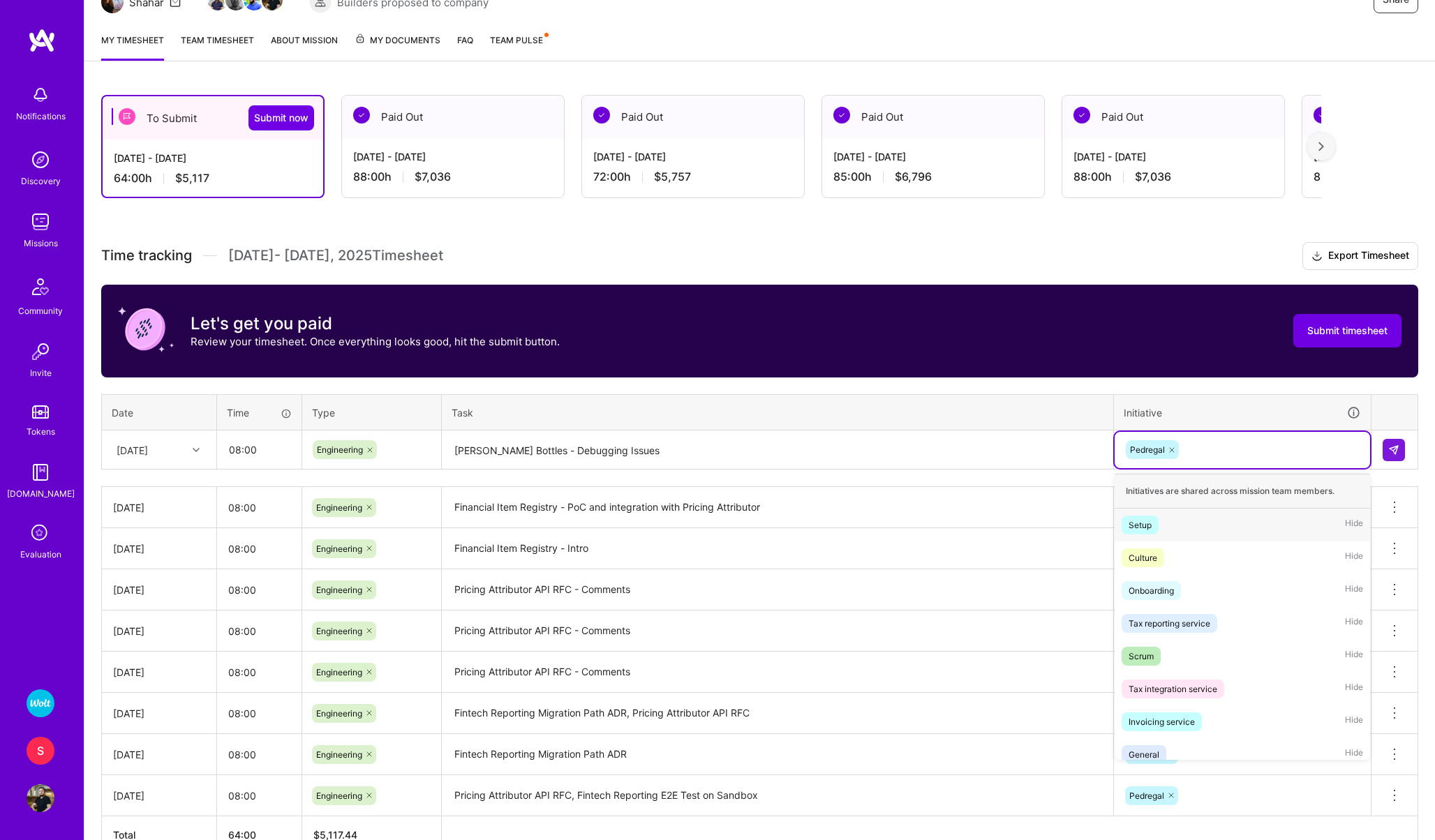
click at [1172, 449] on icon at bounding box center [1171, 449] width 8 height 8
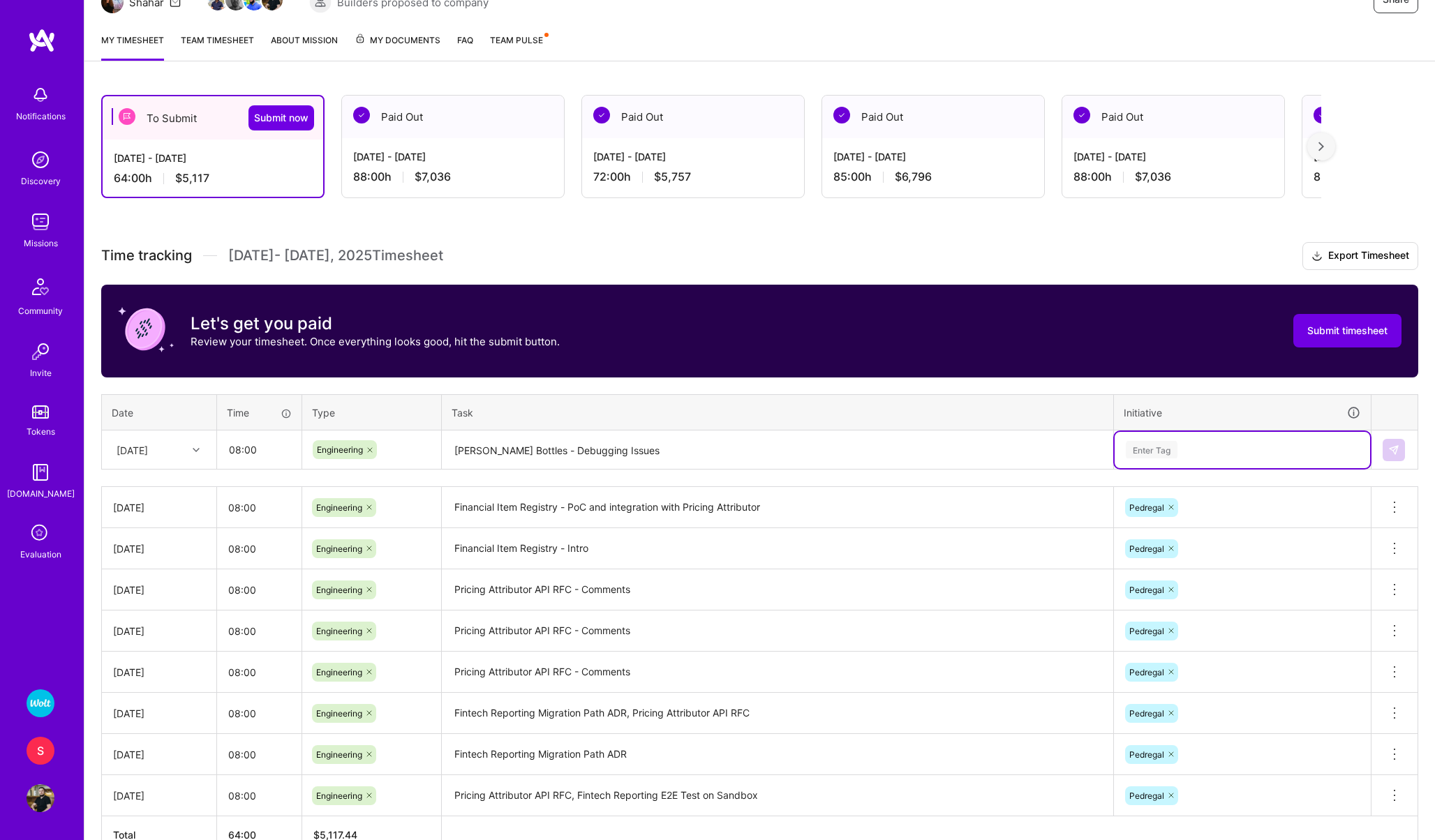
click at [1172, 449] on div "Enter Tag" at bounding box center [1152, 449] width 51 height 21
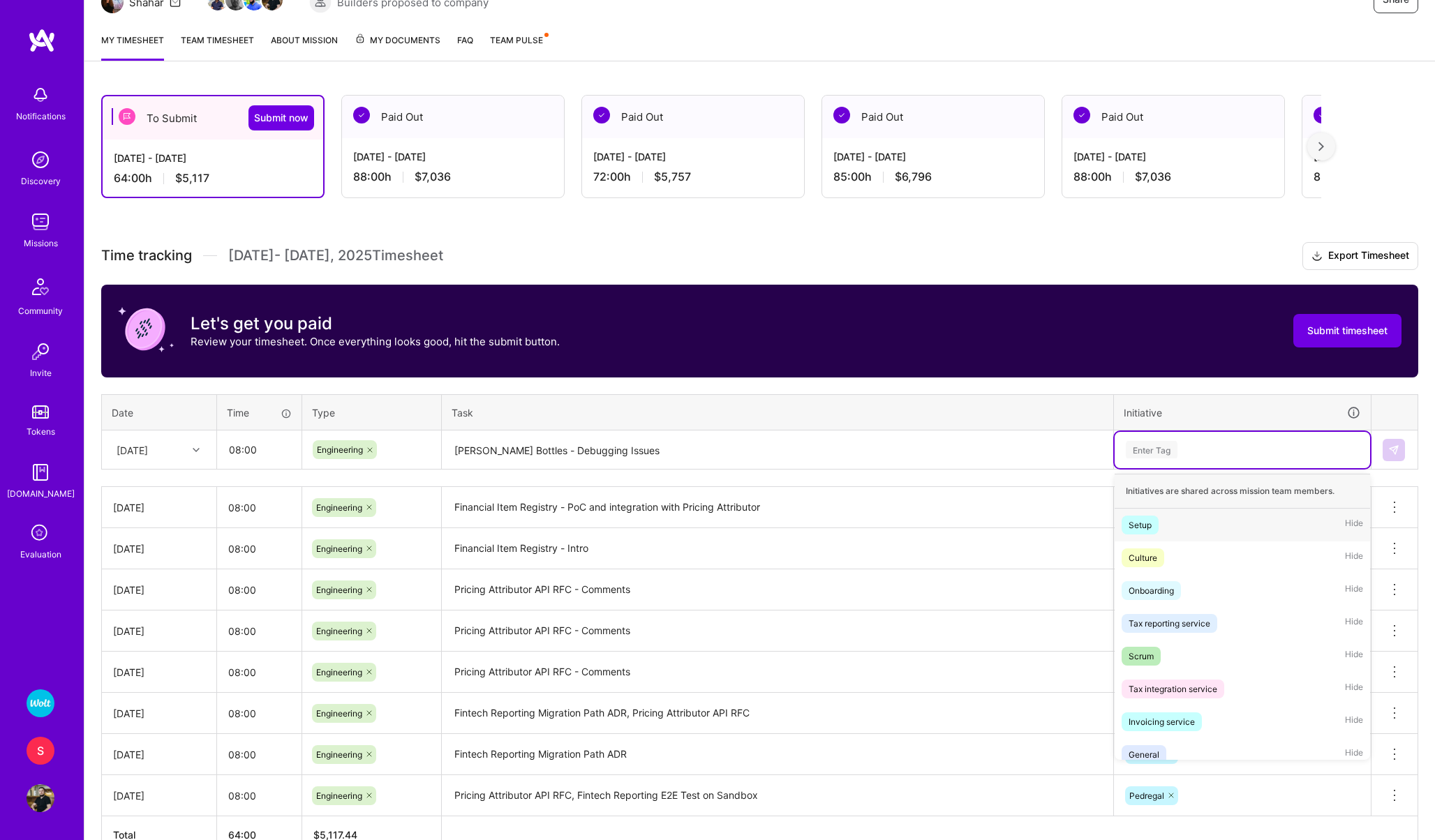
click at [1172, 449] on div "Enter Tag" at bounding box center [1152, 449] width 51 height 21
type input "r"
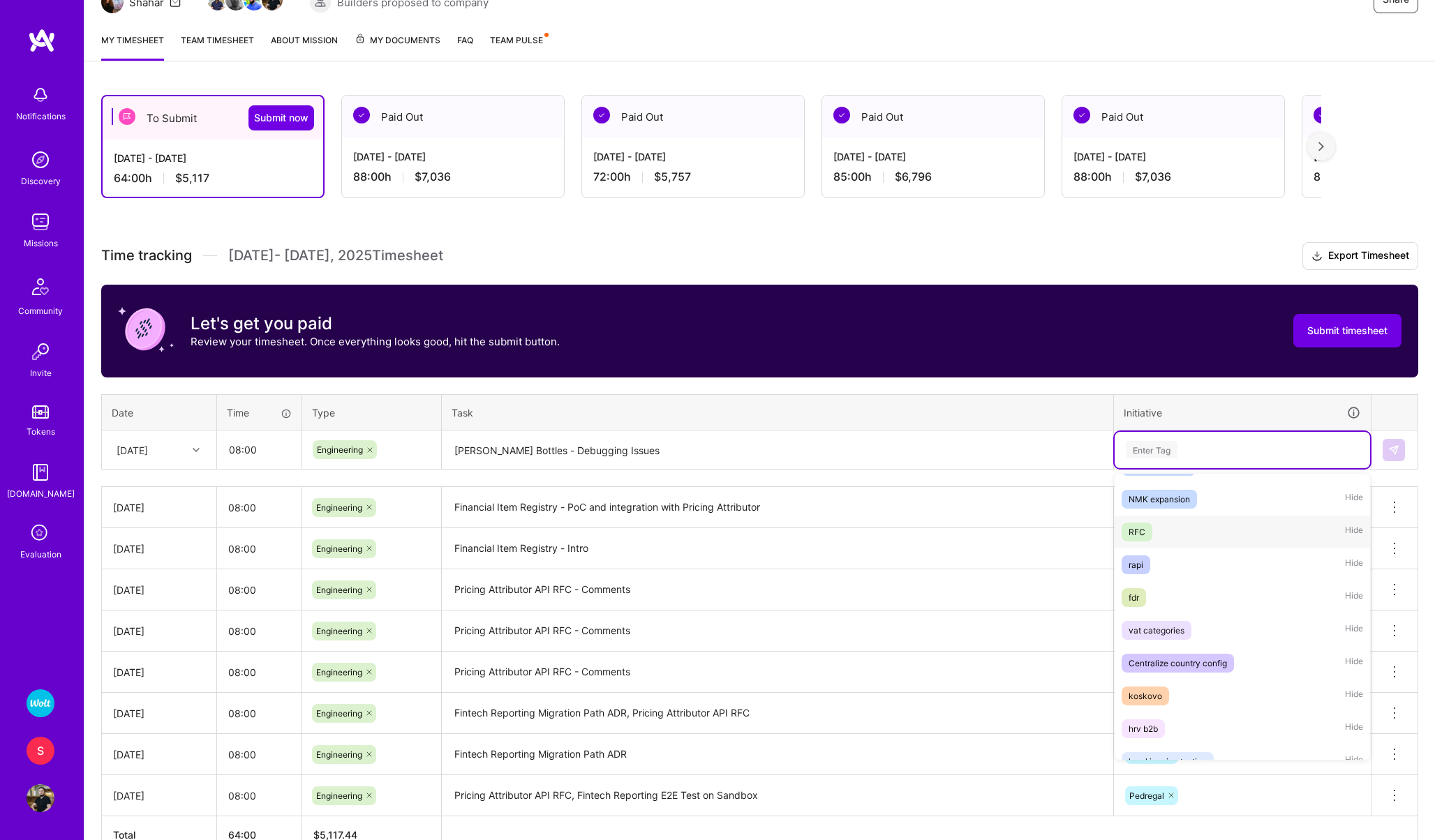
scroll to position [447, 0]
click at [1177, 562] on div "rapi Hide" at bounding box center [1243, 570] width 256 height 33
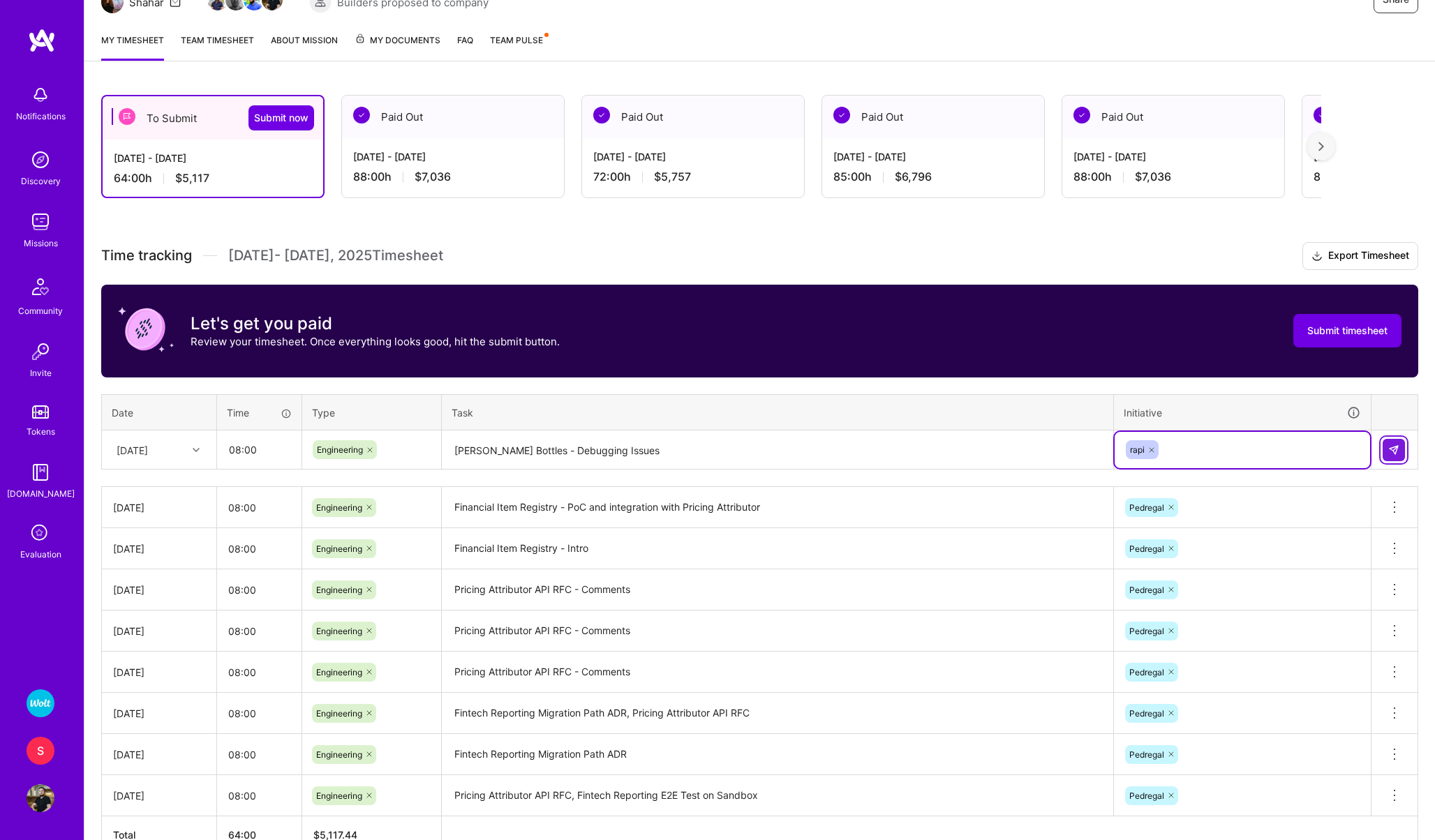
click at [1394, 441] on button at bounding box center [1393, 450] width 22 height 22
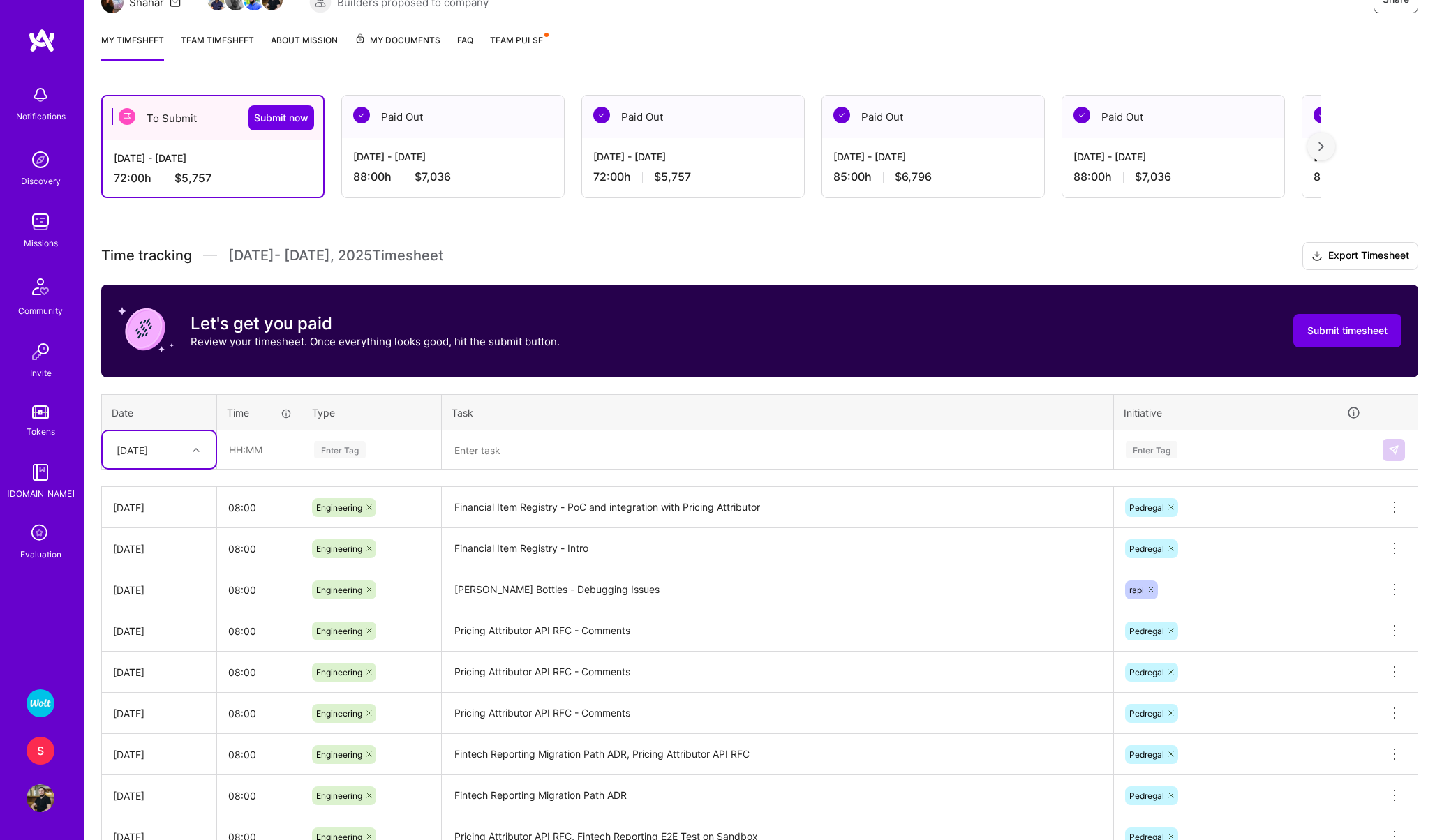
click at [133, 457] on div "Fri, Sep 26" at bounding box center [148, 449] width 77 height 23
click at [129, 567] on div "Thu, Sep 25" at bounding box center [159, 564] width 113 height 26
click at [250, 438] on input "text" at bounding box center [259, 449] width 83 height 37
type input "08:00"
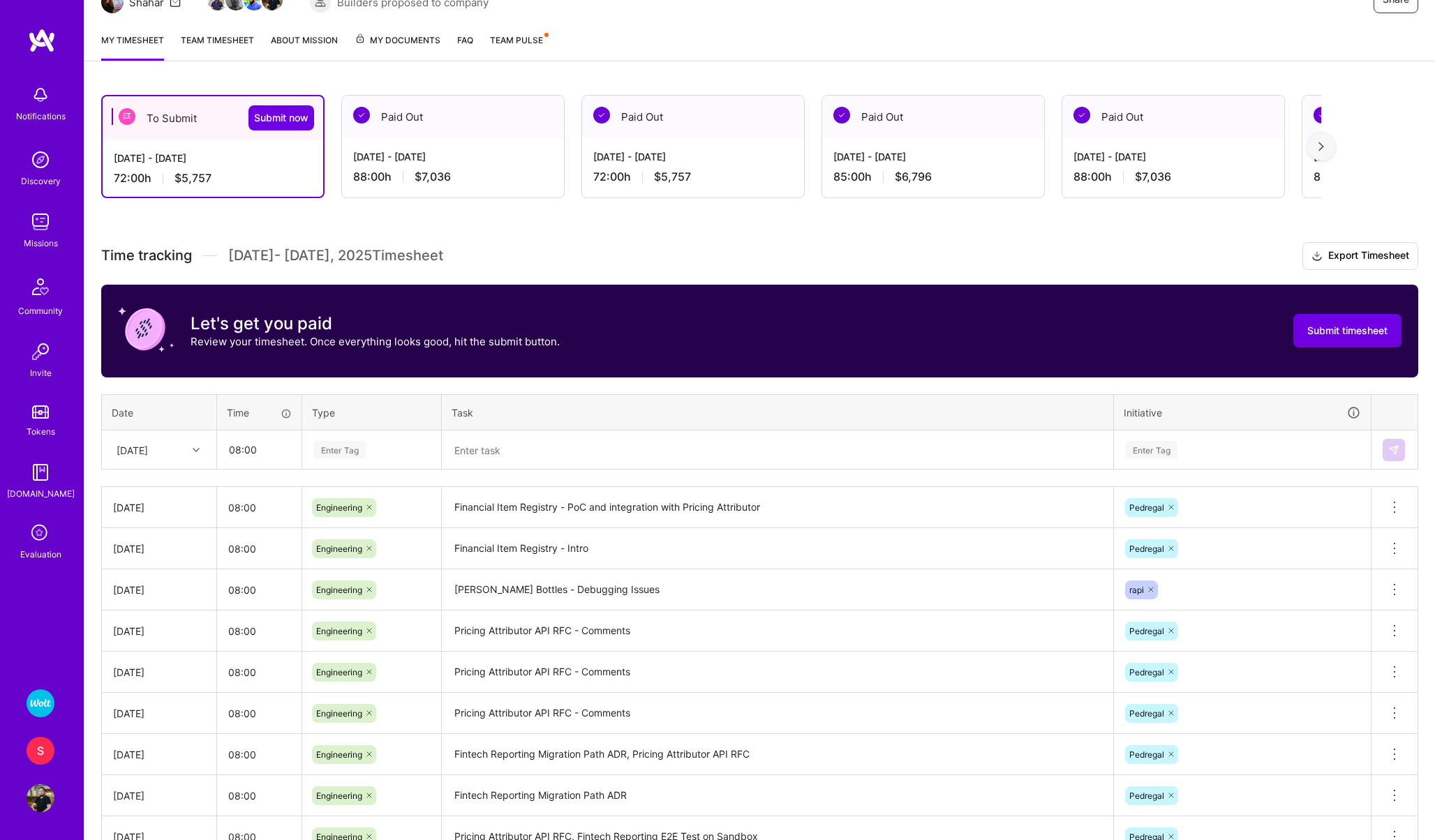
click at [333, 442] on div "Enter Tag" at bounding box center [340, 449] width 51 height 21
click at [358, 587] on span "Engineering" at bounding box center [340, 594] width 60 height 19
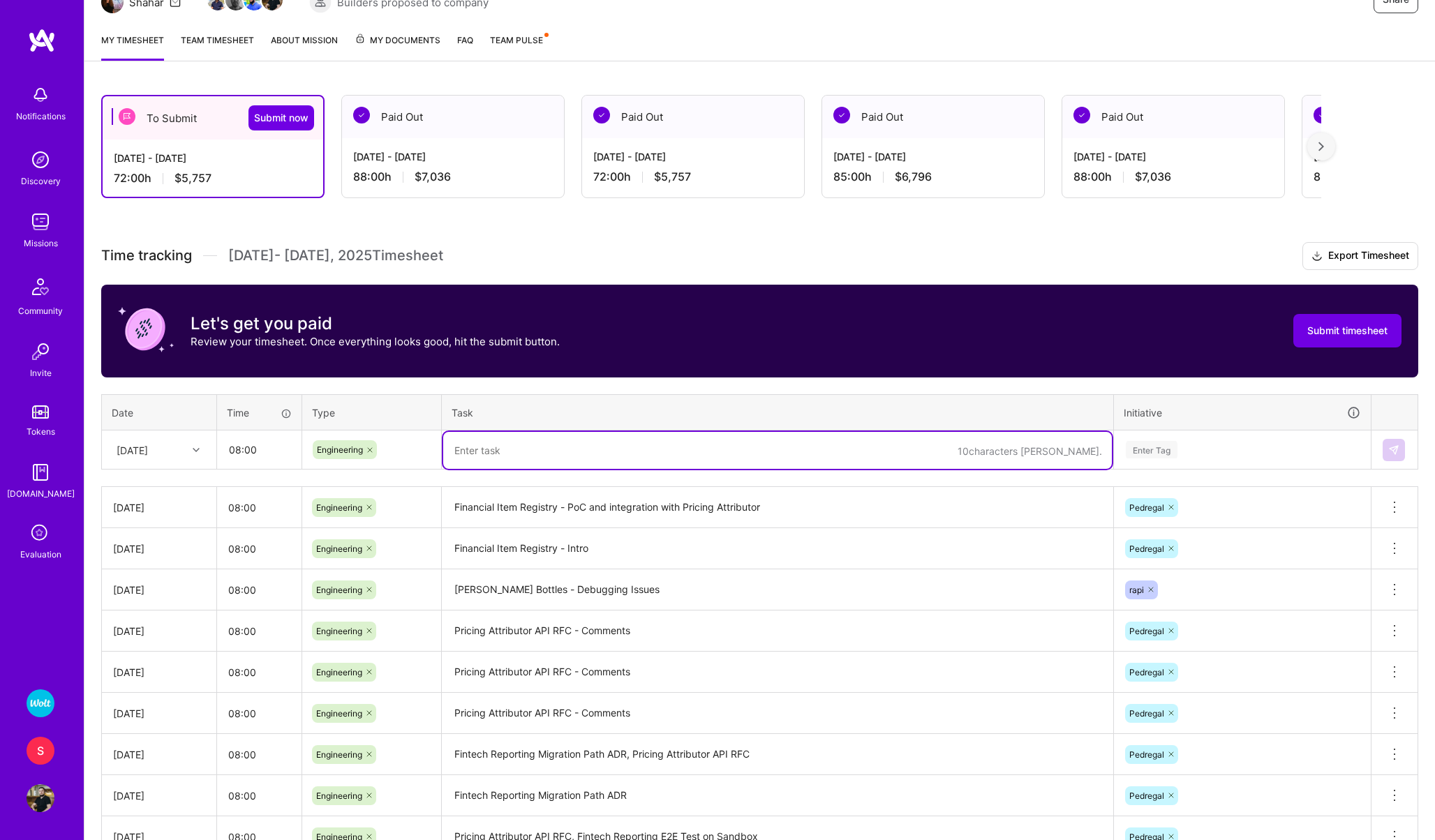
click at [502, 448] on textarea at bounding box center [777, 450] width 668 height 37
type textarea "Pricing Attributor - Business Models Research"
click at [1143, 455] on div "Enter Tag" at bounding box center [1152, 449] width 51 height 21
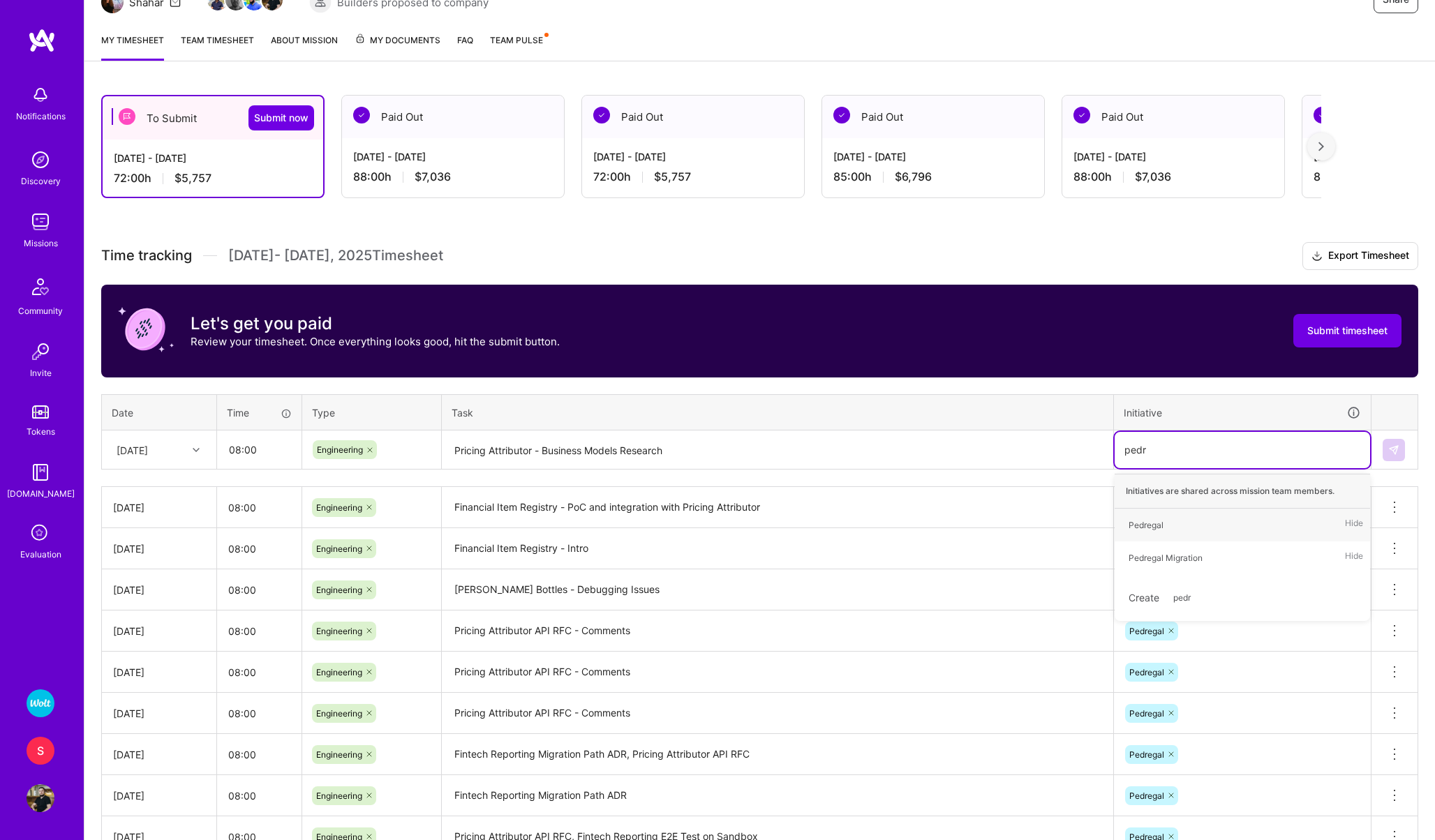
type input "pedre"
click at [1143, 526] on div "Pedregal" at bounding box center [1146, 525] width 35 height 15
click at [1394, 449] on img at bounding box center [1393, 449] width 11 height 11
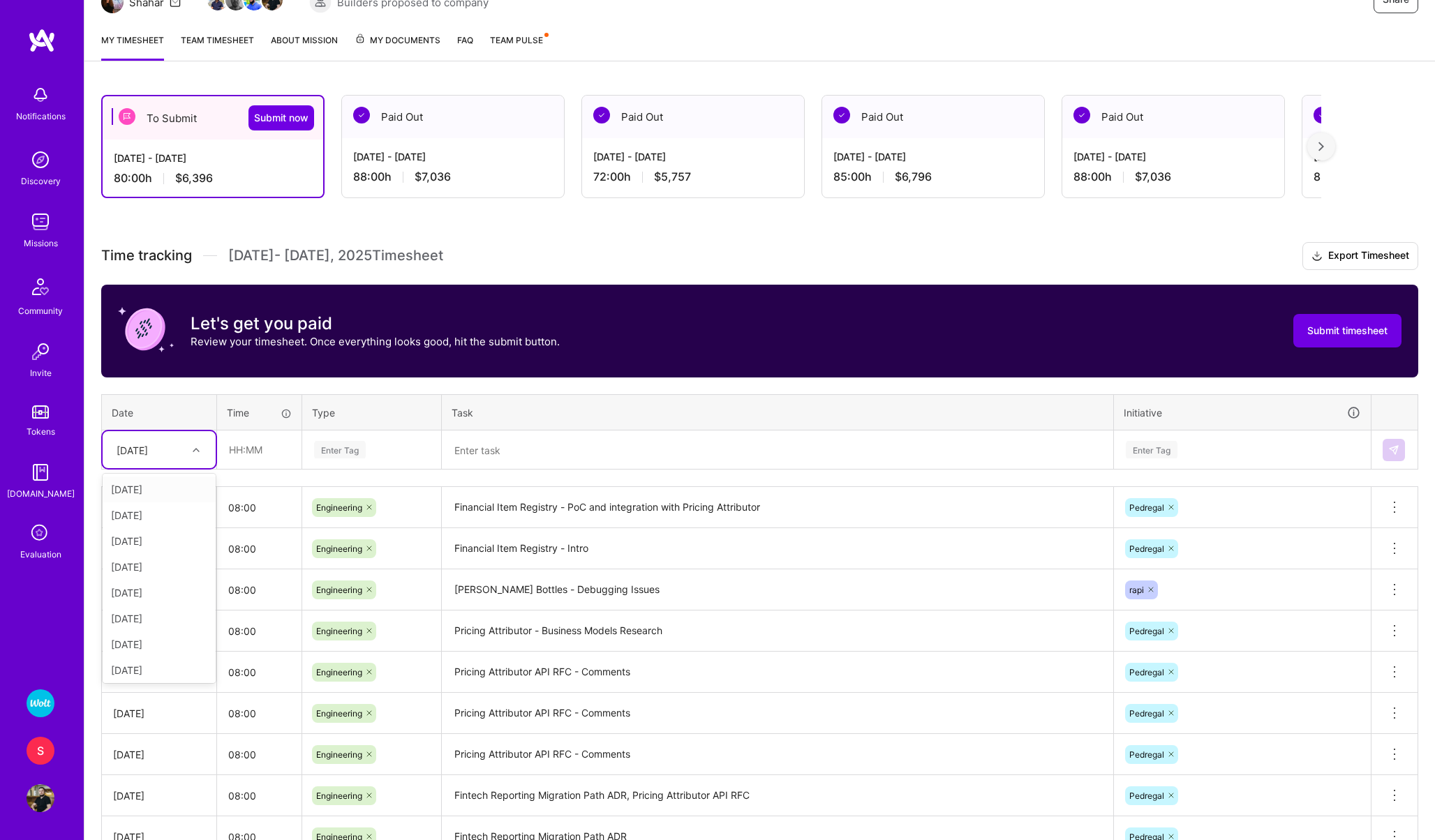
click at [131, 456] on div "Thu, Sep 25" at bounding box center [132, 449] width 32 height 15
click at [131, 542] on div "Wed, Sep 24" at bounding box center [159, 538] width 113 height 26
click at [245, 448] on input "text" at bounding box center [259, 449] width 83 height 37
type input "08:00"
click at [335, 452] on div "Enter Tag" at bounding box center [340, 449] width 51 height 21
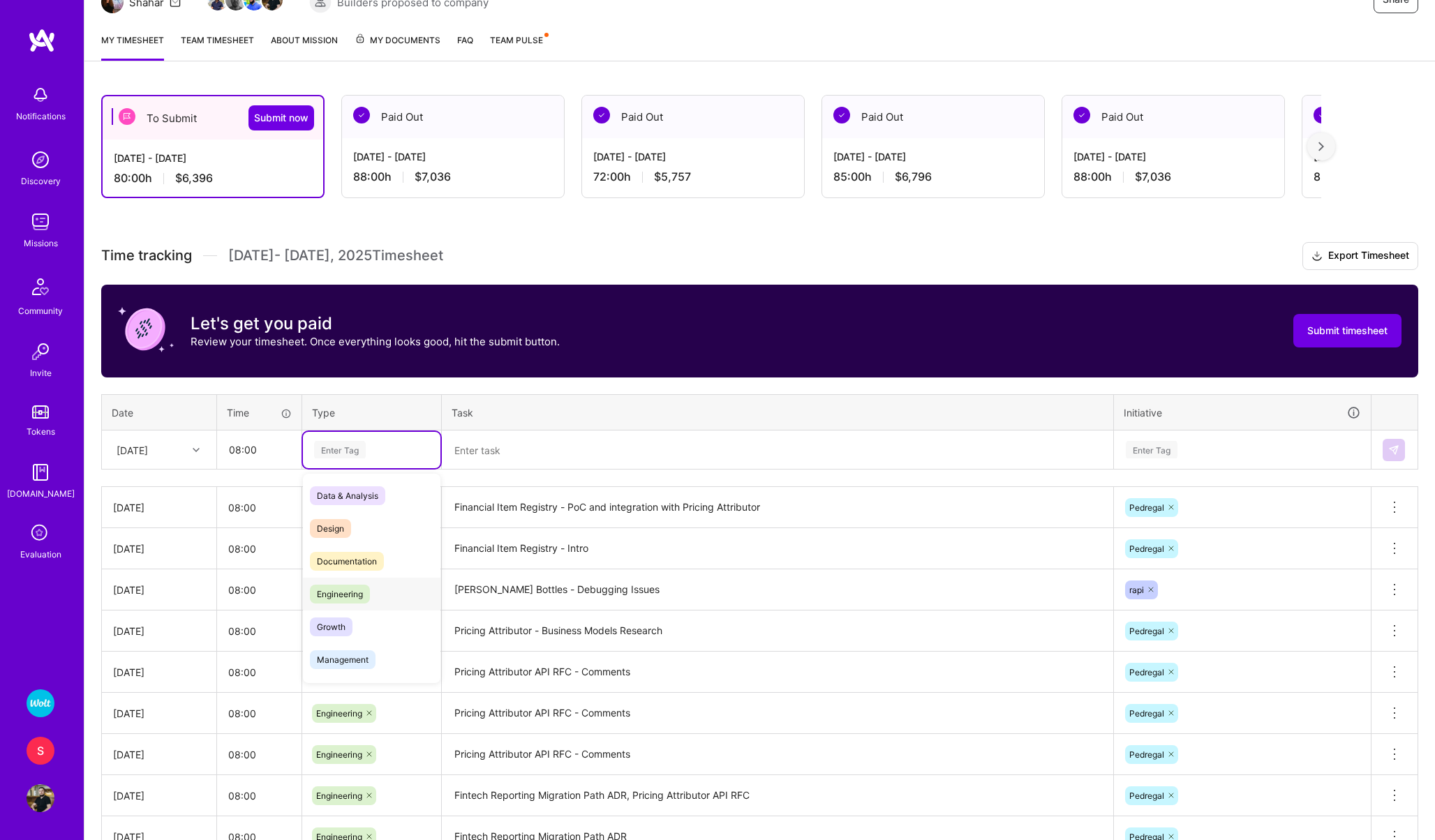
click at [352, 586] on span "Engineering" at bounding box center [340, 594] width 60 height 19
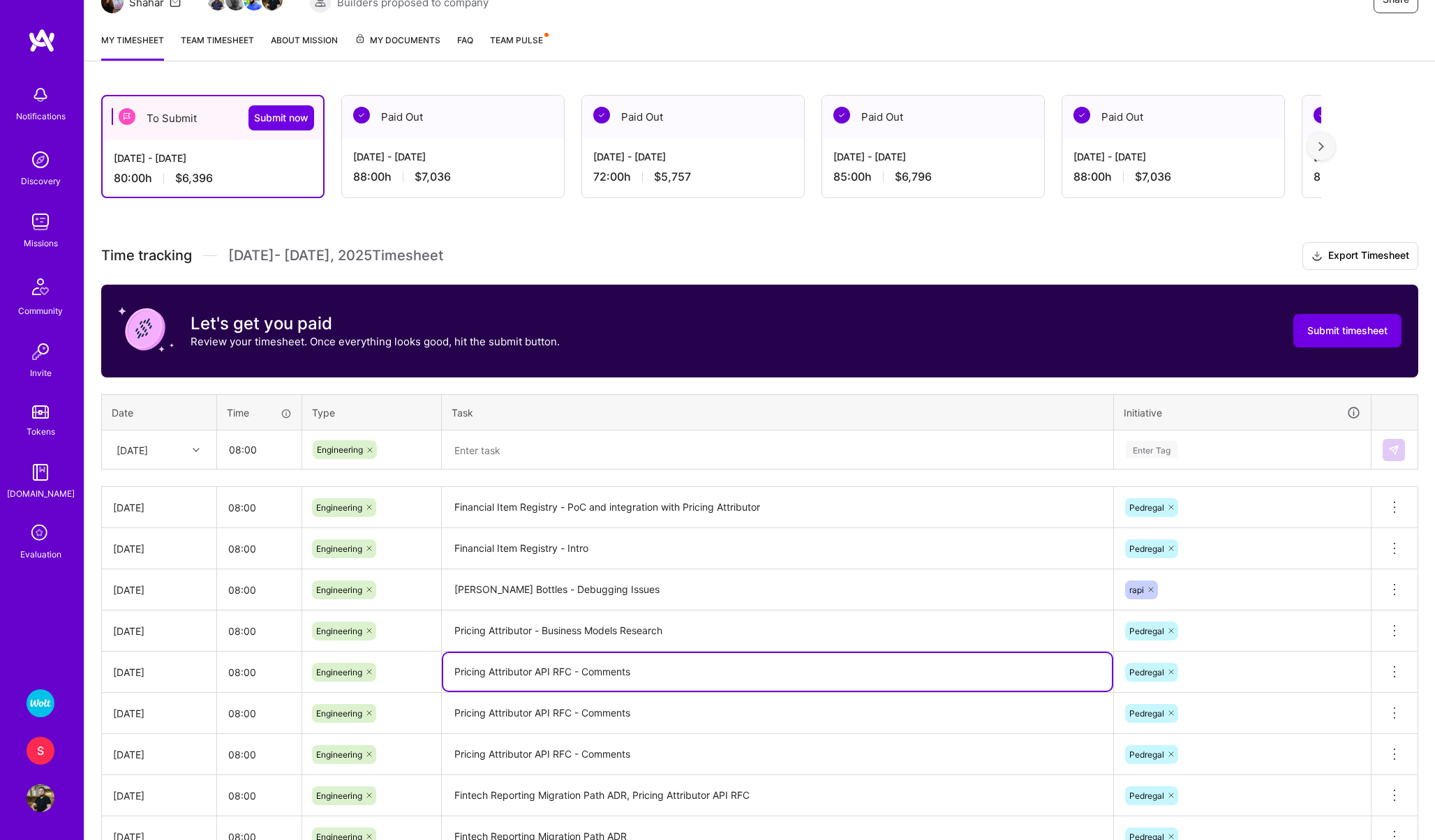
drag, startPoint x: 642, startPoint y: 676, endPoint x: 426, endPoint y: 675, distance: 216.0
click at [426, 675] on tr "Tue, Sep 23 08:00 Engineering Pricing Attributor API RFC - Comments Pedregal De…" at bounding box center [760, 673] width 1316 height 41
click at [529, 455] on textarea at bounding box center [777, 450] width 668 height 37
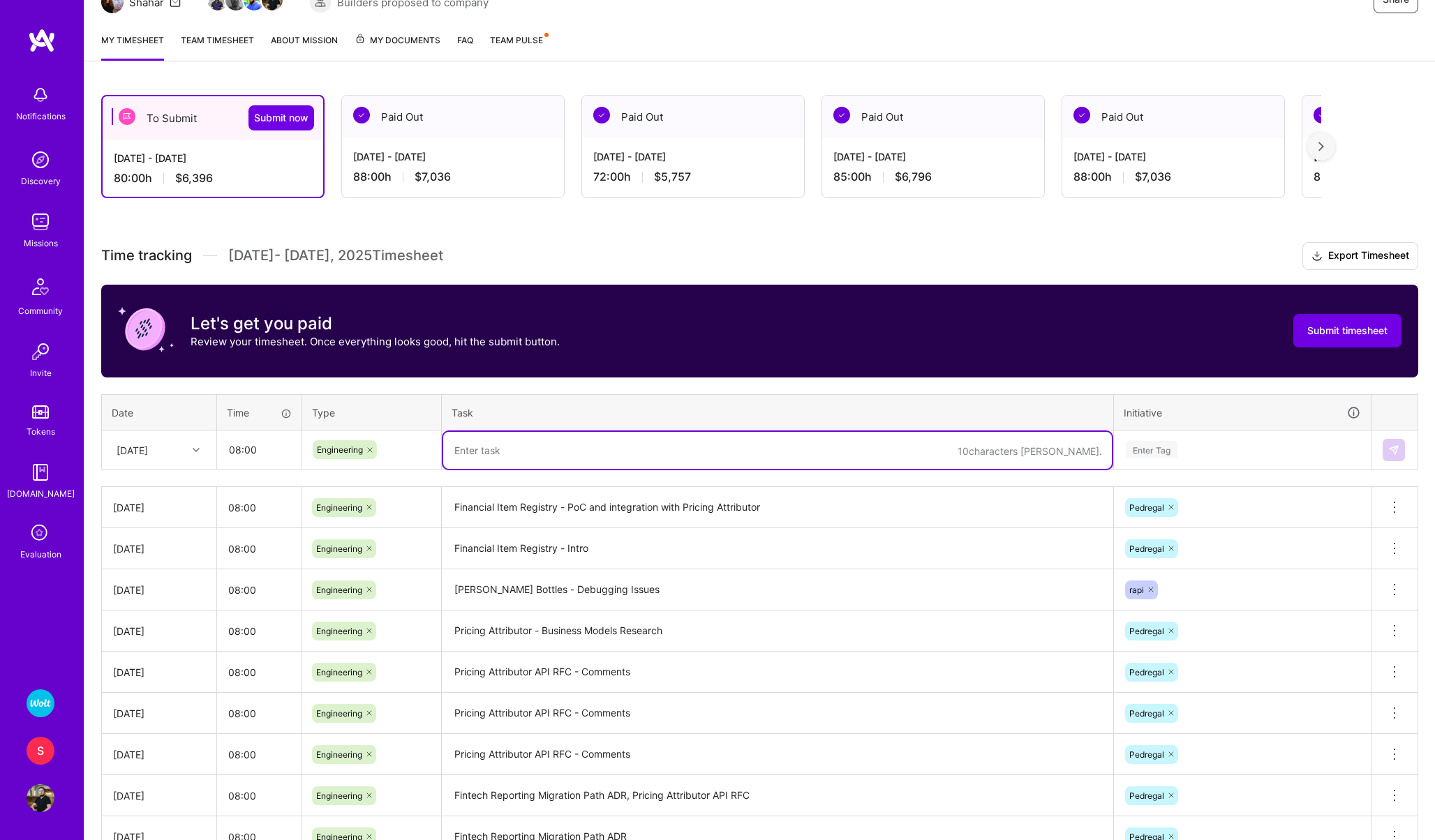
paste textarea "Pricing Attributor API RFC - Comments"
type textarea "Pricing Attributor API RFC - Comments"
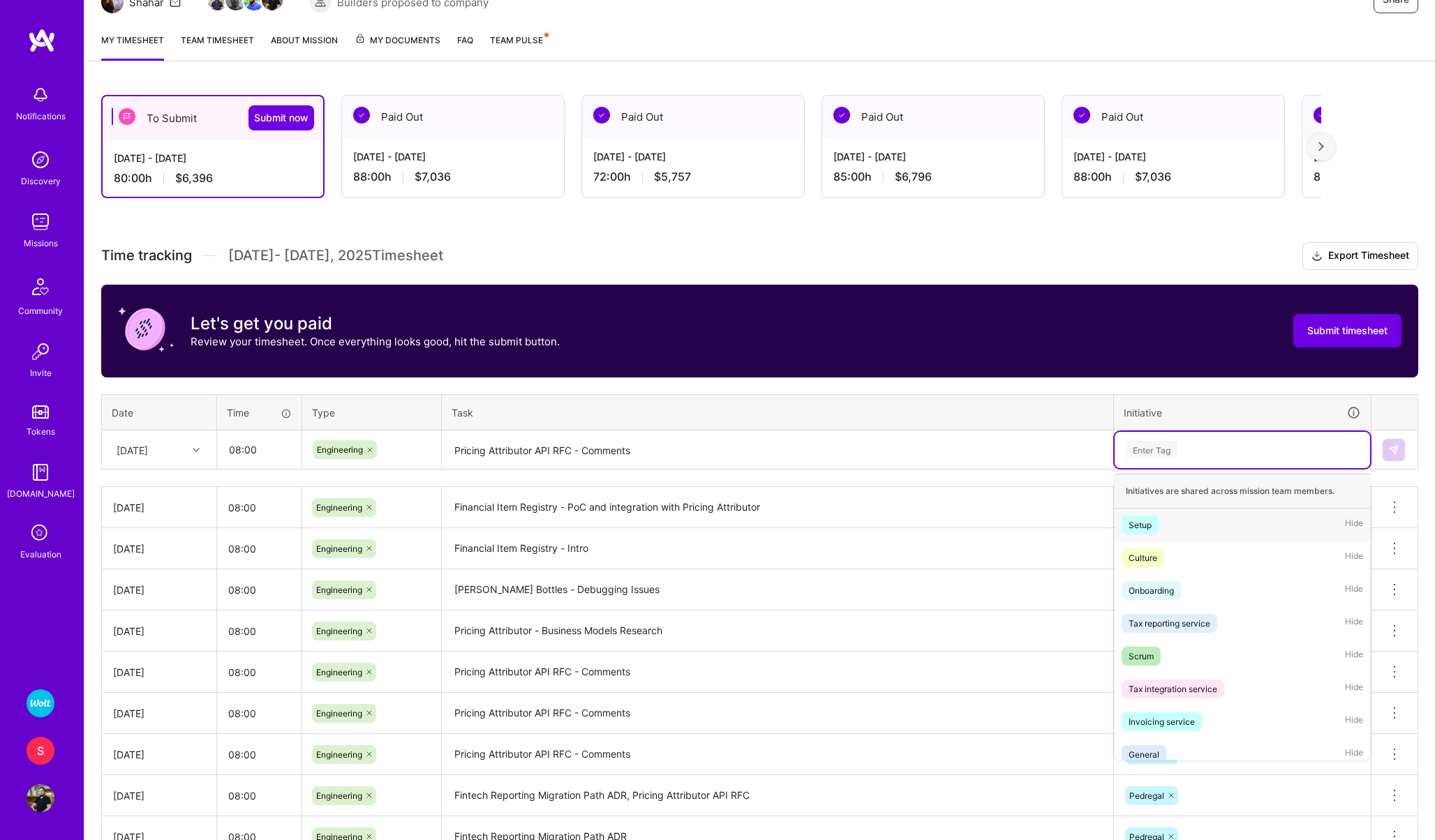
click at [1150, 453] on div "Enter Tag" at bounding box center [1152, 449] width 51 height 21
type input "pedreg"
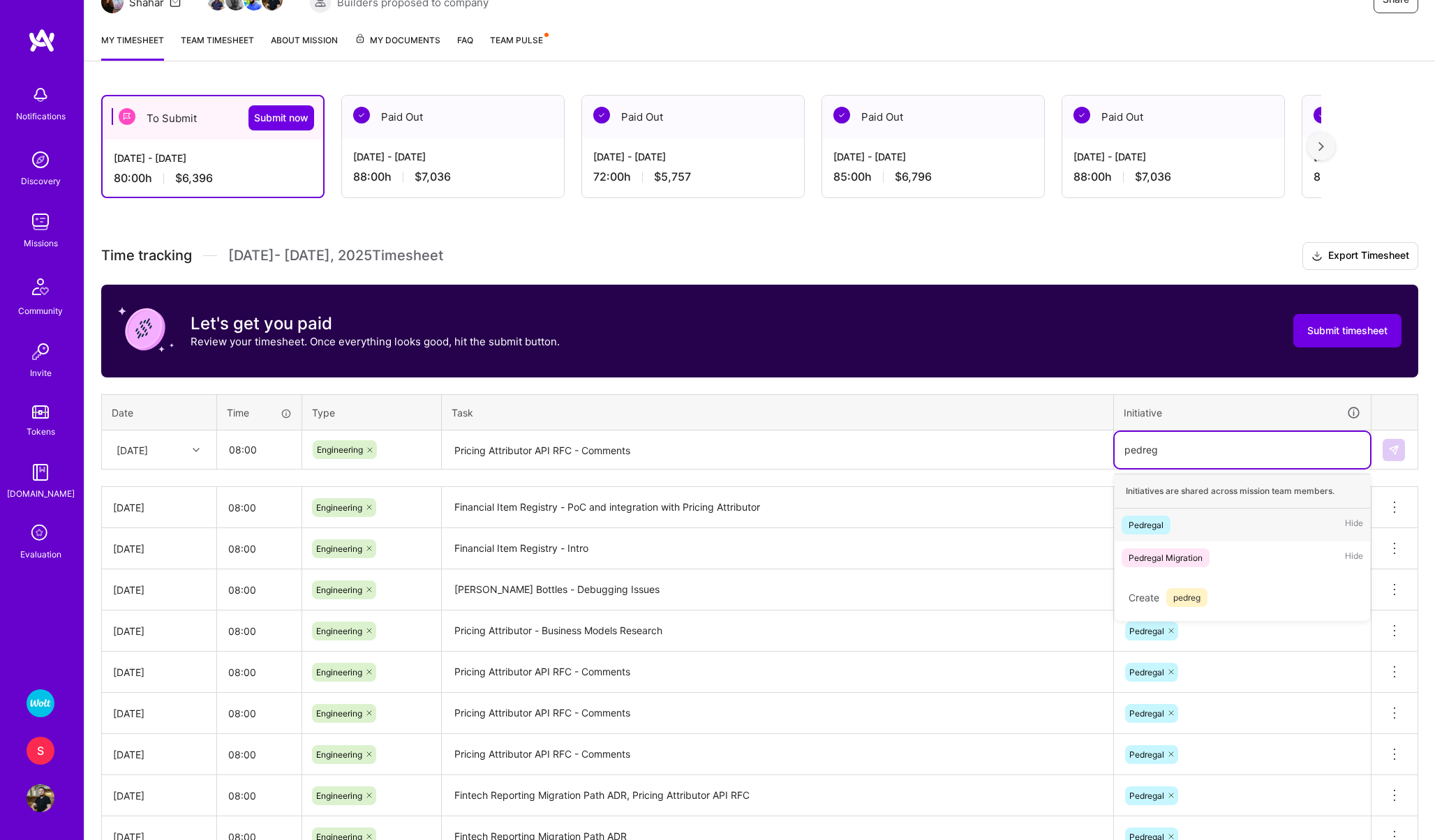
click at [1146, 518] on div "Pedregal" at bounding box center [1146, 525] width 35 height 15
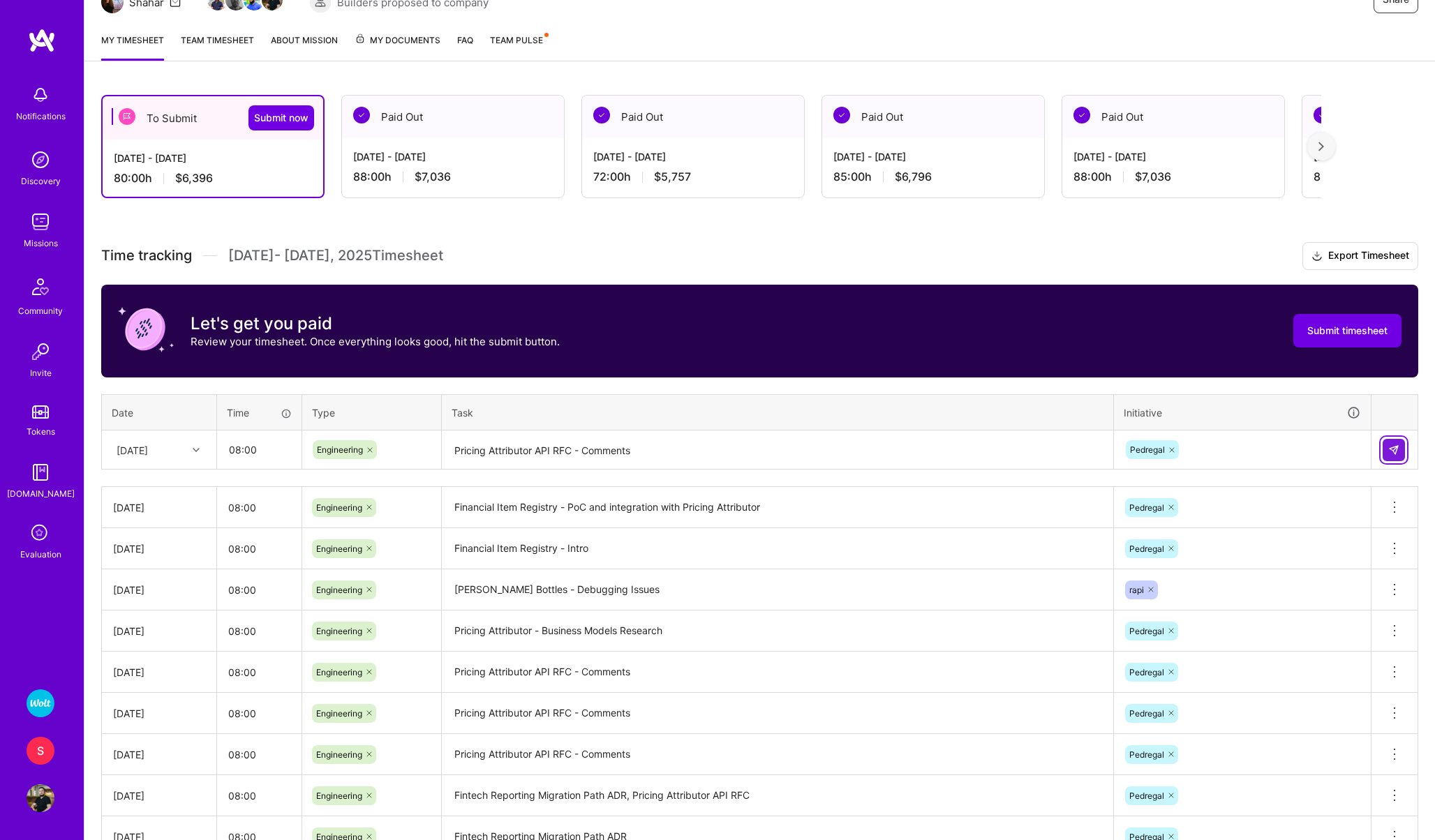
click at [1395, 446] on img at bounding box center [1393, 449] width 11 height 11
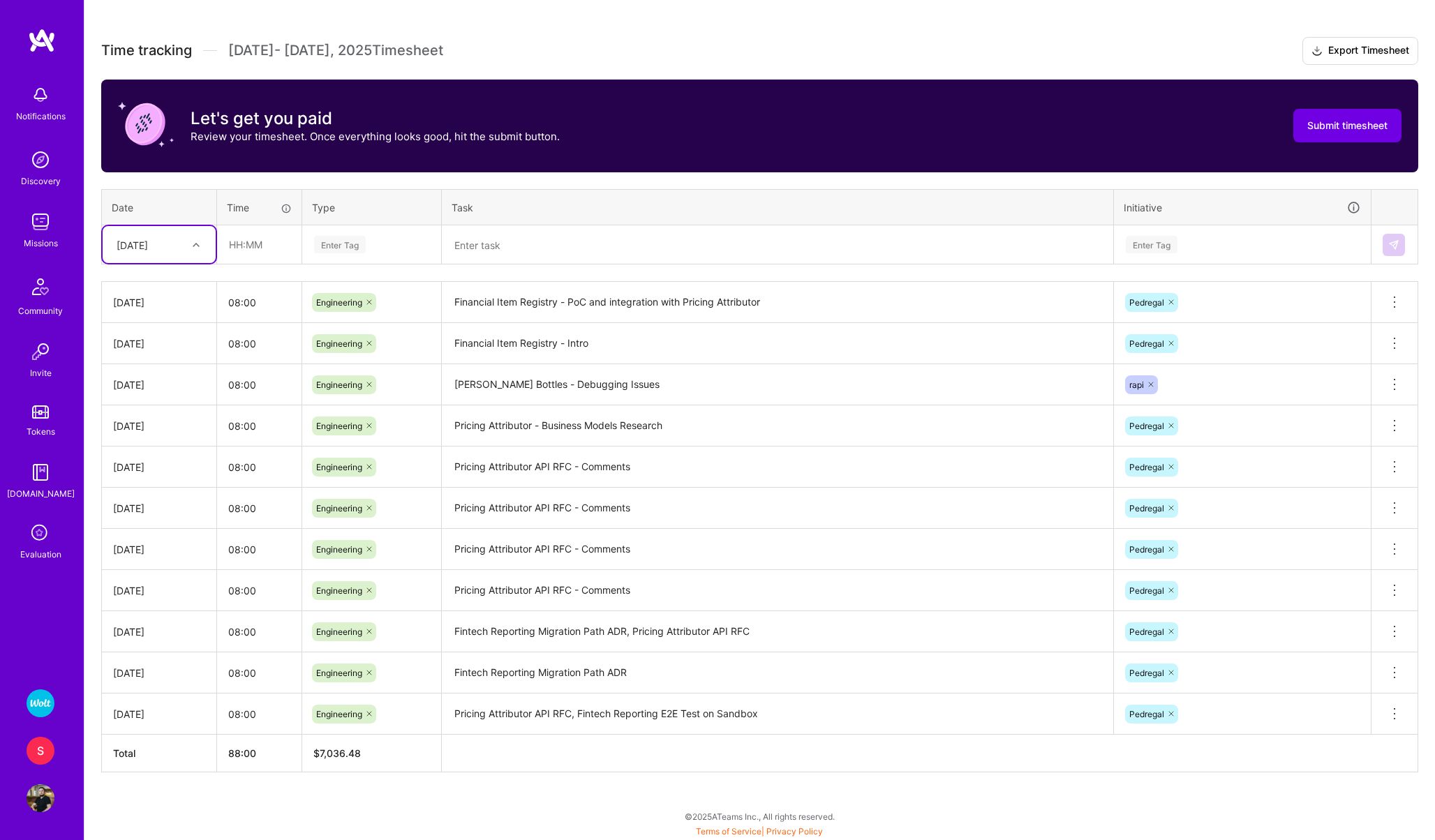
scroll to position [0, 0]
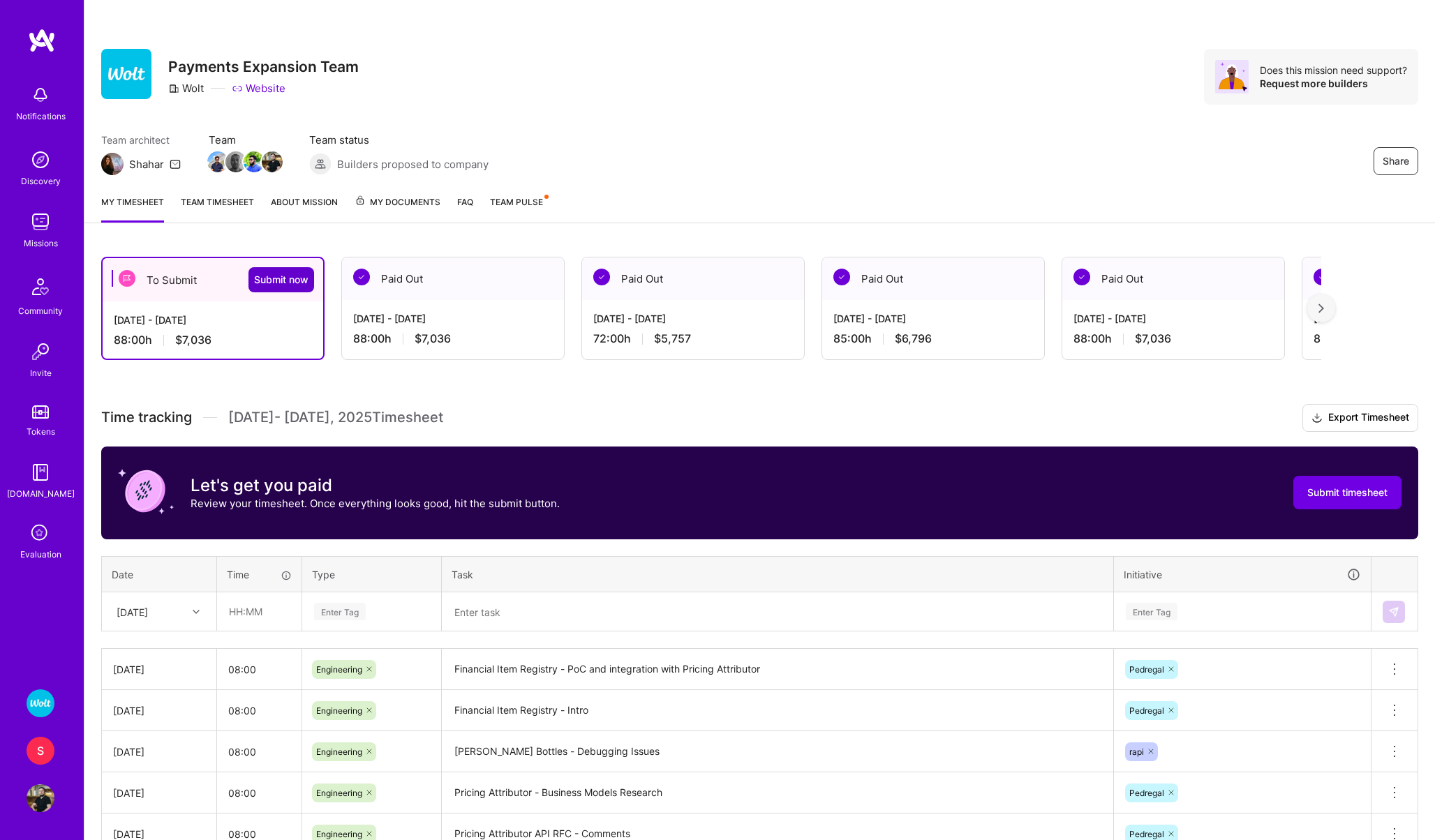
click at [285, 283] on span "Submit now" at bounding box center [281, 280] width 54 height 14
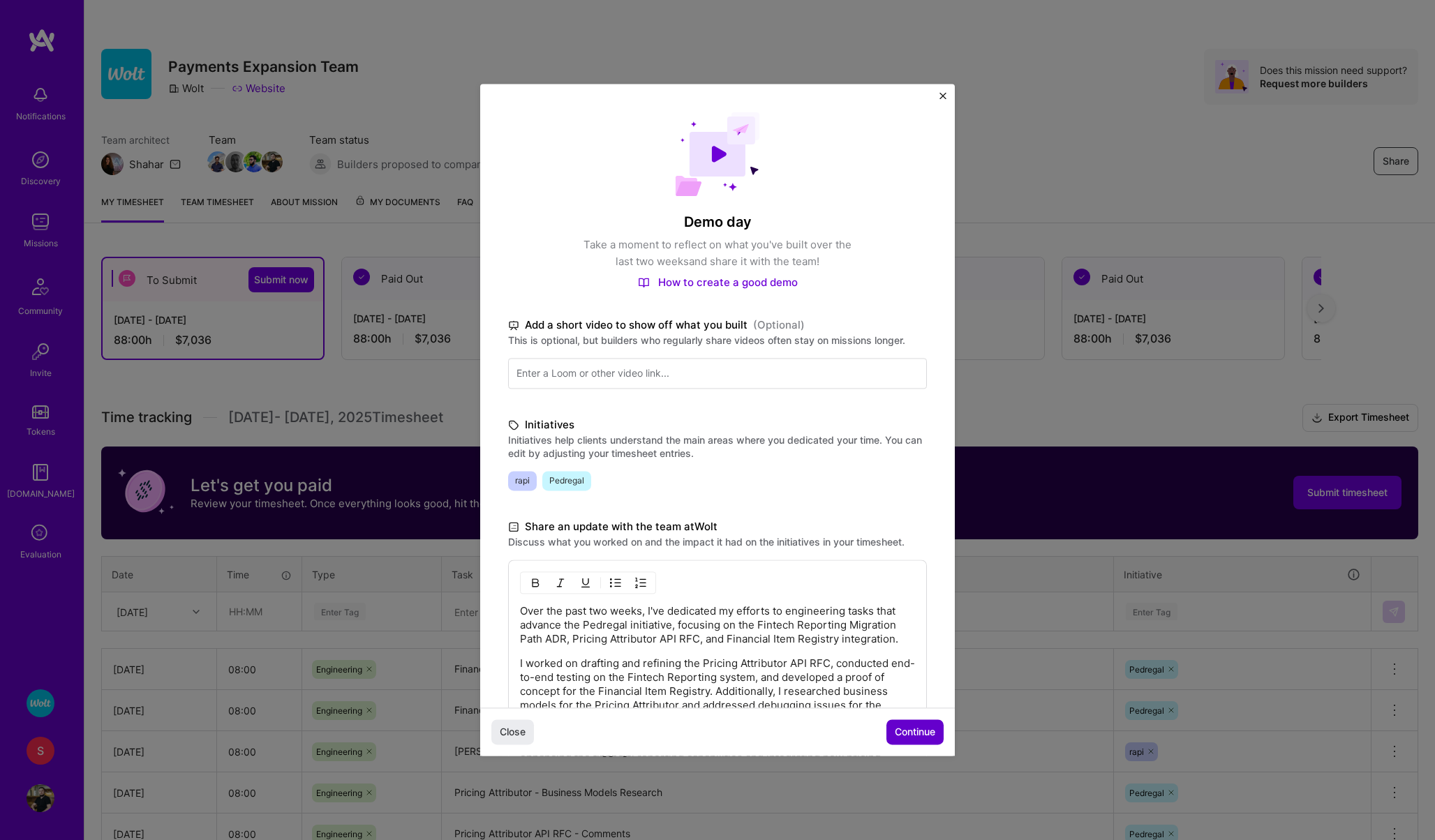
click at [919, 731] on span "Continue" at bounding box center [914, 732] width 40 height 14
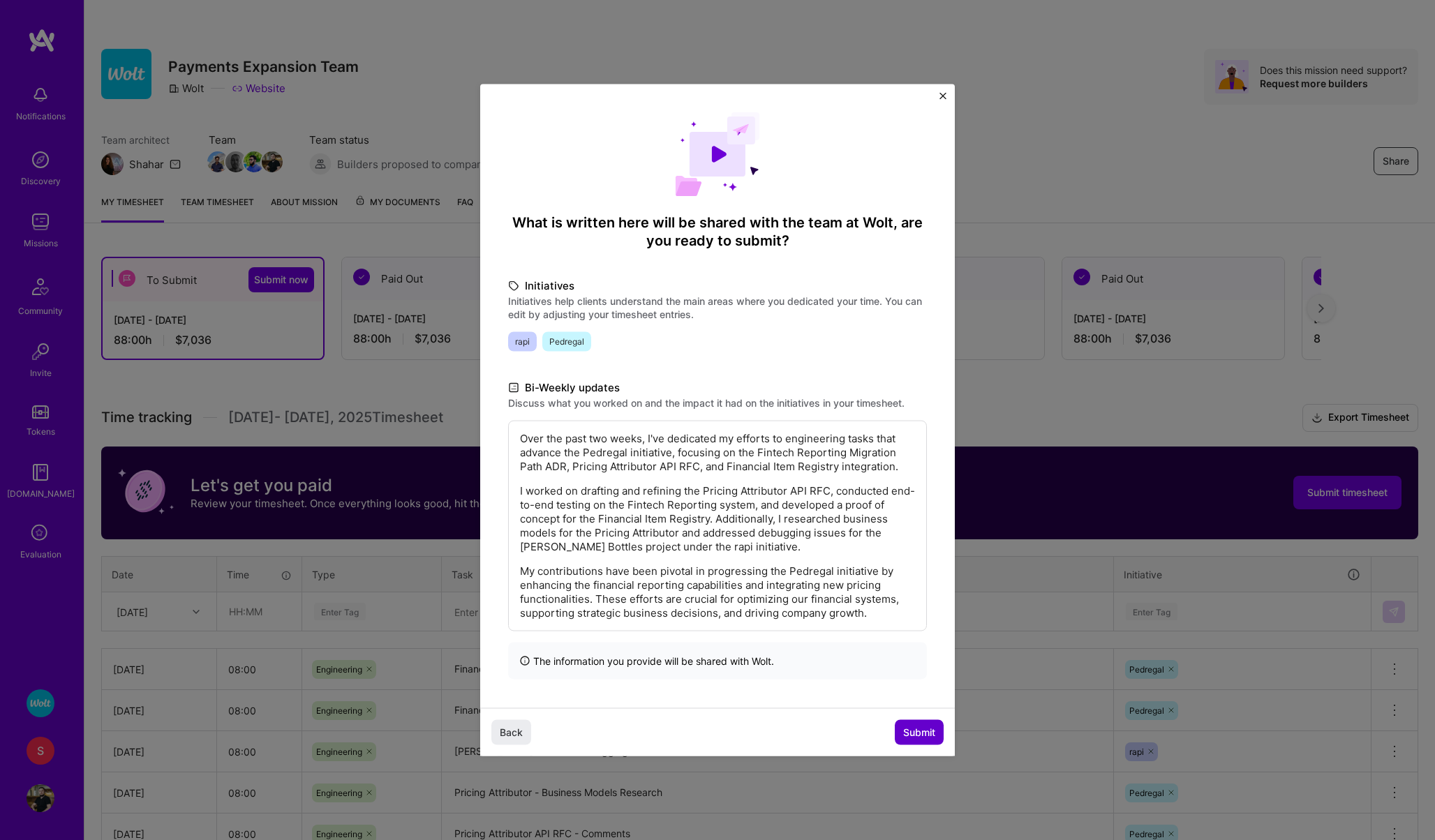
click at [919, 731] on span "Submit" at bounding box center [919, 731] width 32 height 14
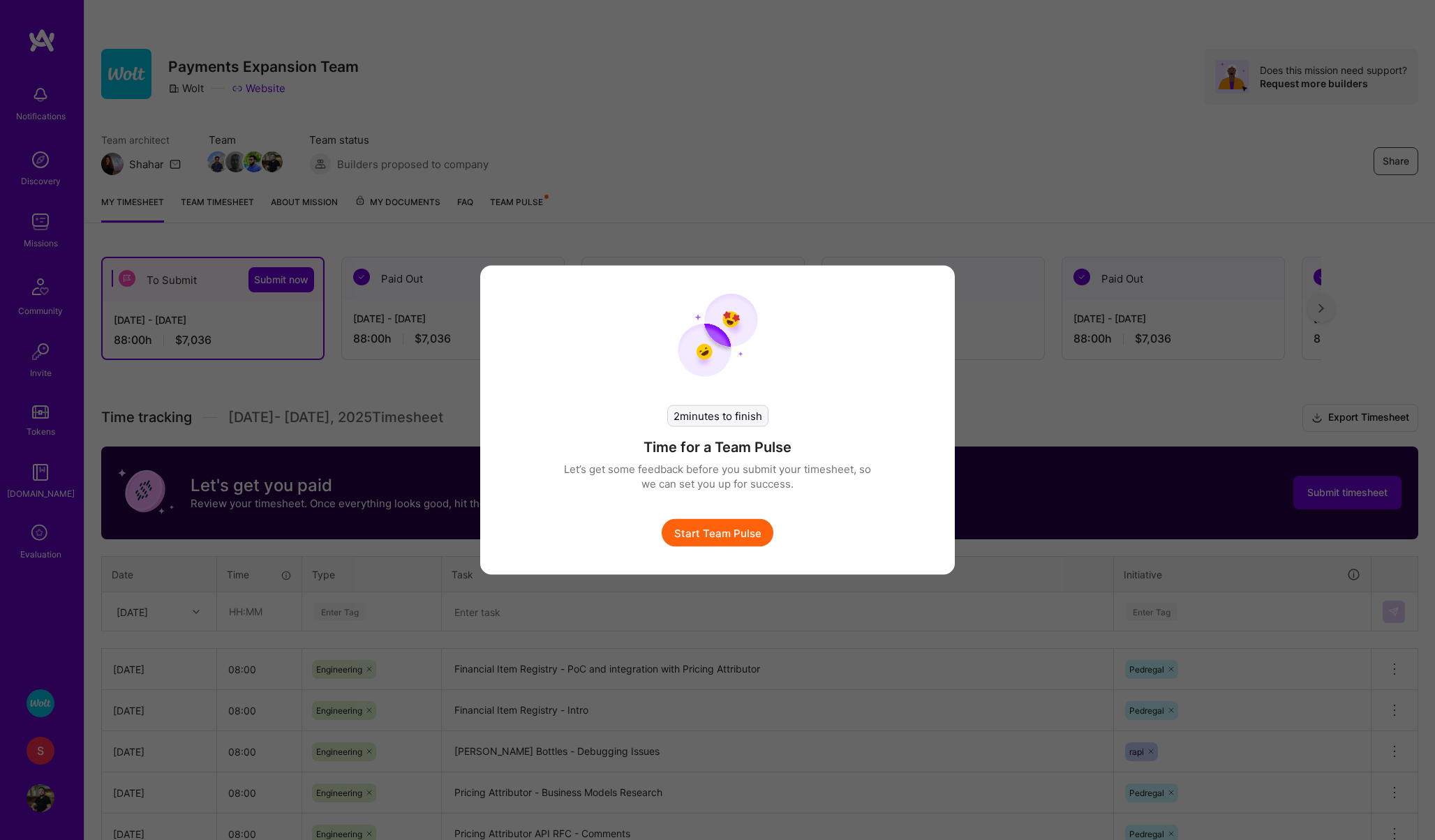
click at [729, 526] on button "Start Team Pulse" at bounding box center [718, 533] width 112 height 28
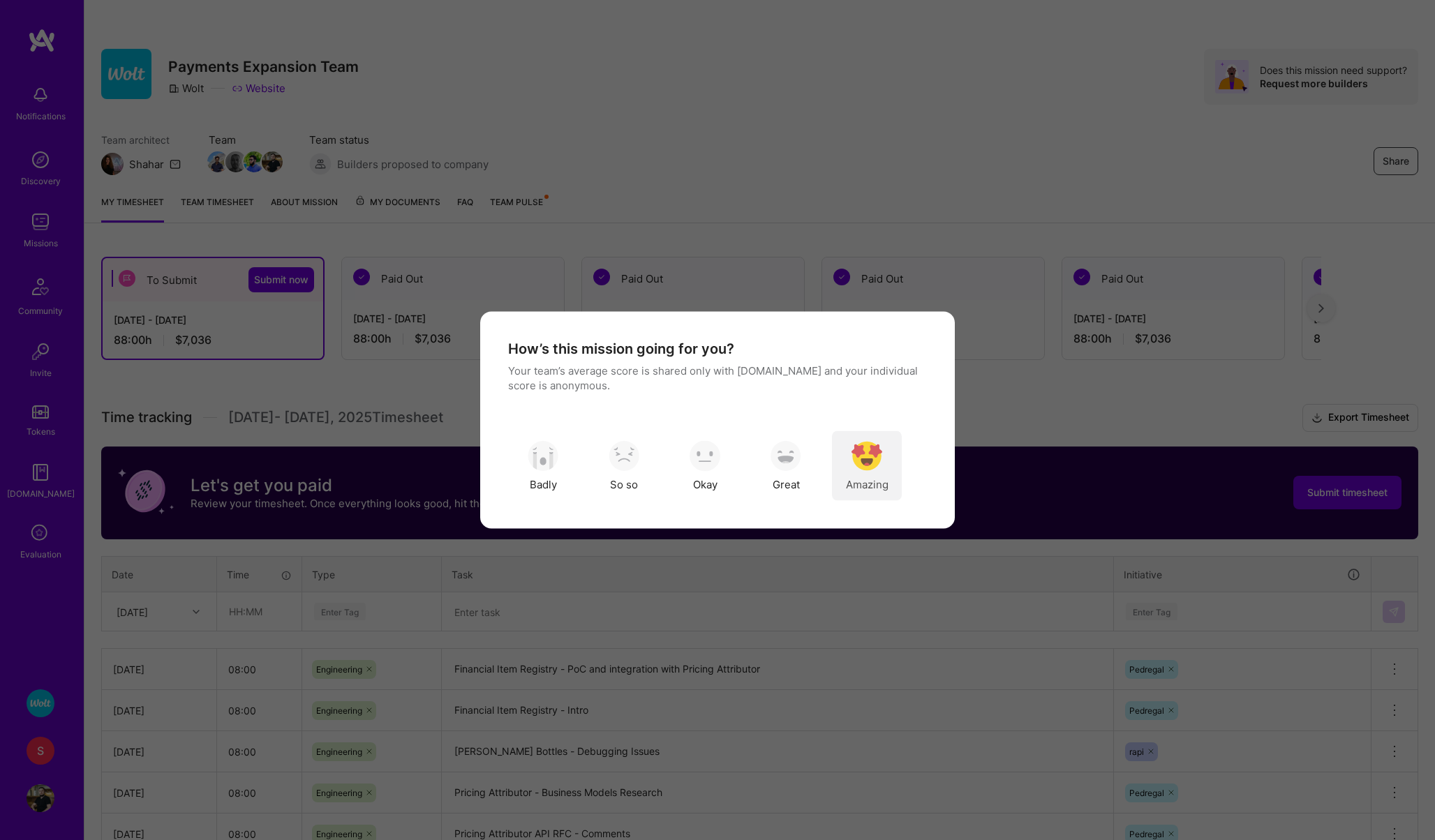
click at [863, 475] on div "Amazing" at bounding box center [867, 466] width 70 height 70
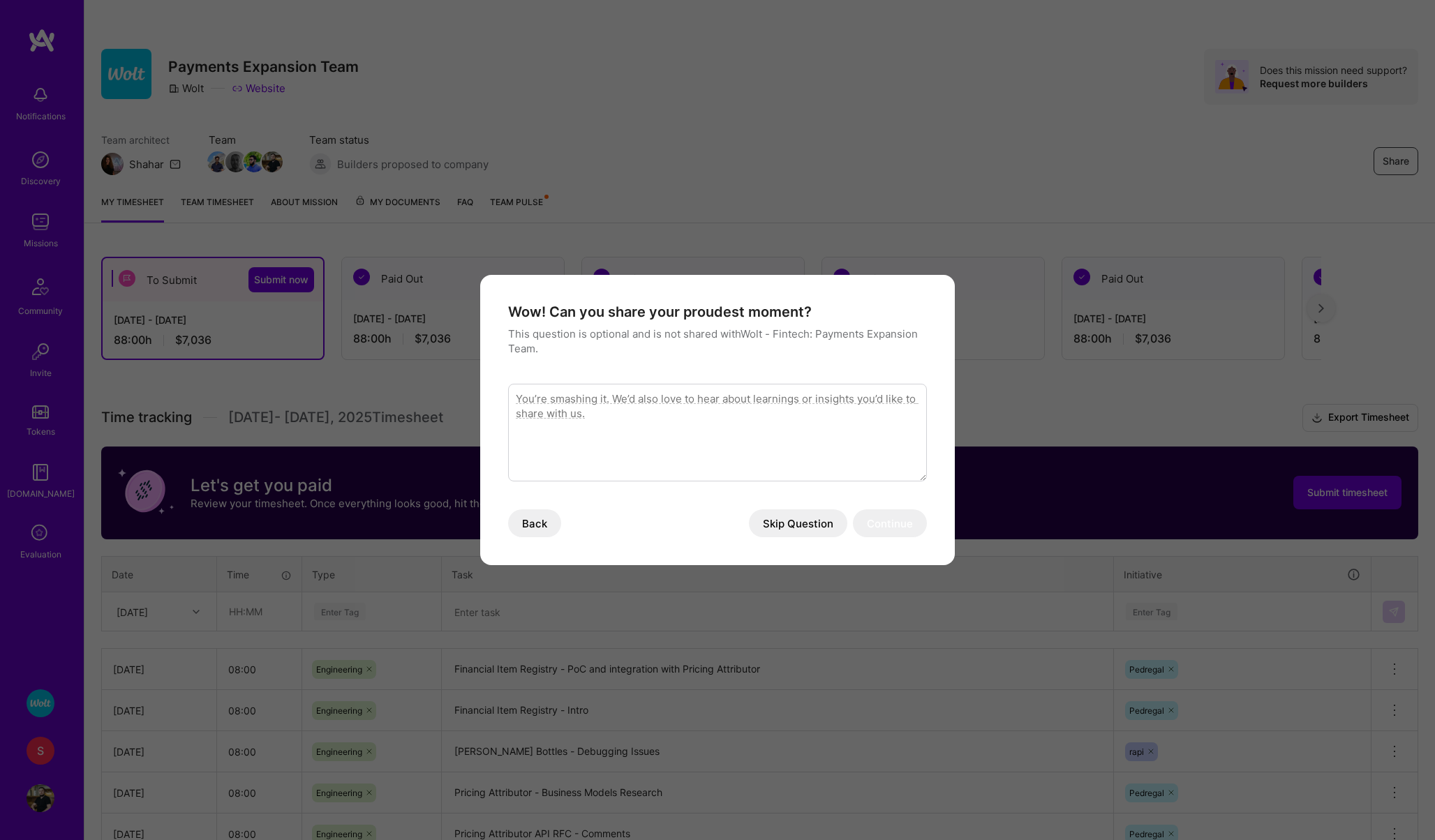
click at [798, 518] on button "Skip Question" at bounding box center [798, 524] width 98 height 28
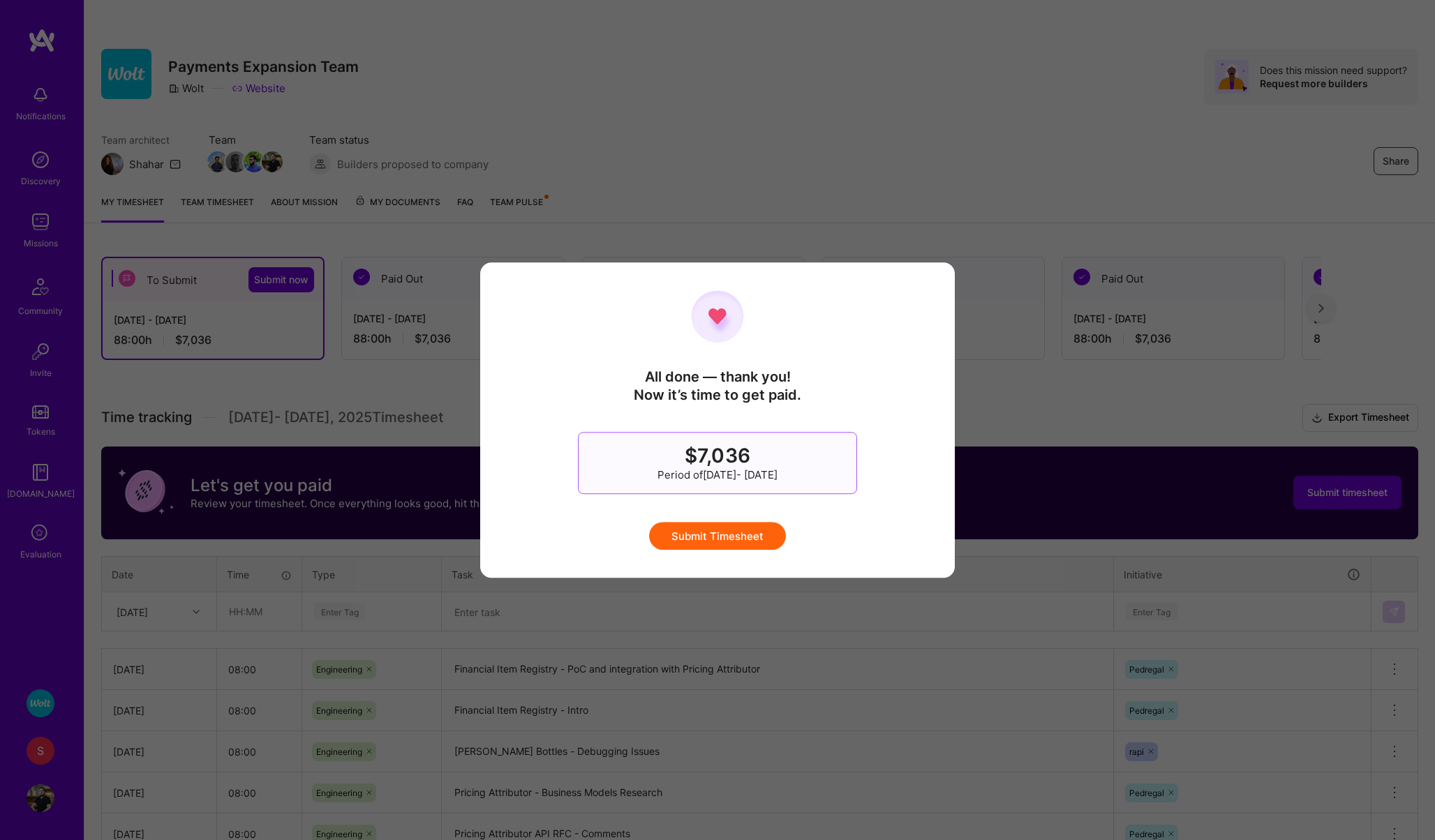
click at [745, 535] on button "Submit Timesheet" at bounding box center [718, 536] width 137 height 28
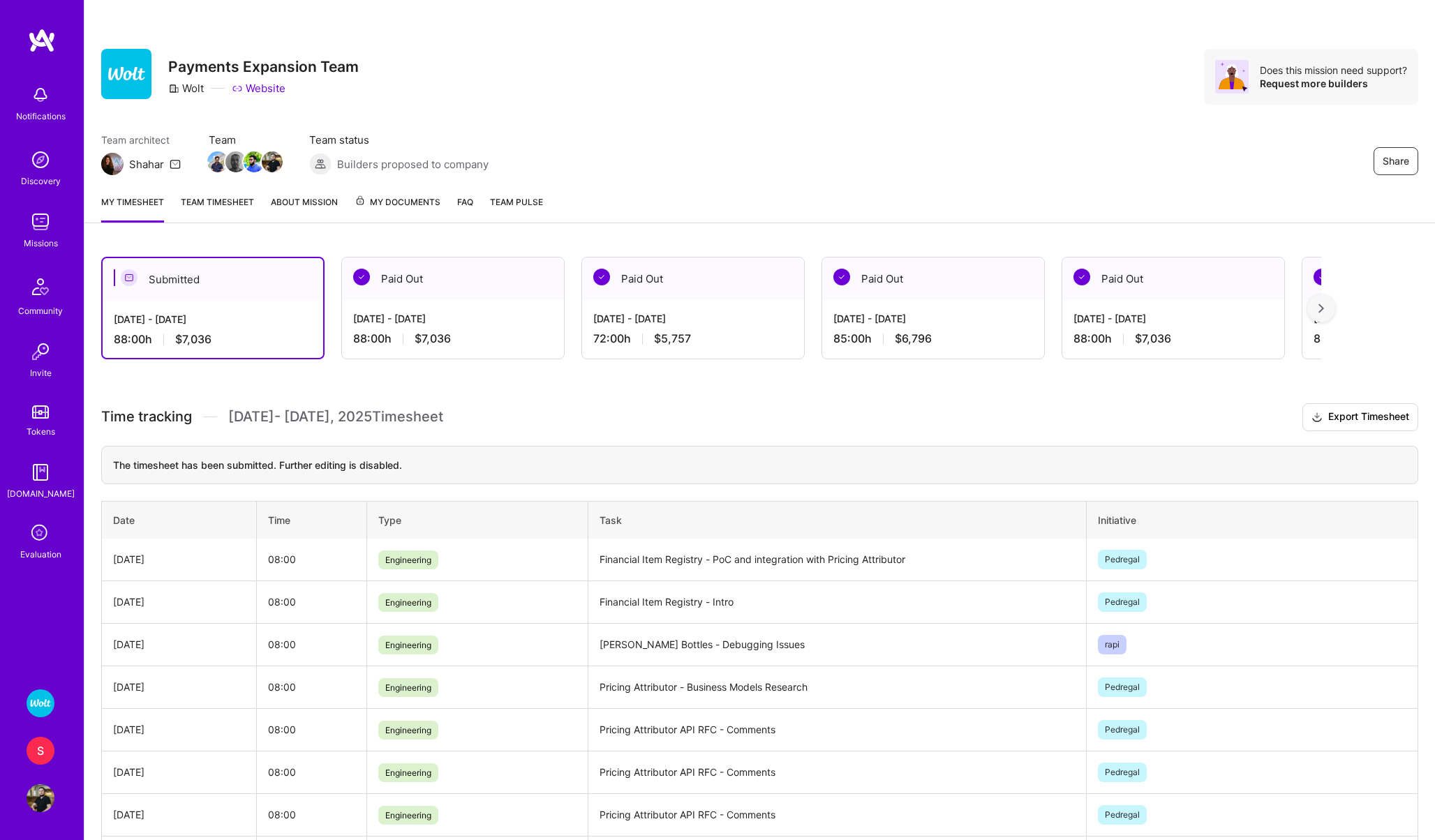
click at [45, 742] on div "S" at bounding box center [40, 750] width 28 height 28
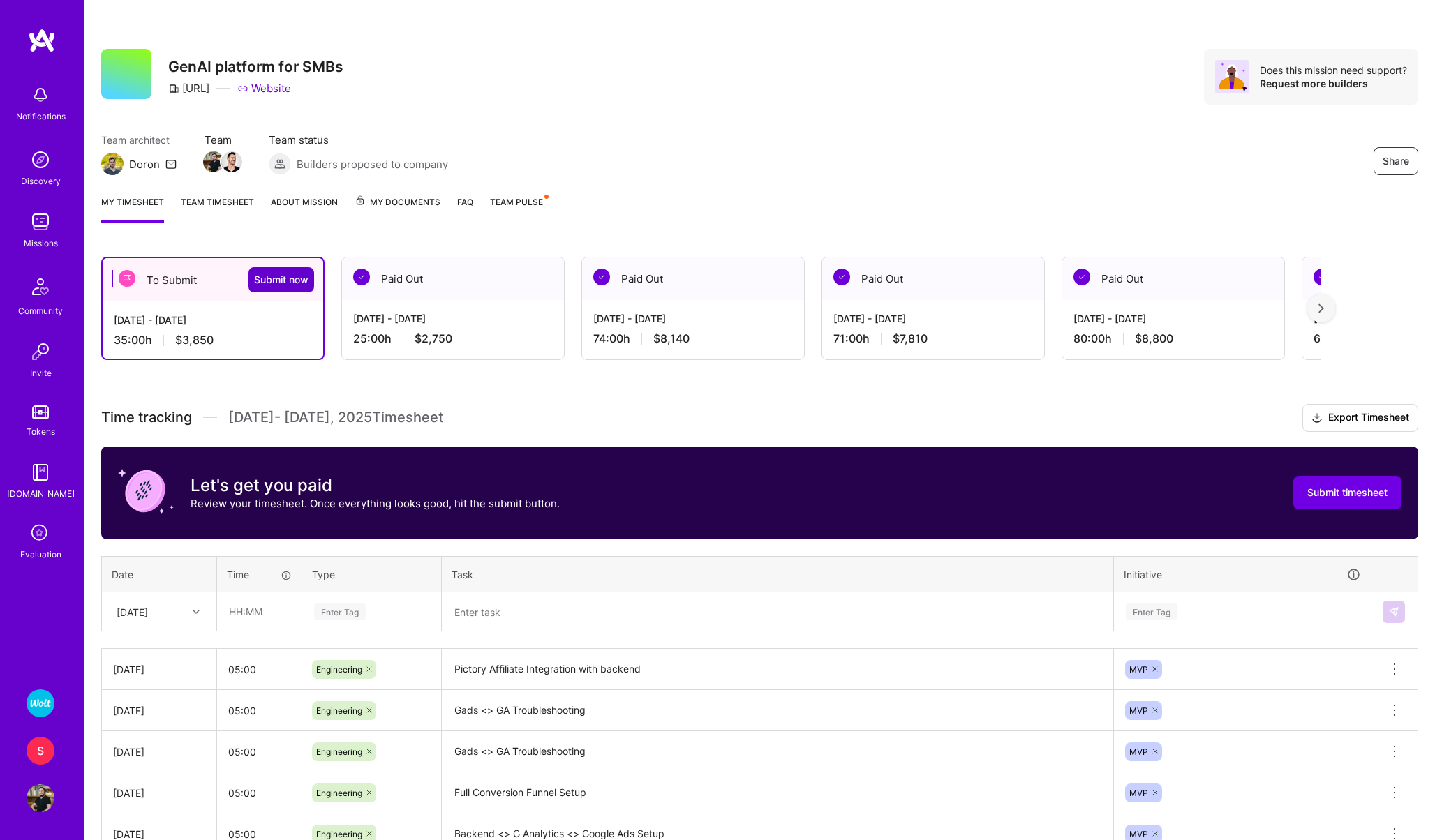
click at [289, 281] on span "Submit now" at bounding box center [281, 280] width 54 height 14
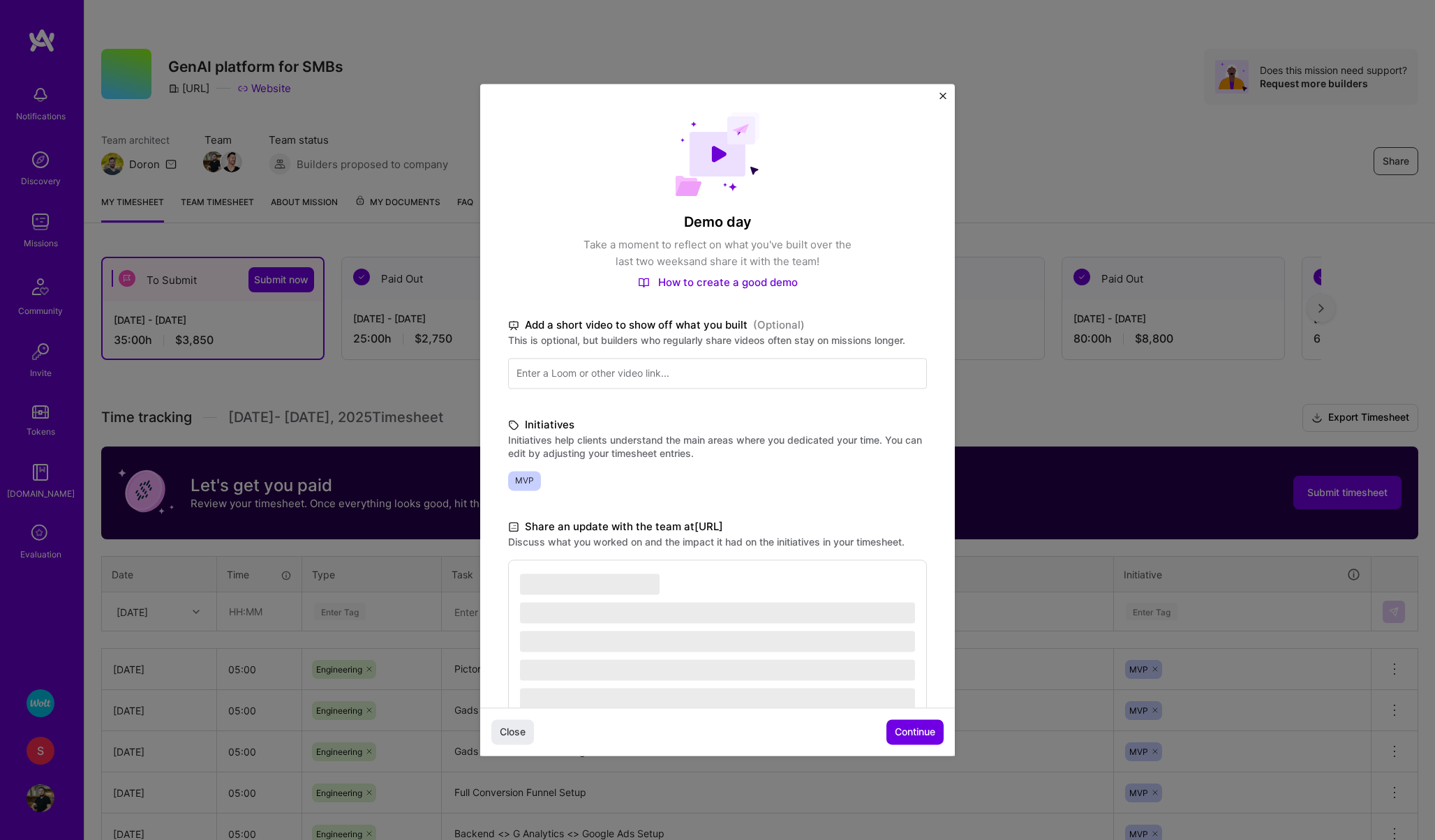
click at [941, 94] on img "Close" at bounding box center [943, 95] width 7 height 7
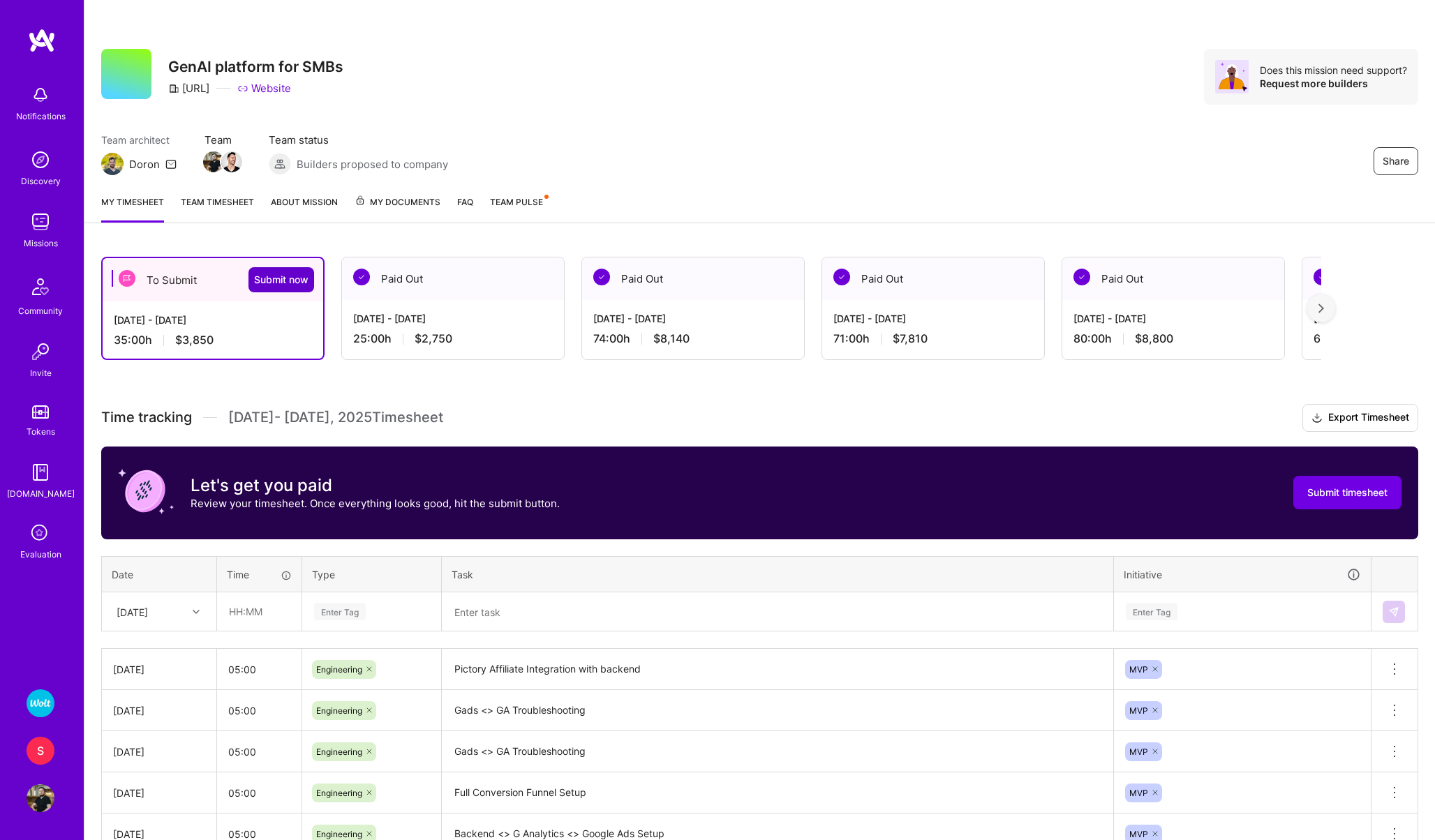
click at [275, 274] on span "Submit now" at bounding box center [281, 280] width 54 height 14
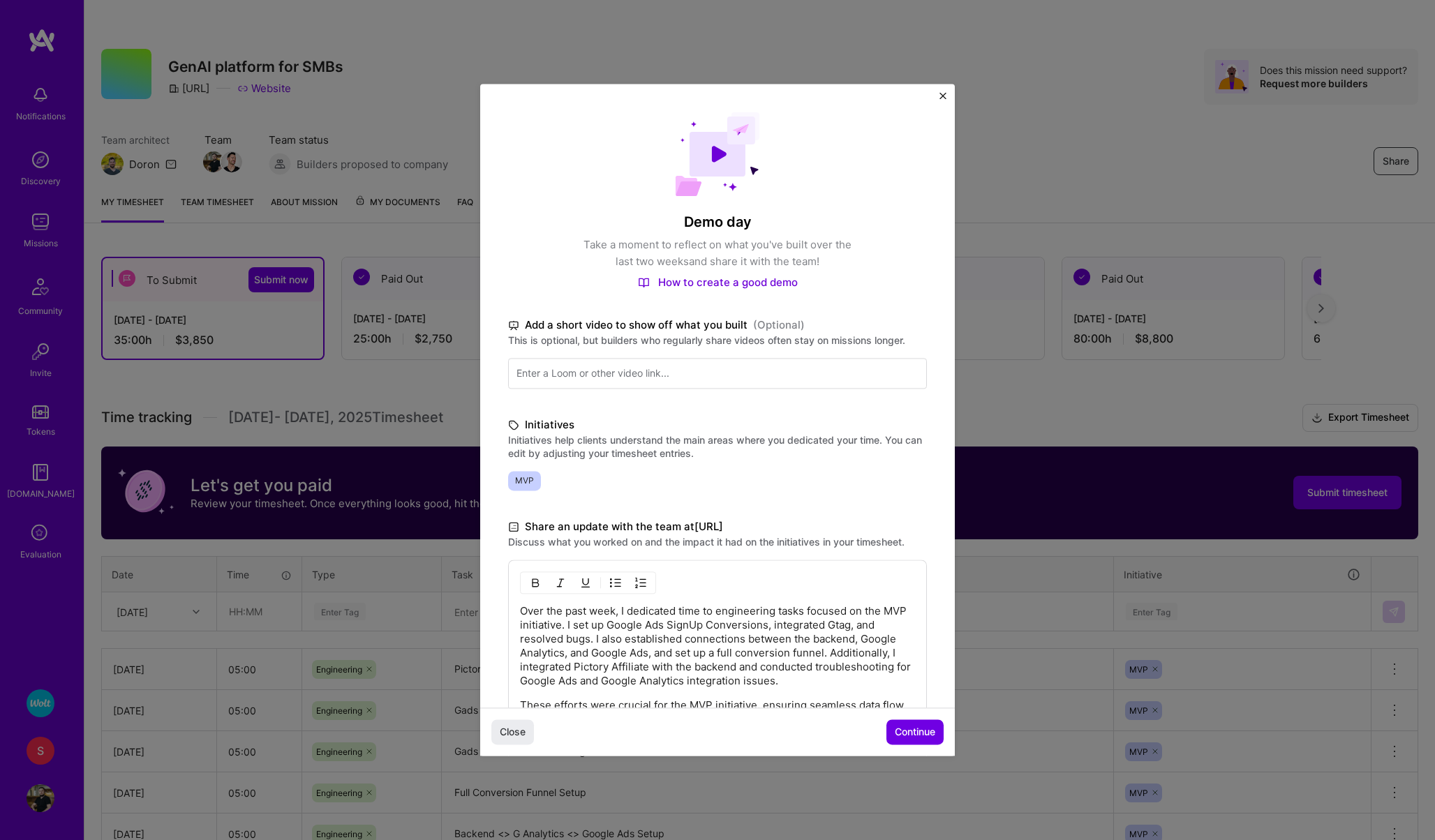
scroll to position [149, 0]
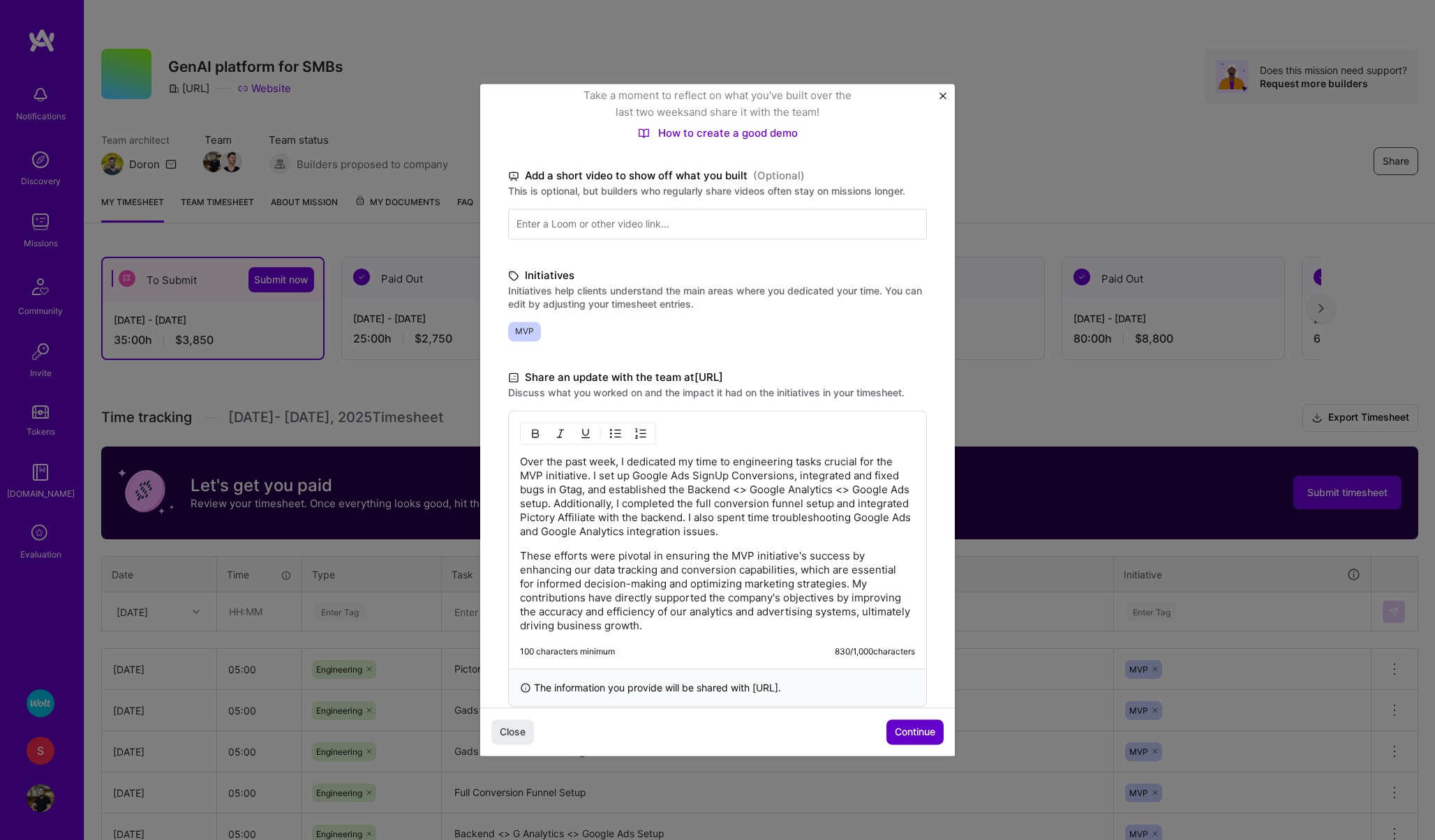
click at [914, 735] on span "Continue" at bounding box center [914, 732] width 40 height 14
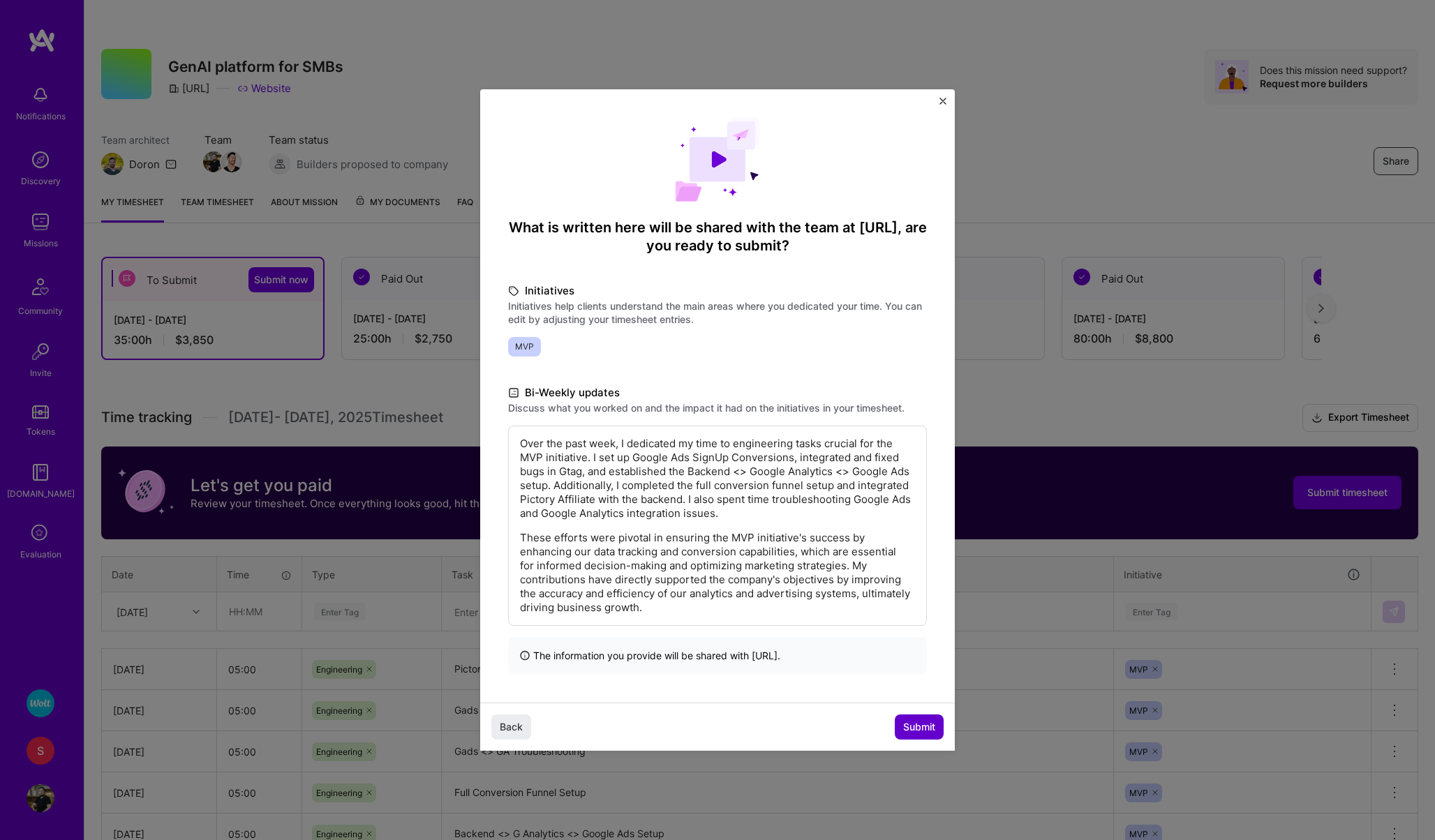
click at [914, 735] on button "Submit" at bounding box center [919, 727] width 49 height 25
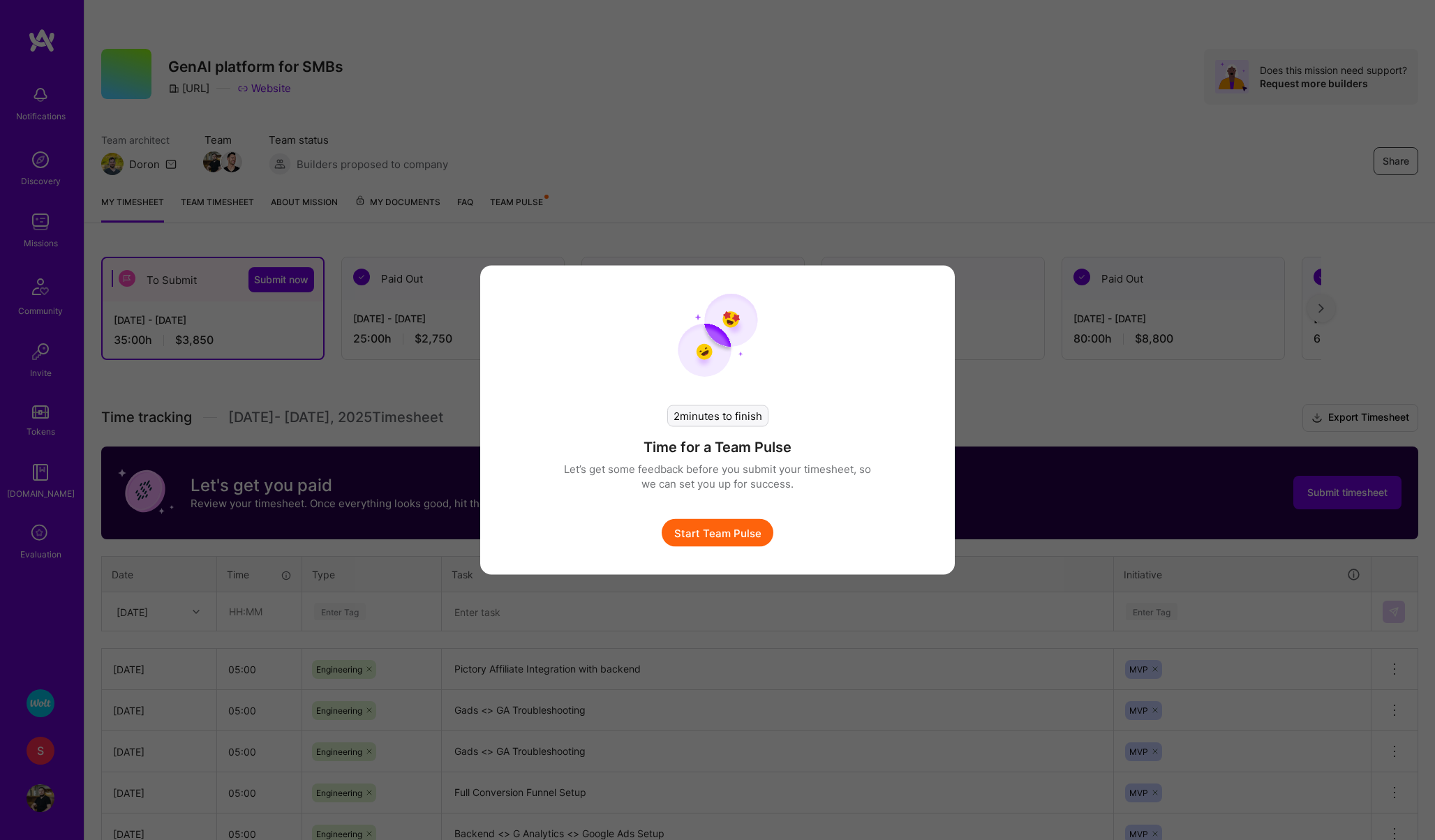
click at [721, 537] on button "Start Team Pulse" at bounding box center [718, 533] width 112 height 28
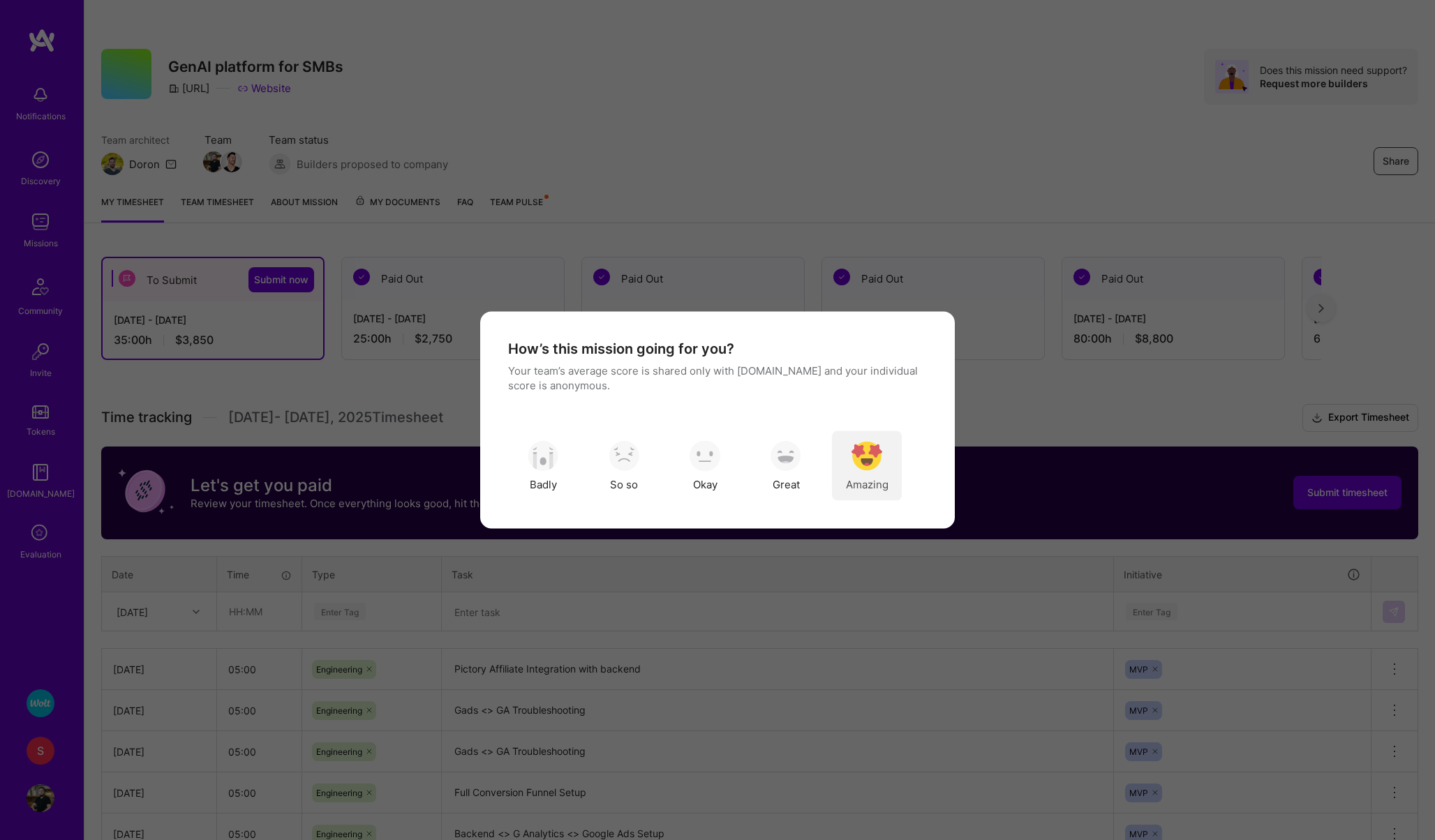
click at [878, 460] on img "modal" at bounding box center [867, 456] width 31 height 31
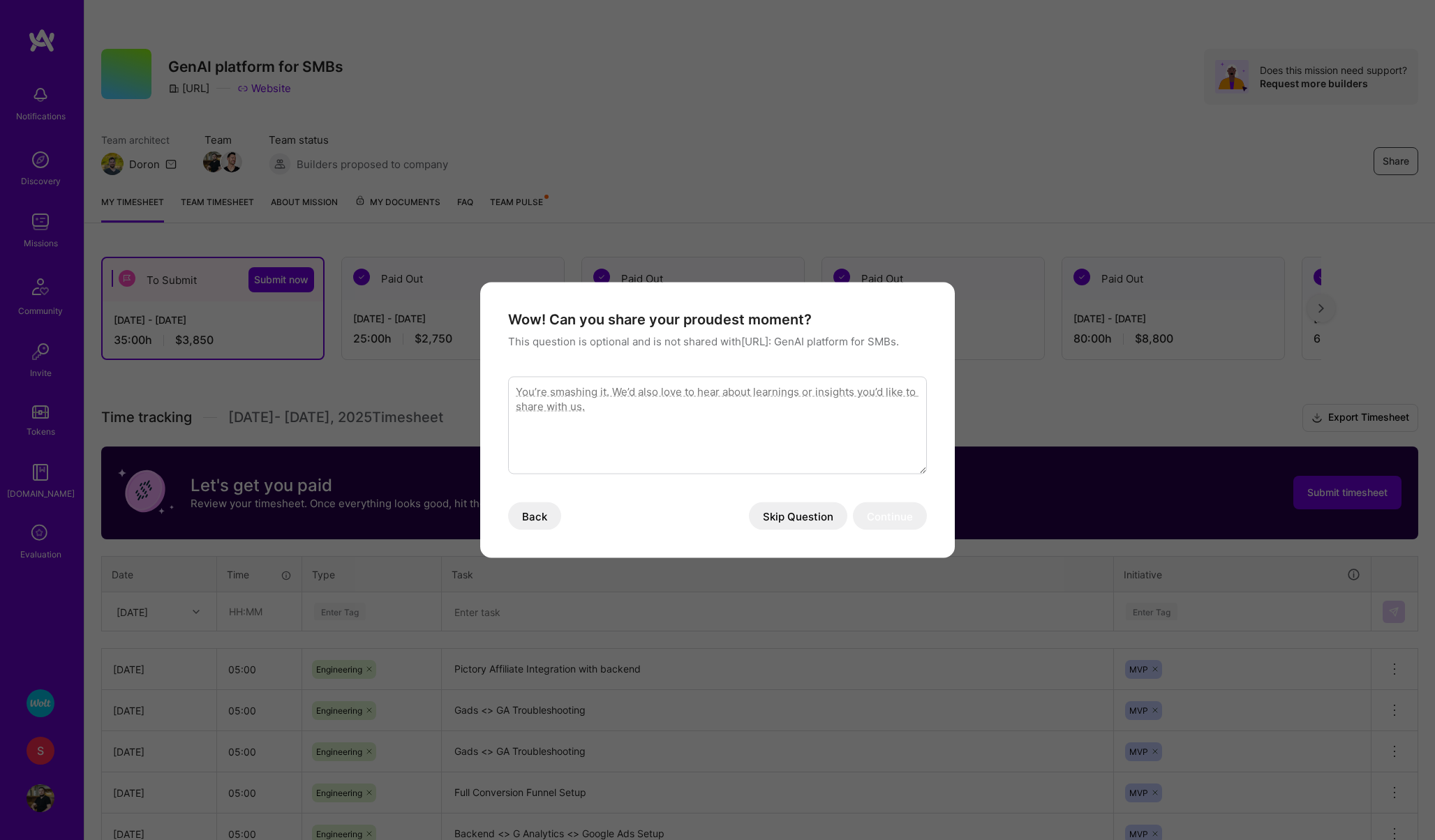
click at [778, 526] on button "Skip Question" at bounding box center [798, 516] width 98 height 28
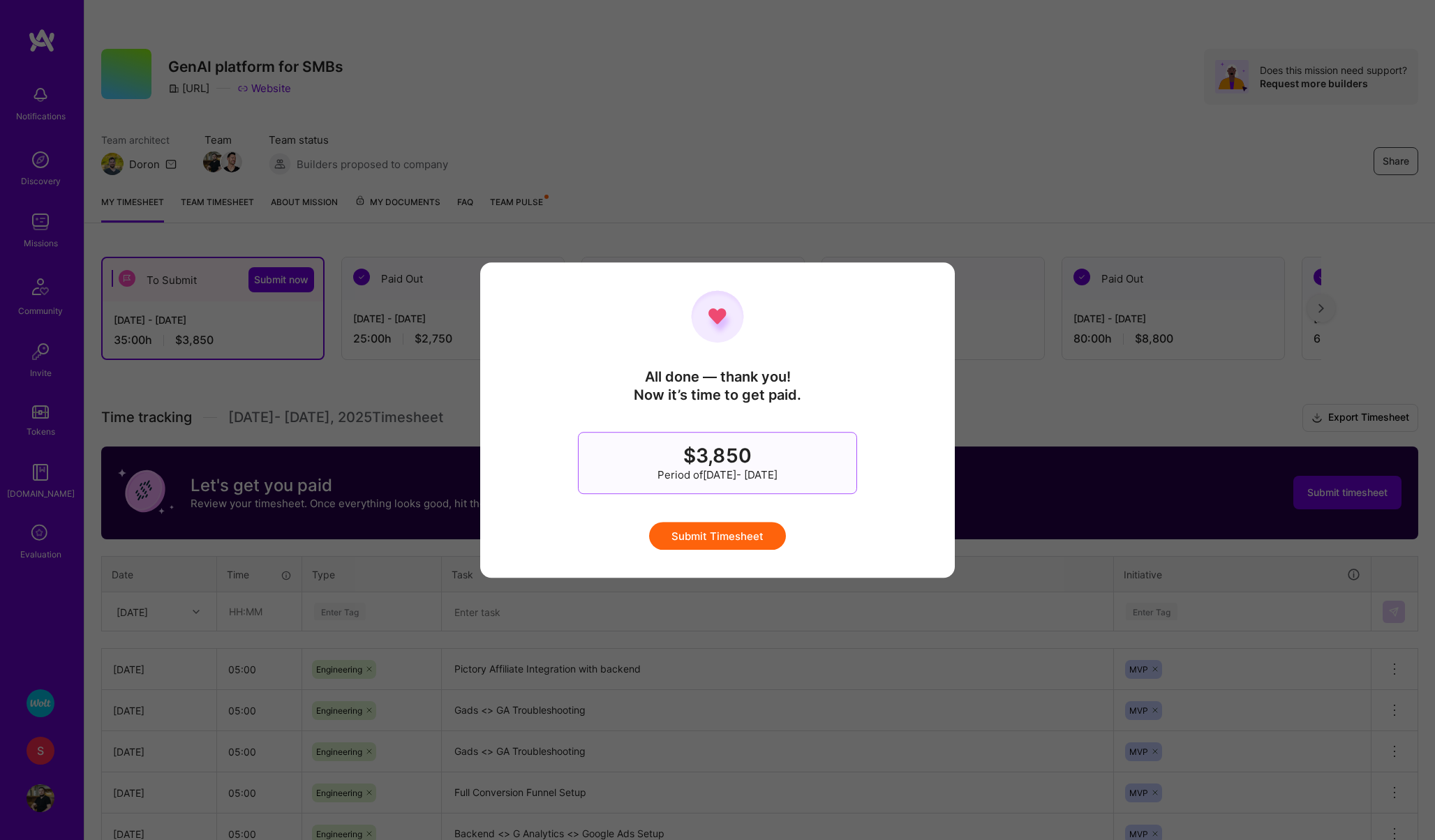
click at [745, 535] on button "Submit Timesheet" at bounding box center [718, 536] width 137 height 28
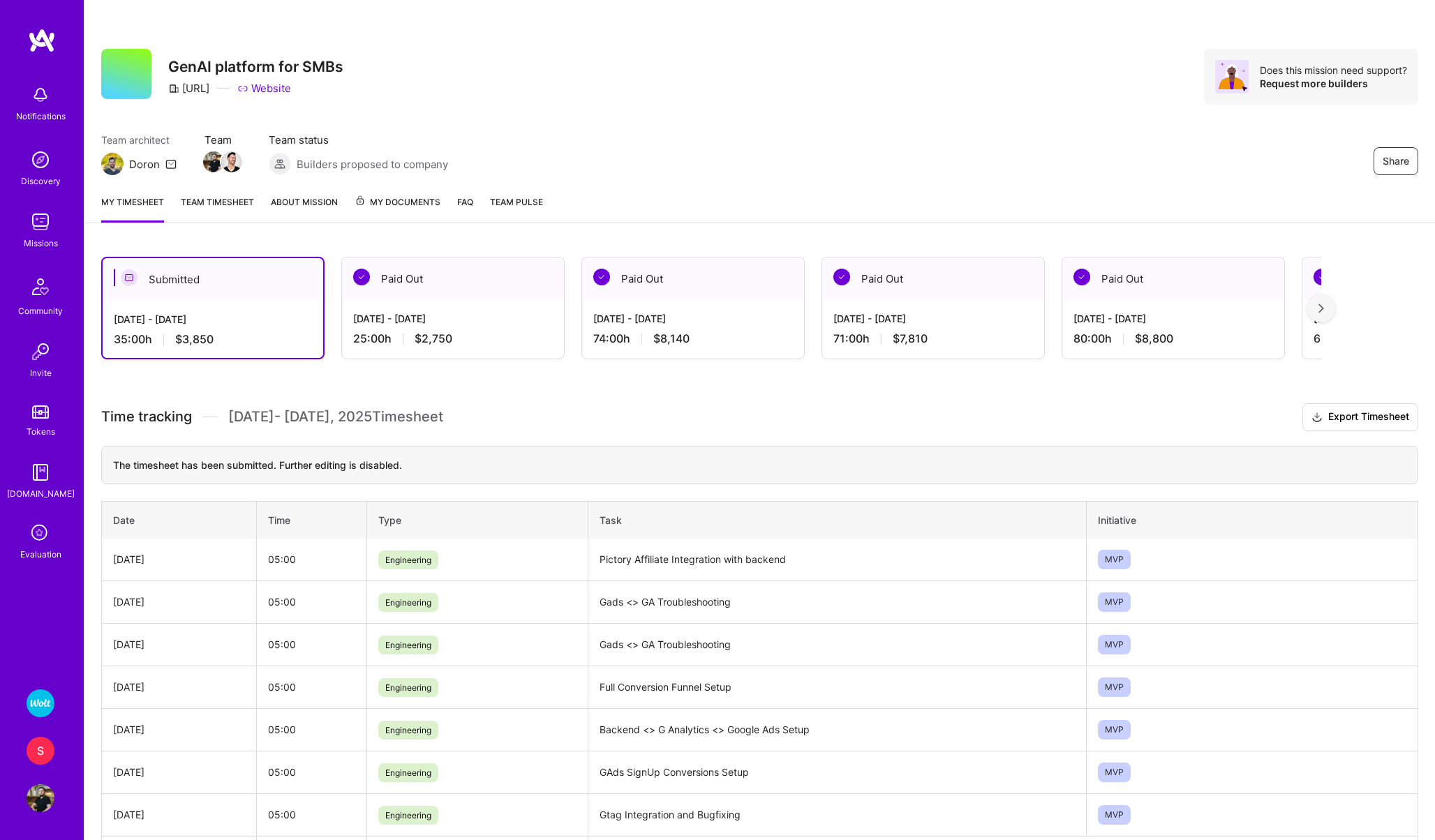
scroll to position [102, 0]
